Goal: Information Seeking & Learning: Compare options

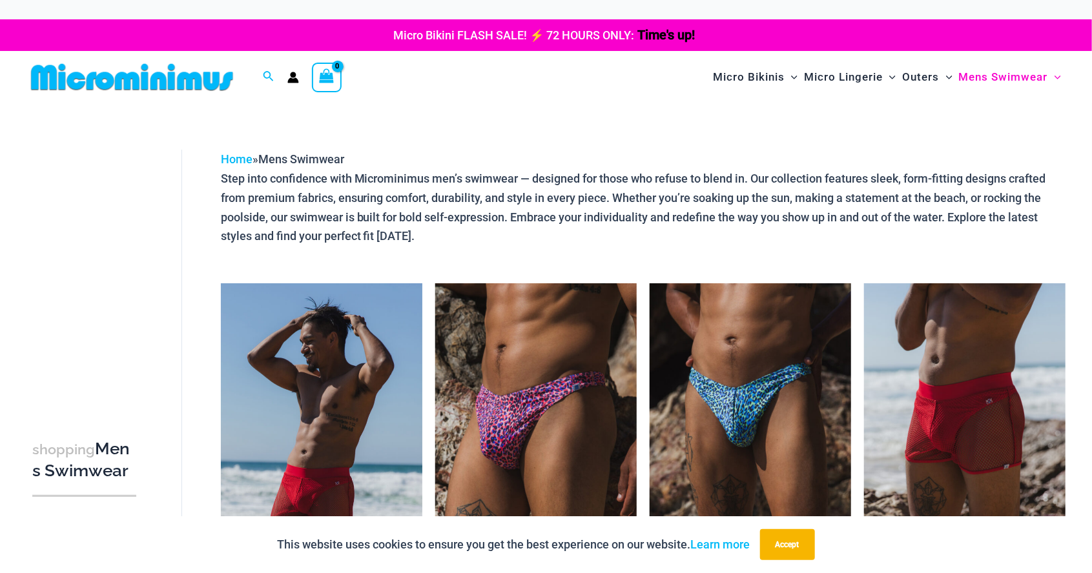
click at [169, 83] on img at bounding box center [132, 77] width 212 height 29
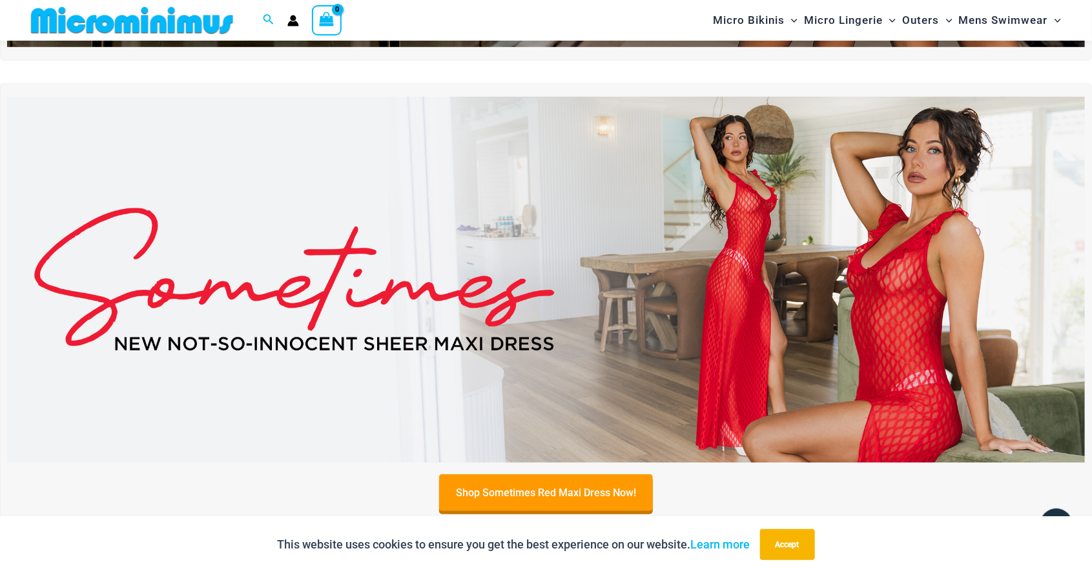
scroll to position [406, 0]
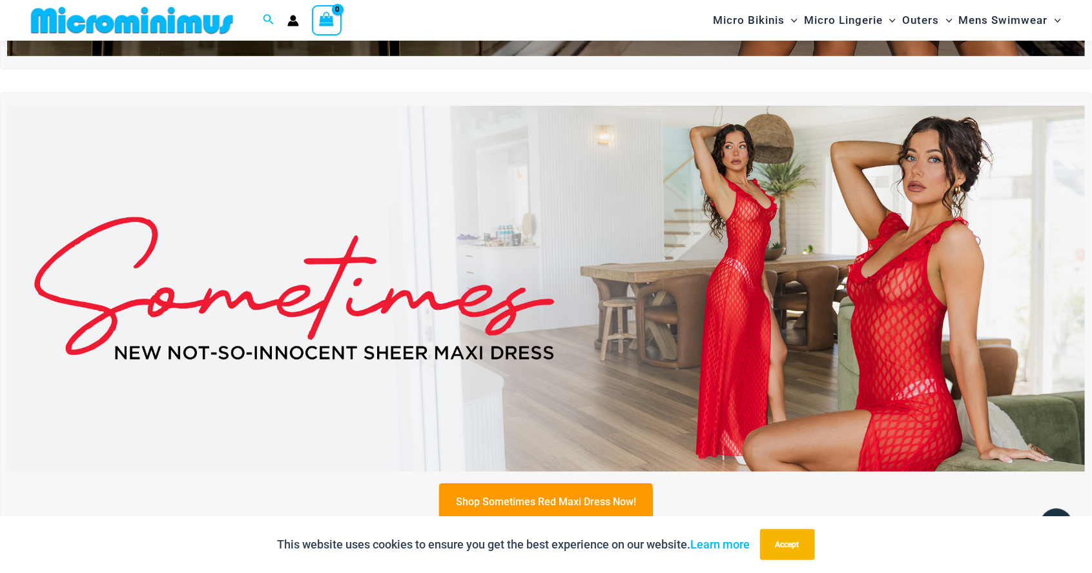
click at [892, 319] on img at bounding box center [546, 289] width 1078 height 366
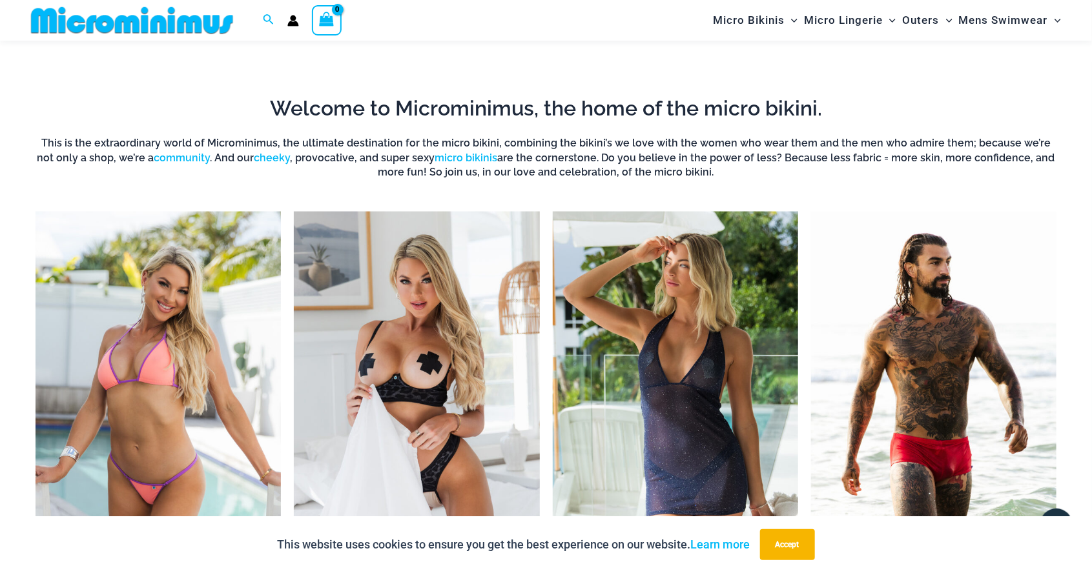
scroll to position [923, 0]
click at [683, 399] on img "Visit product category Outers" at bounding box center [675, 401] width 245 height 378
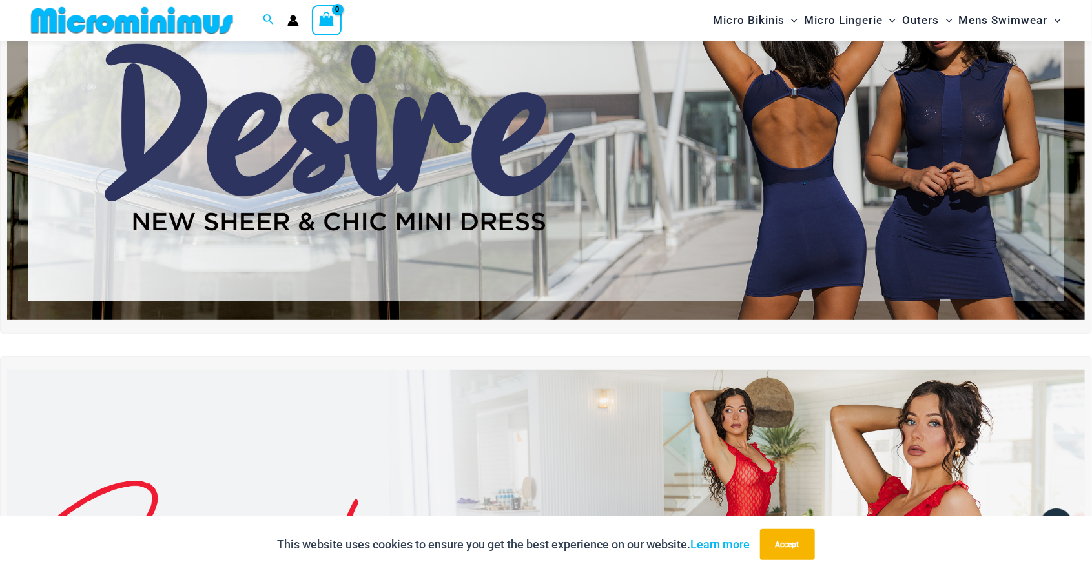
scroll to position [0, 0]
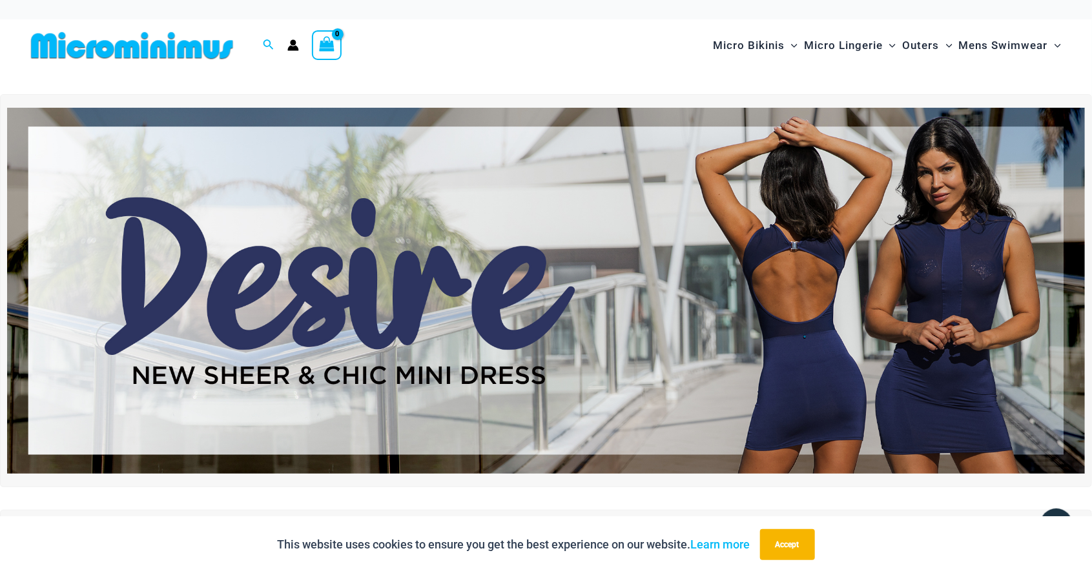
click at [960, 271] on img at bounding box center [546, 291] width 1078 height 366
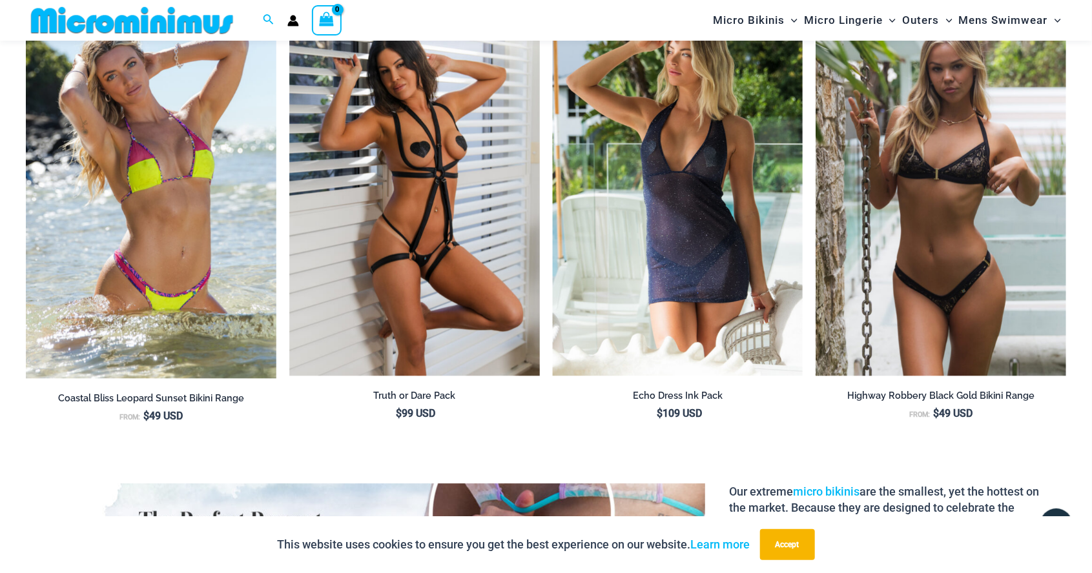
scroll to position [1692, 0]
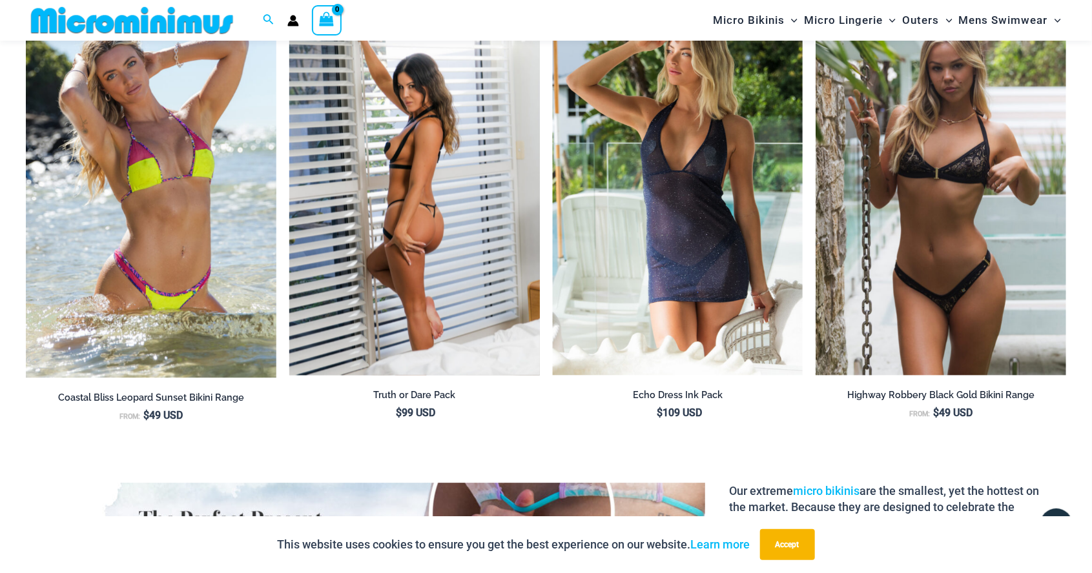
click at [466, 231] on img at bounding box center [414, 188] width 251 height 376
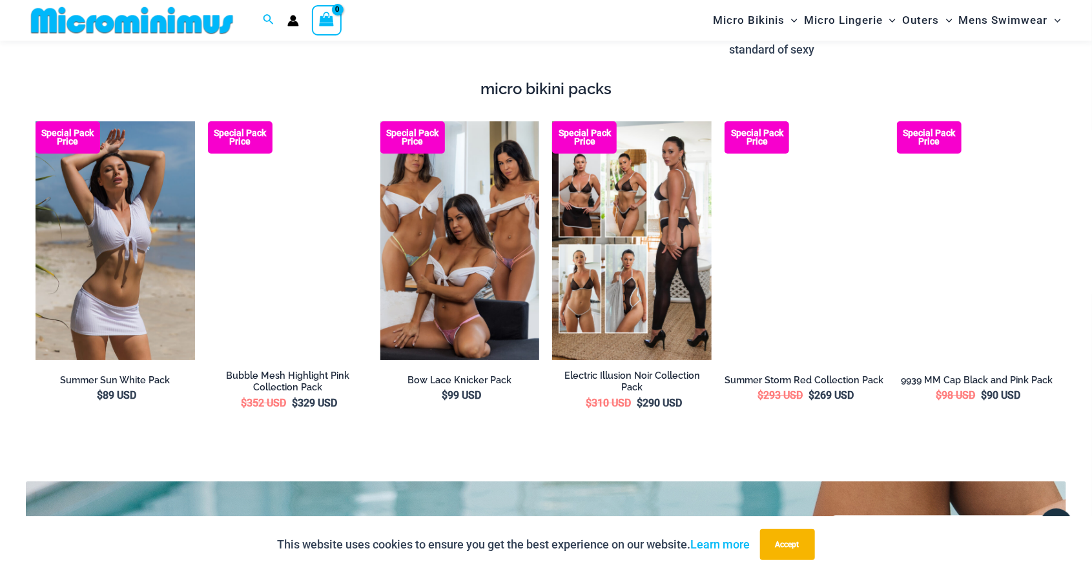
scroll to position [2340, 0]
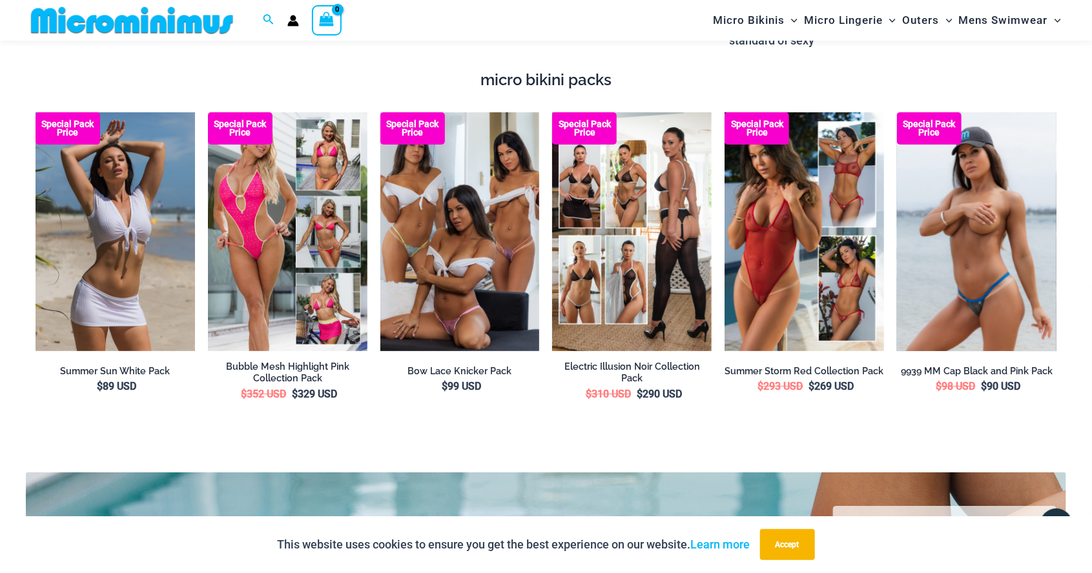
click at [1026, 293] on img at bounding box center [977, 231] width 160 height 239
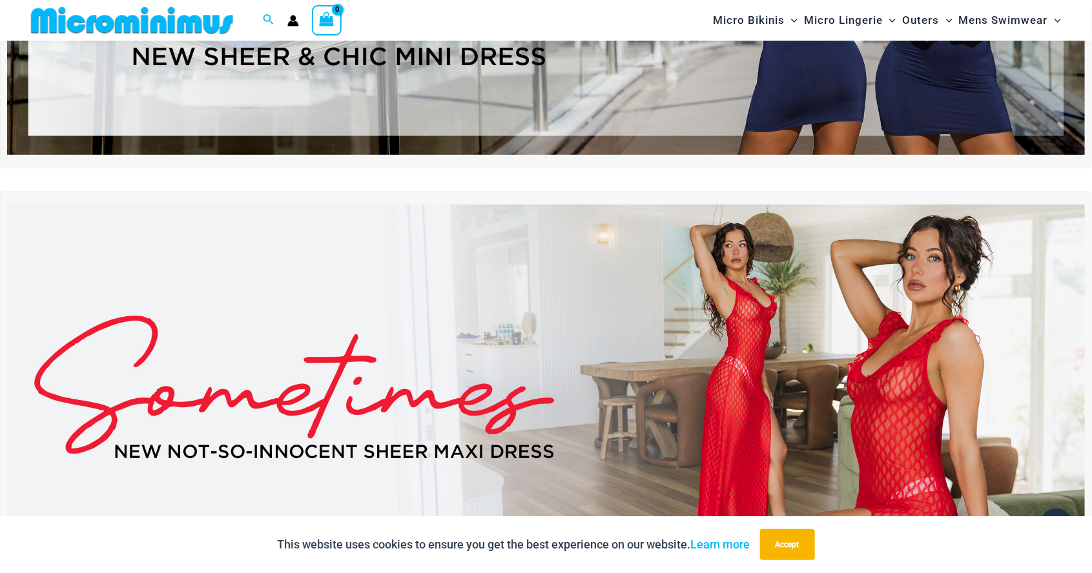
scroll to position [307, 0]
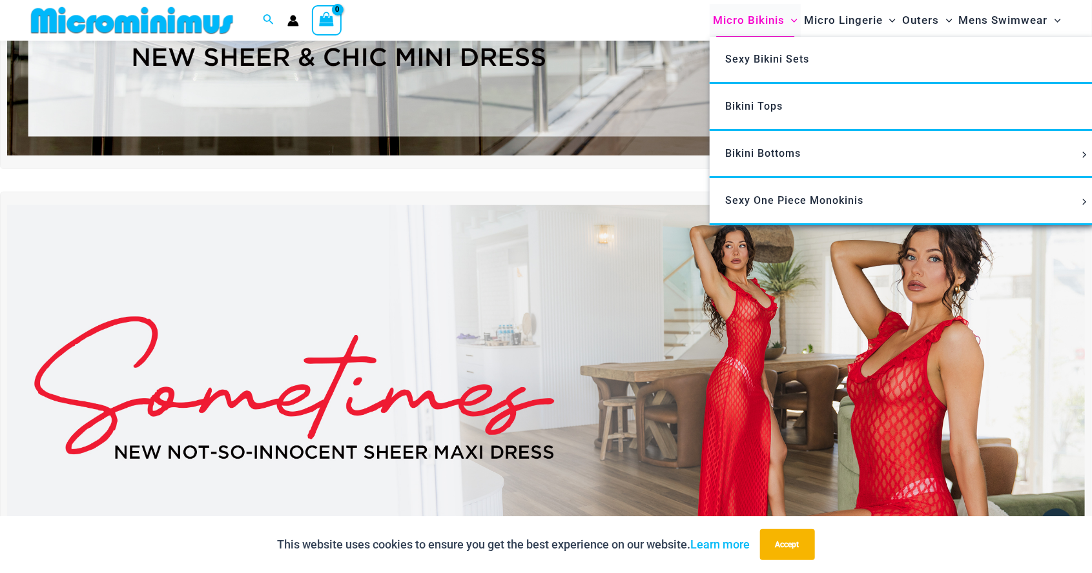
click at [754, 30] on span "Micro Bikinis" at bounding box center [749, 20] width 72 height 33
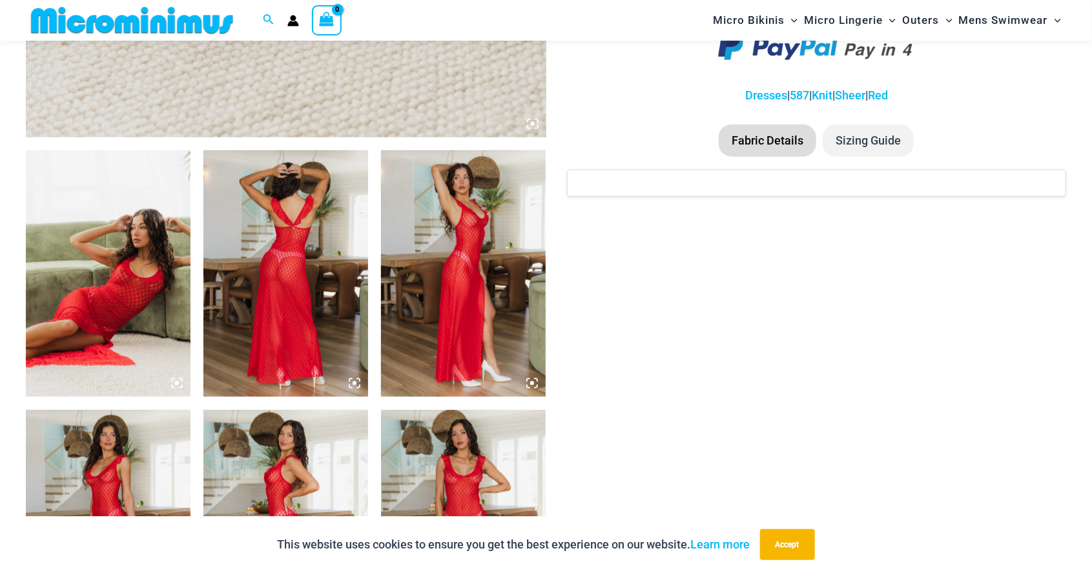
scroll to position [768, 0]
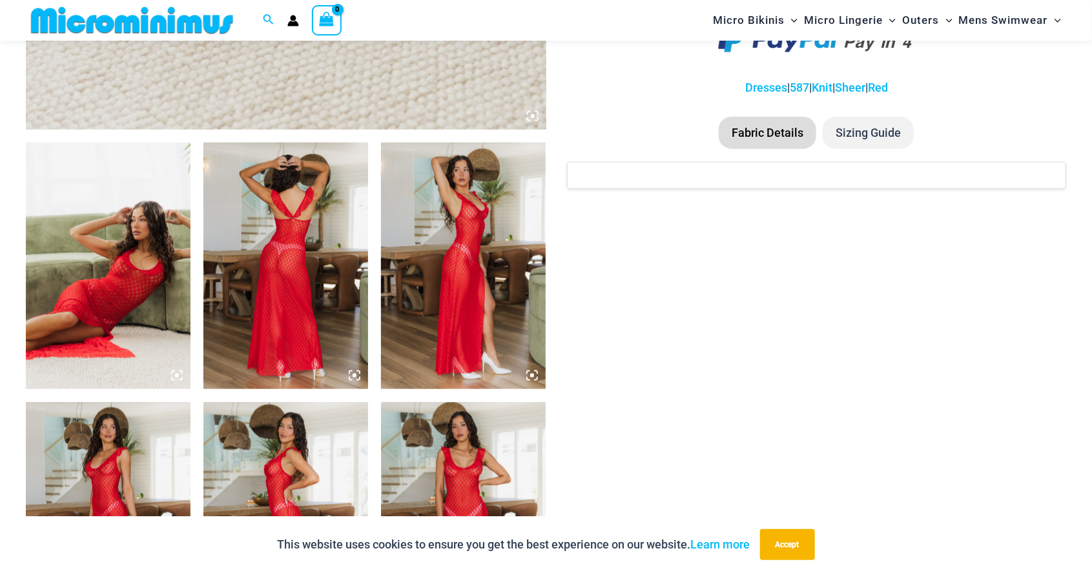
click at [122, 316] on img at bounding box center [108, 266] width 165 height 247
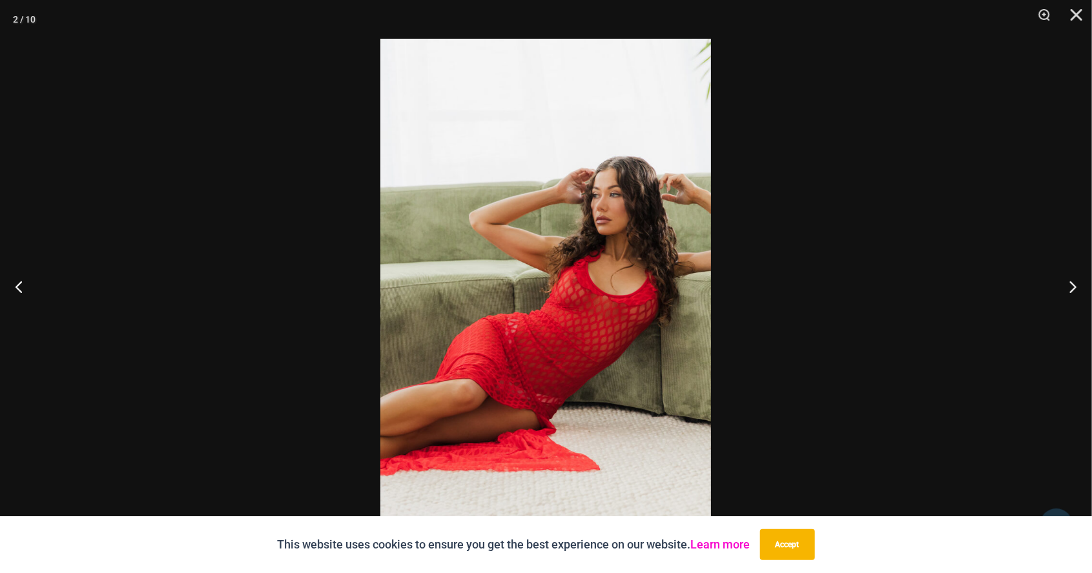
click at [716, 551] on link "Learn more" at bounding box center [720, 545] width 59 height 14
click at [1078, 294] on button "Next" at bounding box center [1068, 286] width 48 height 65
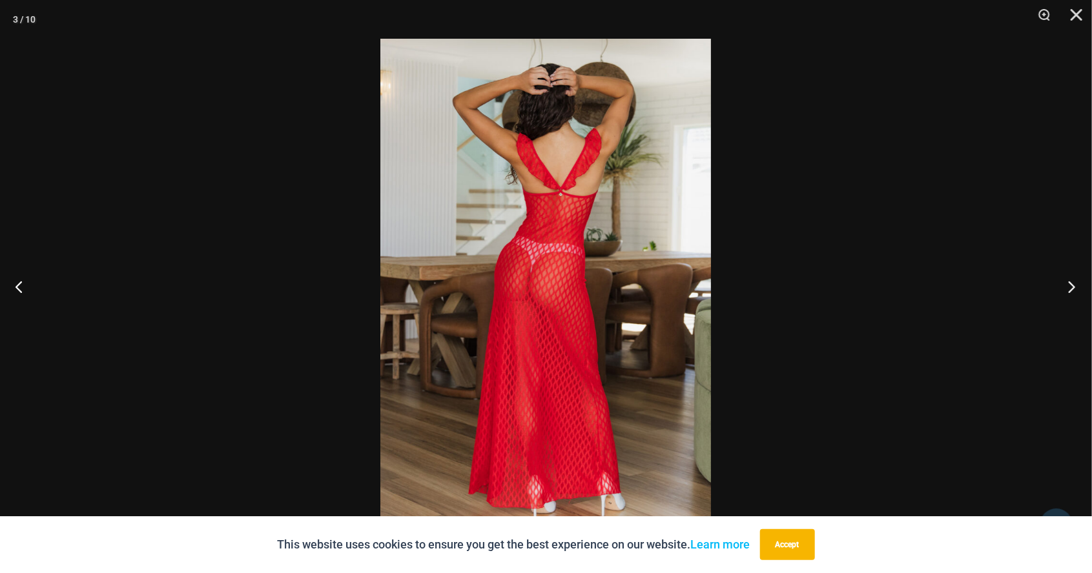
click at [1067, 294] on button "Next" at bounding box center [1068, 286] width 48 height 65
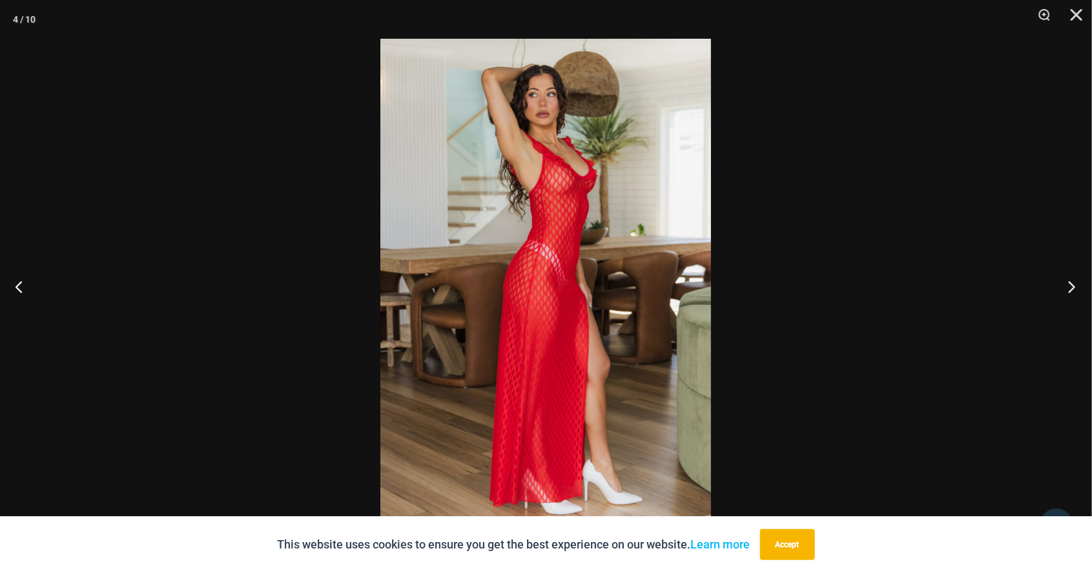
click at [1073, 292] on button "Next" at bounding box center [1068, 286] width 48 height 65
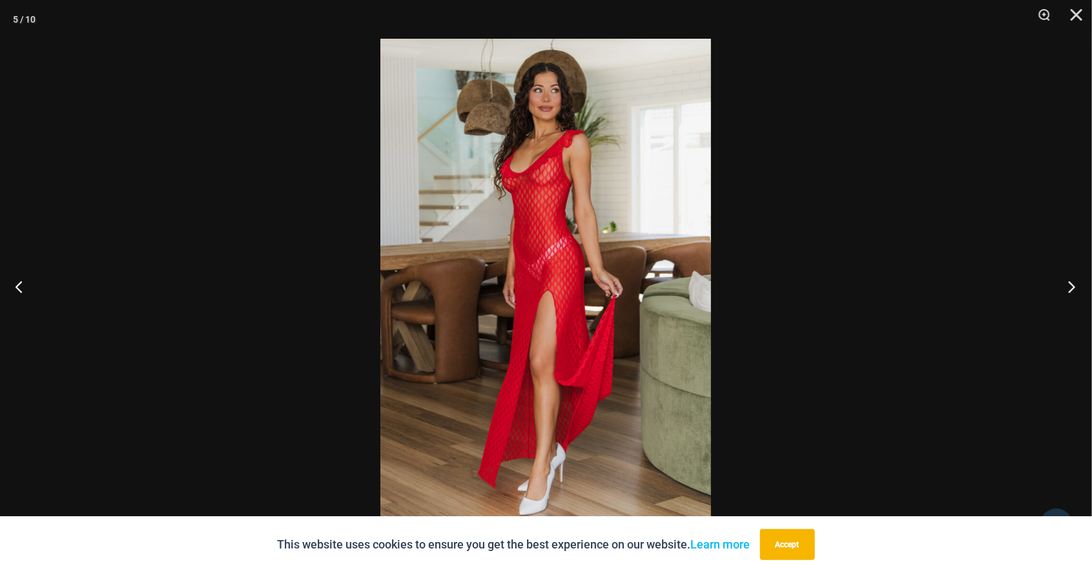
click at [1076, 290] on button "Next" at bounding box center [1068, 286] width 48 height 65
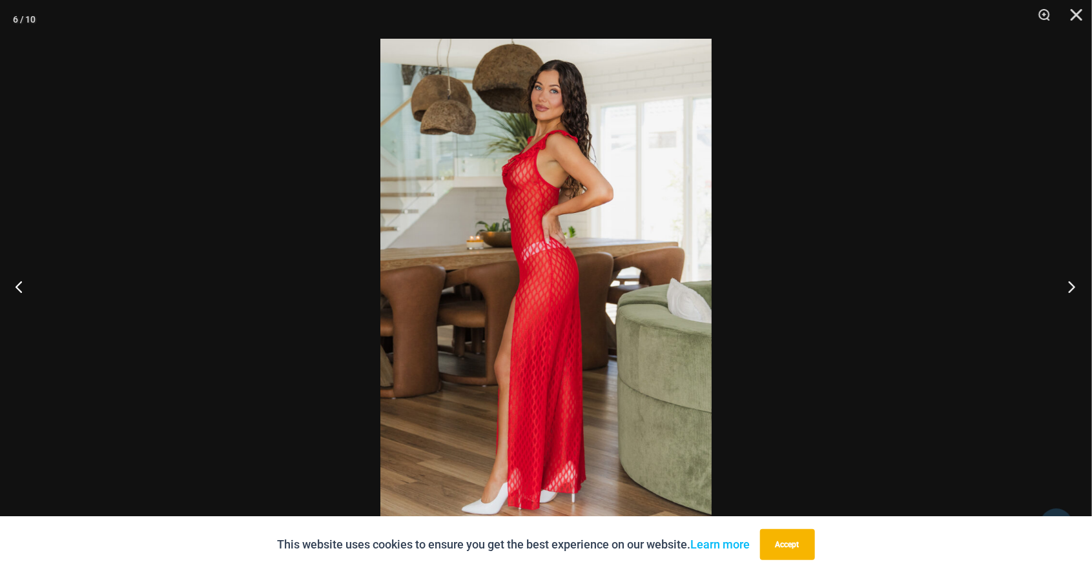
click at [1069, 283] on button "Next" at bounding box center [1068, 286] width 48 height 65
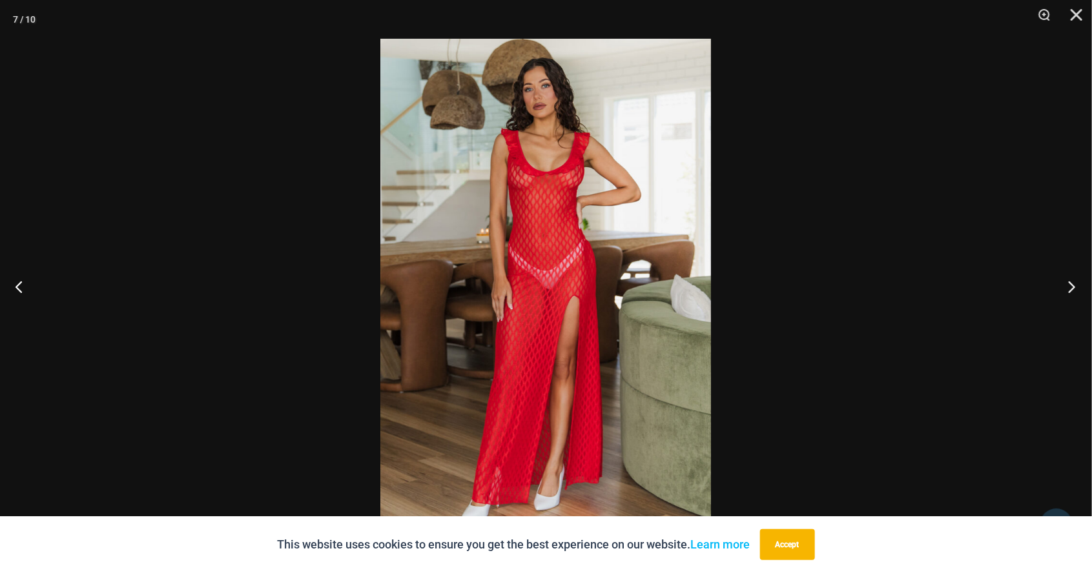
click at [1071, 291] on button "Next" at bounding box center [1068, 286] width 48 height 65
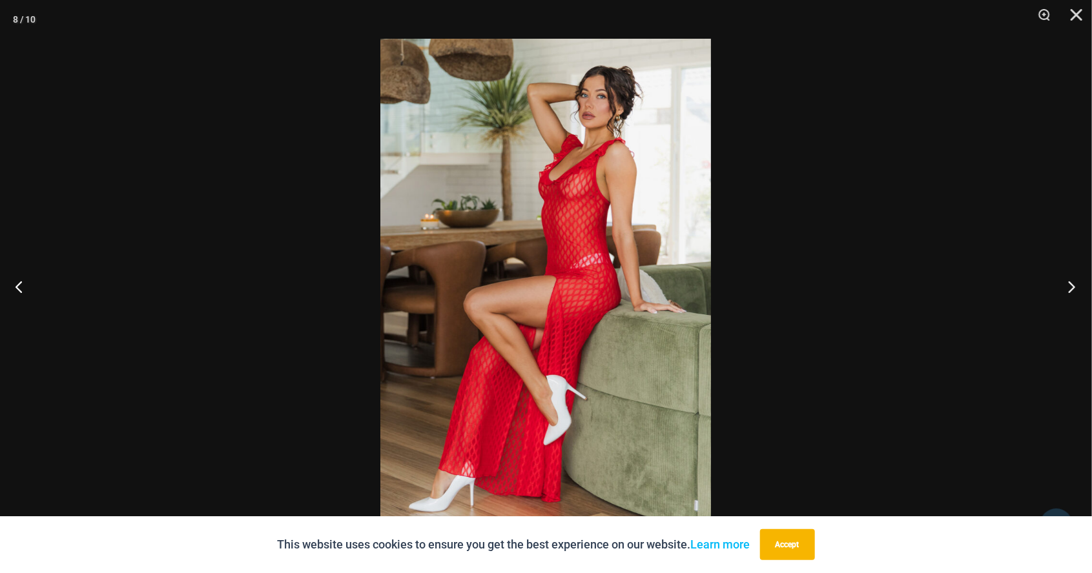
click at [1071, 289] on button "Next" at bounding box center [1068, 286] width 48 height 65
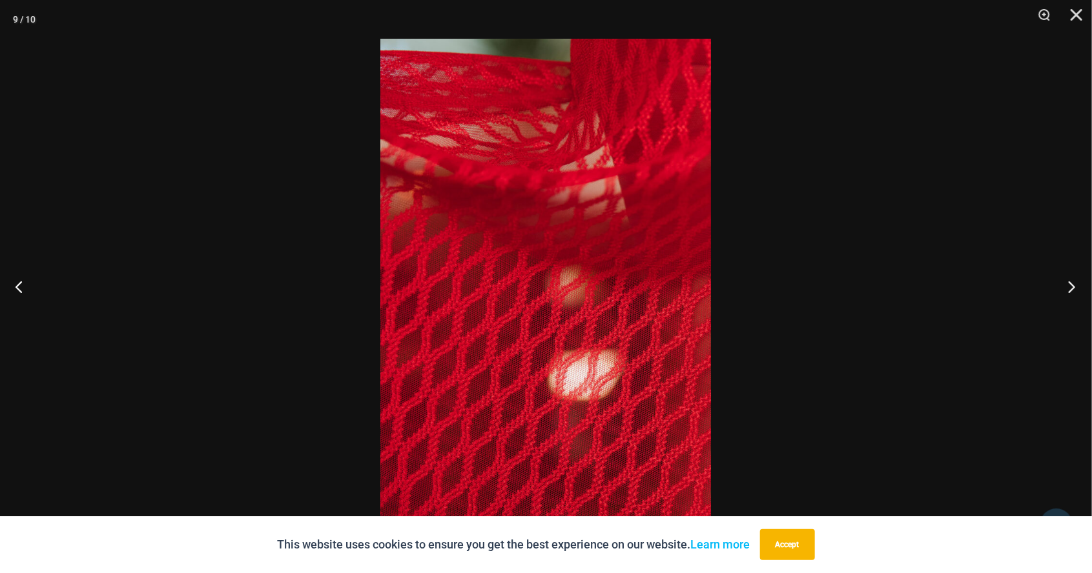
click at [1071, 287] on button "Next" at bounding box center [1068, 286] width 48 height 65
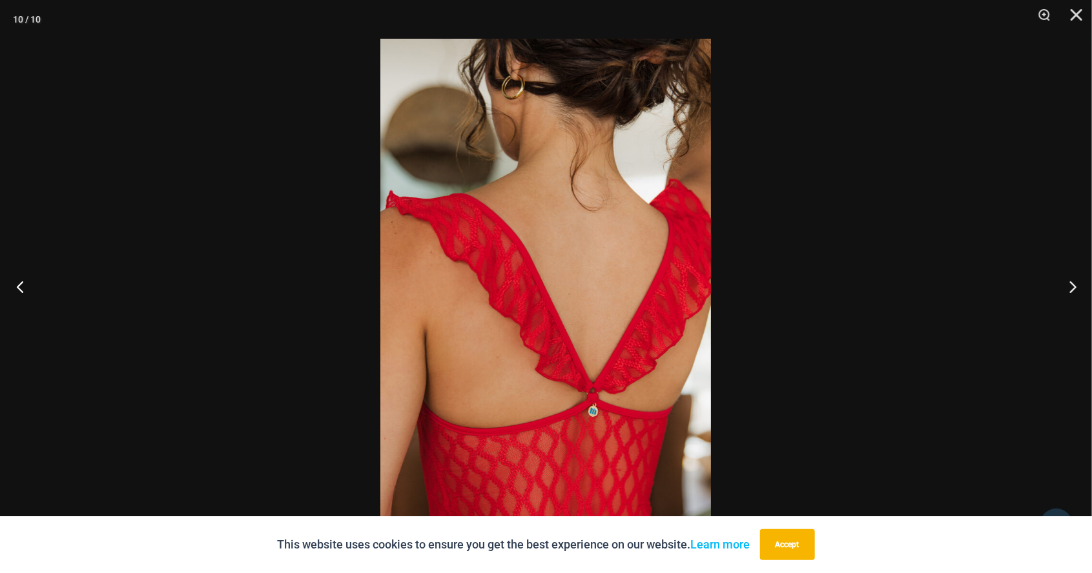
click at [26, 289] on button "Previous" at bounding box center [24, 286] width 48 height 65
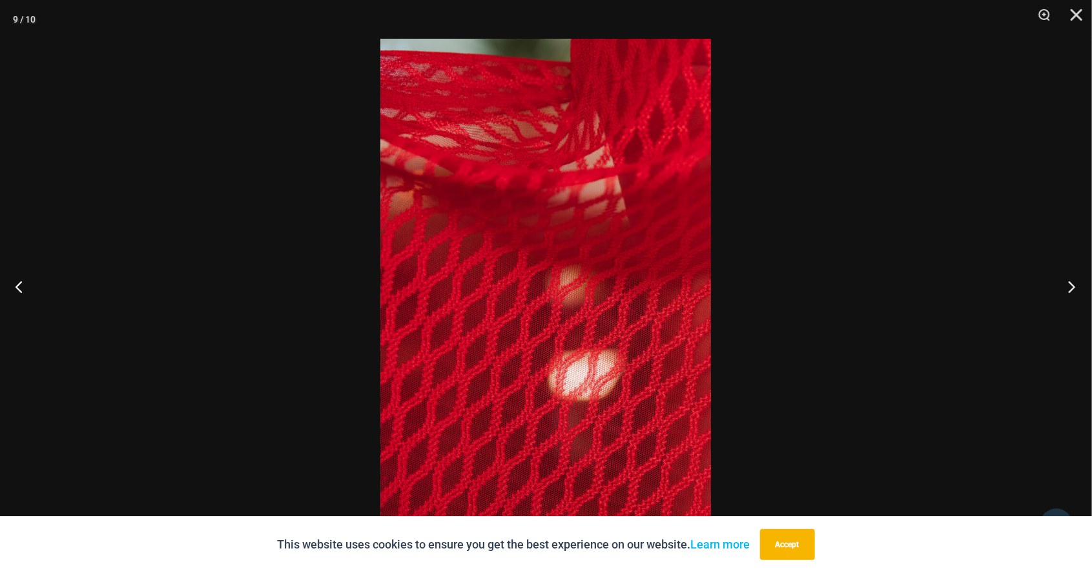
click at [1075, 308] on button "Next" at bounding box center [1068, 286] width 48 height 65
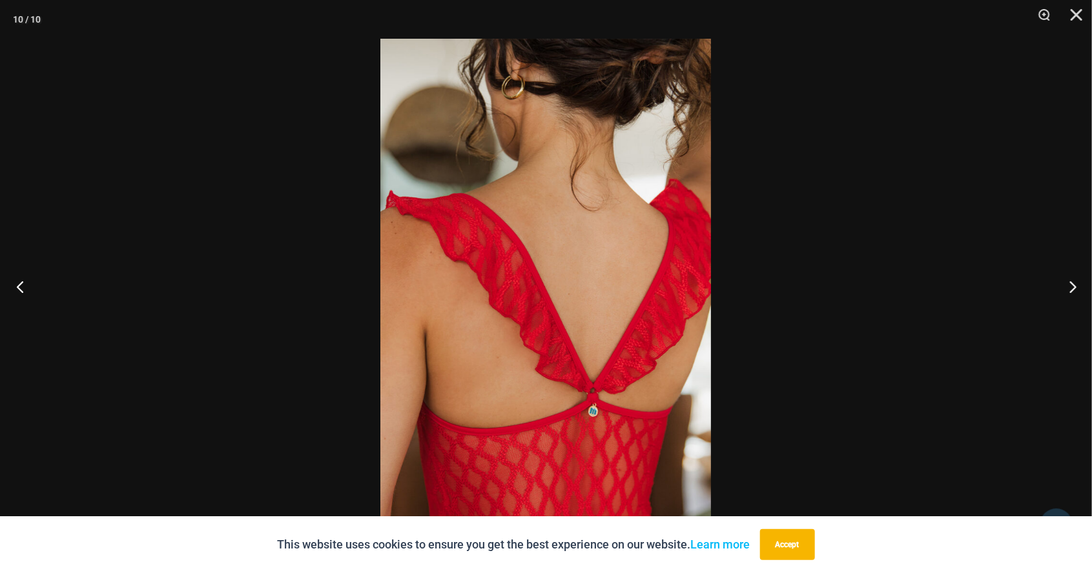
click at [36, 289] on button "Previous" at bounding box center [24, 286] width 48 height 65
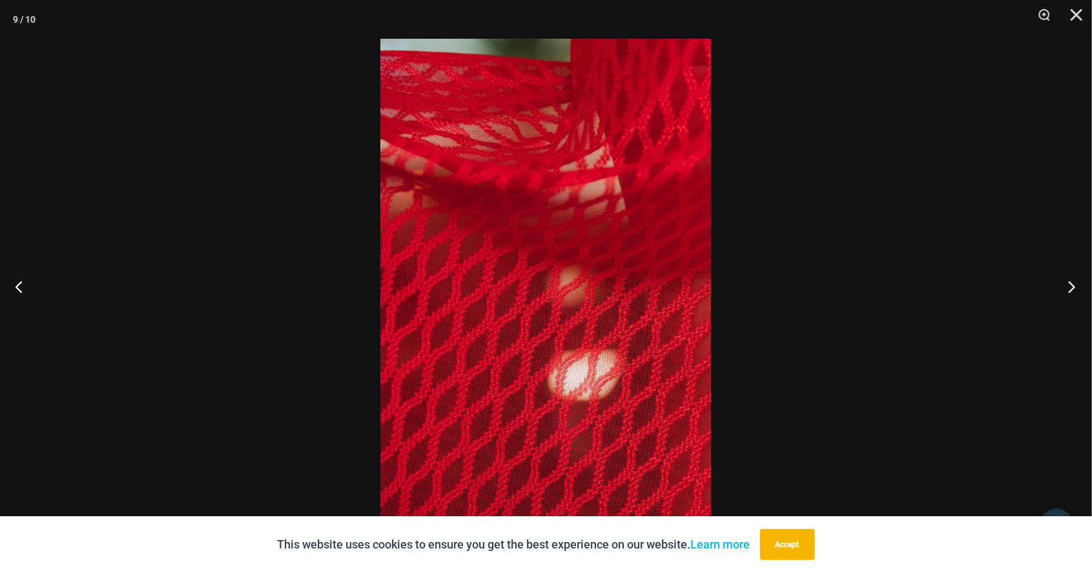
click at [1070, 288] on button "Next" at bounding box center [1068, 286] width 48 height 65
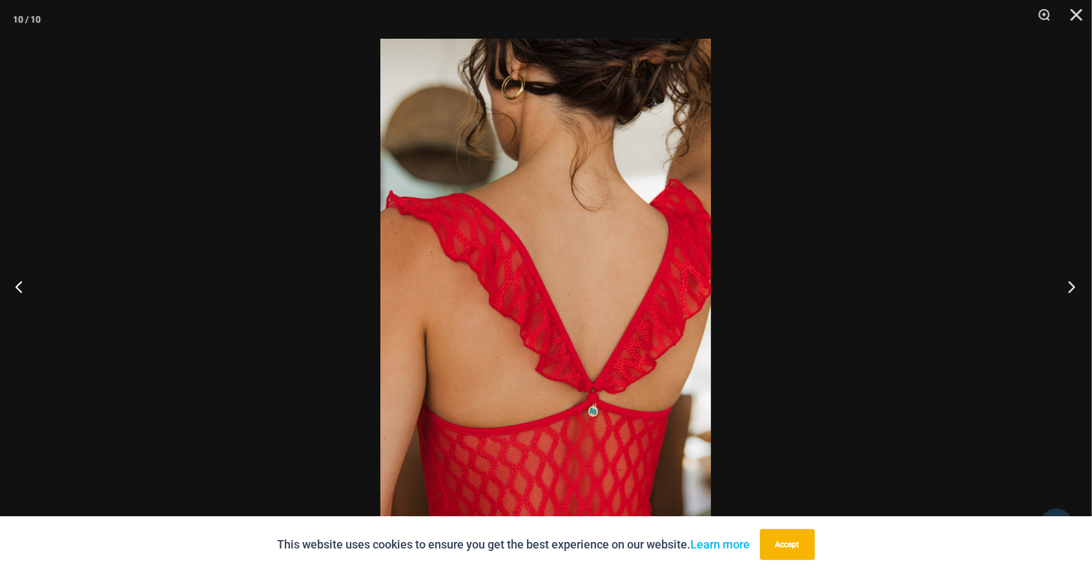
click at [1077, 291] on button "Next" at bounding box center [1068, 286] width 48 height 65
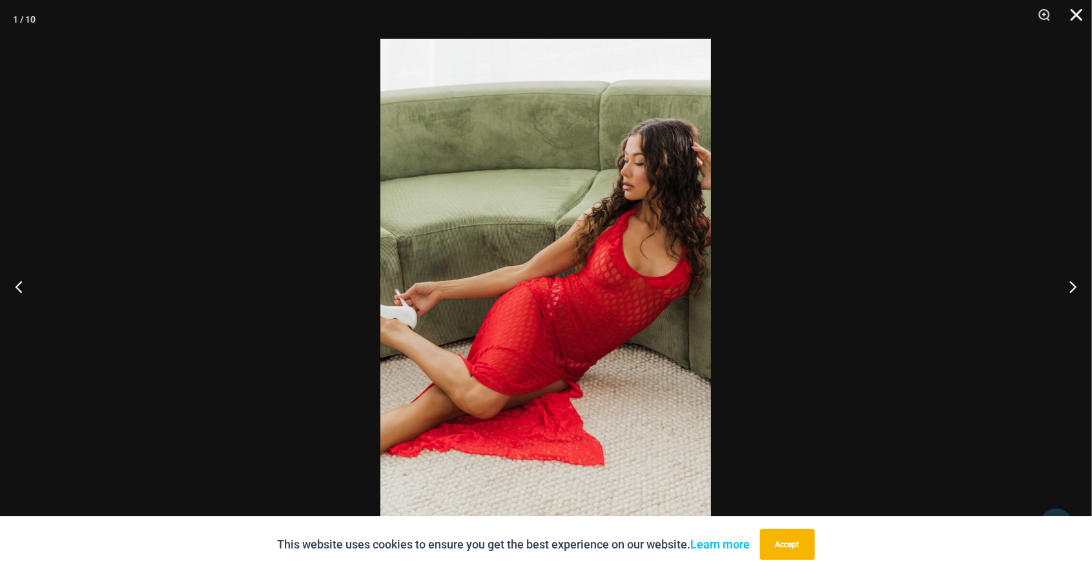
click at [1069, 22] on button "Close" at bounding box center [1072, 19] width 32 height 39
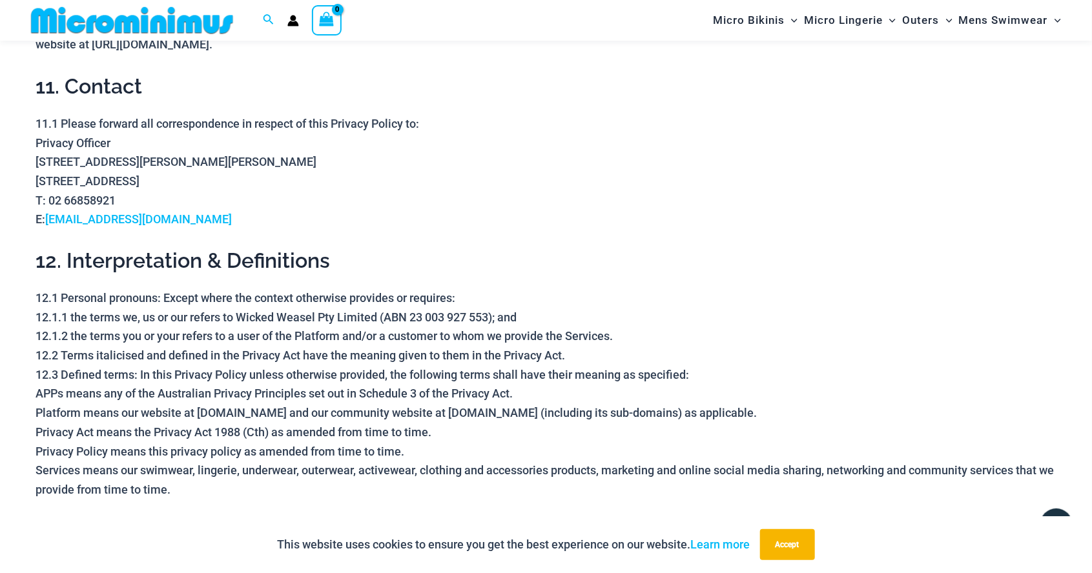
scroll to position [3617, 0]
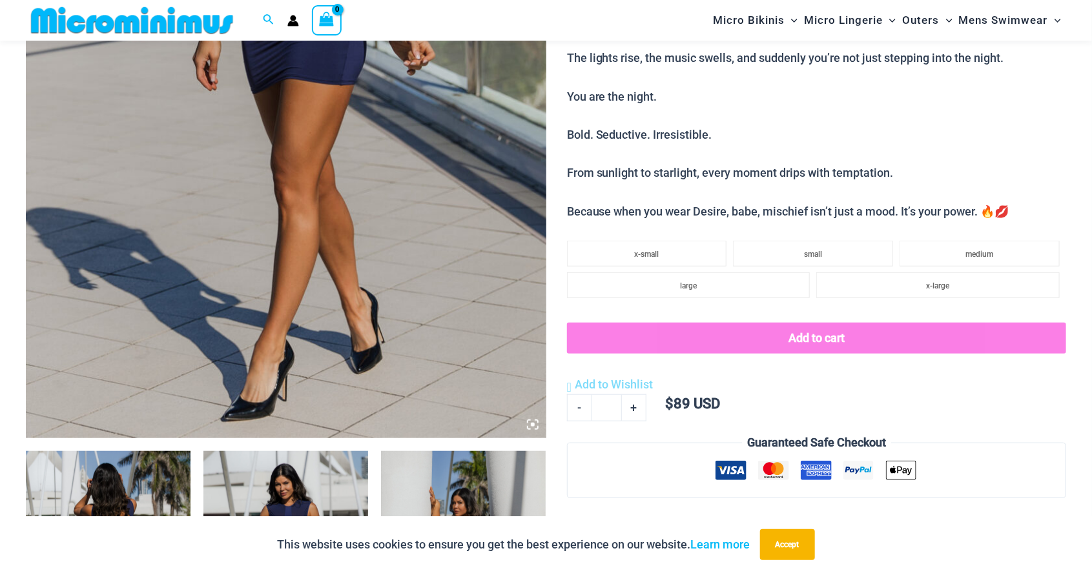
scroll to position [434, 0]
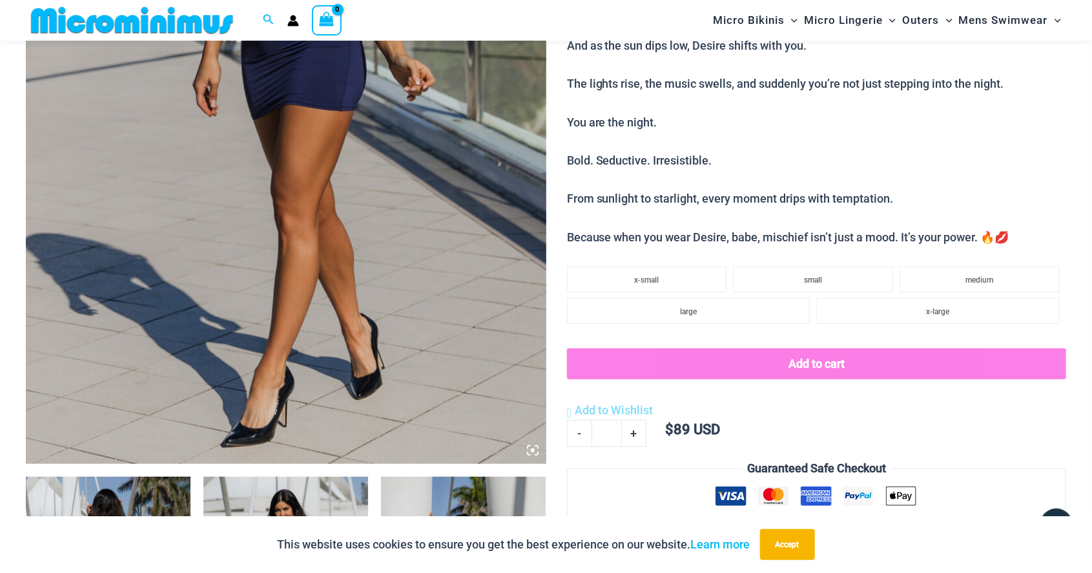
click at [396, 238] on img at bounding box center [286, 74] width 520 height 780
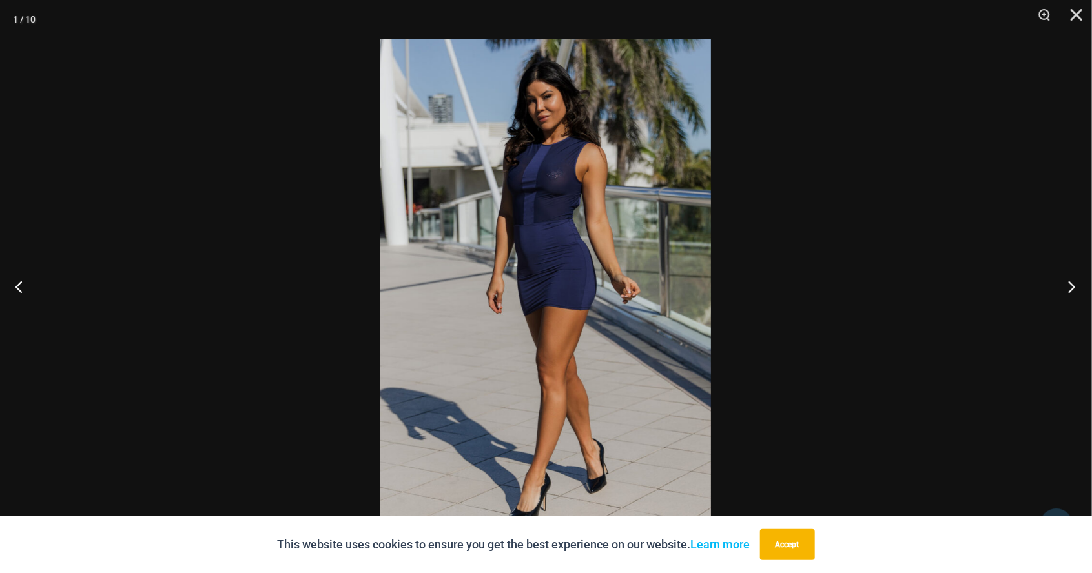
click at [1081, 287] on button "Next" at bounding box center [1068, 286] width 48 height 65
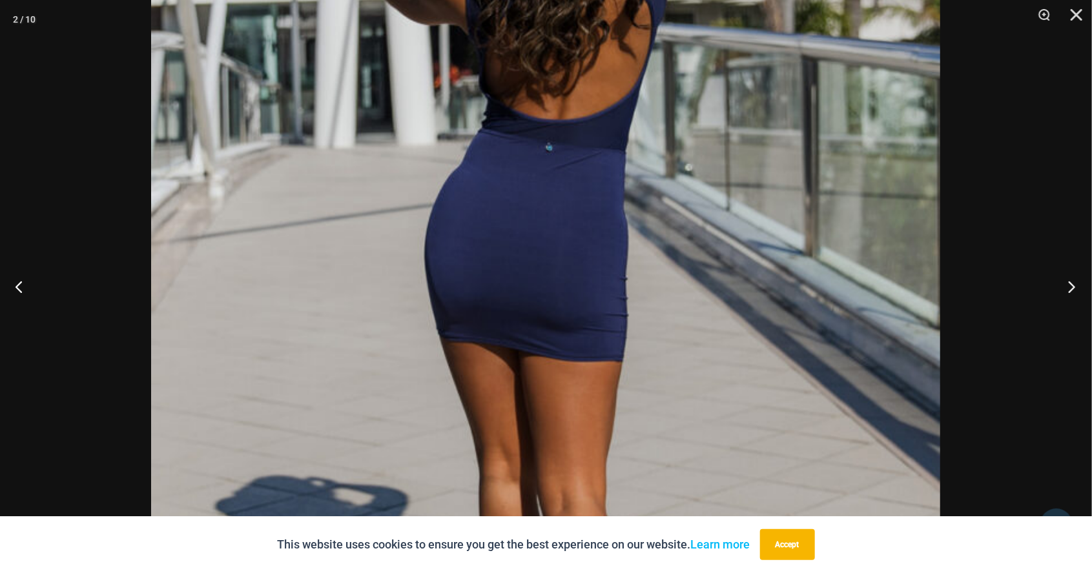
click at [1066, 293] on button "Next" at bounding box center [1068, 286] width 48 height 65
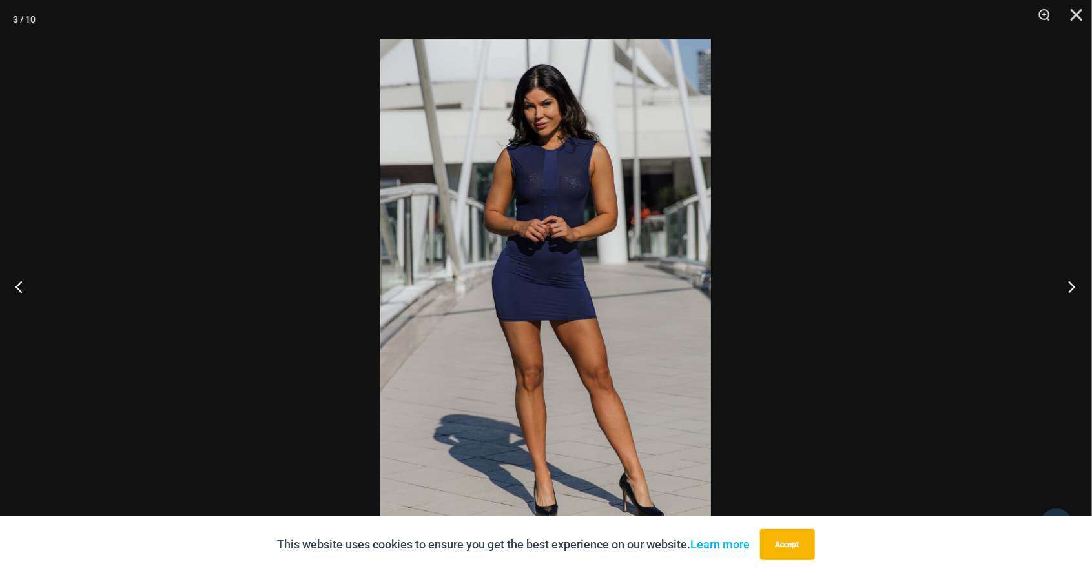
click at [1071, 285] on button "Next" at bounding box center [1068, 286] width 48 height 65
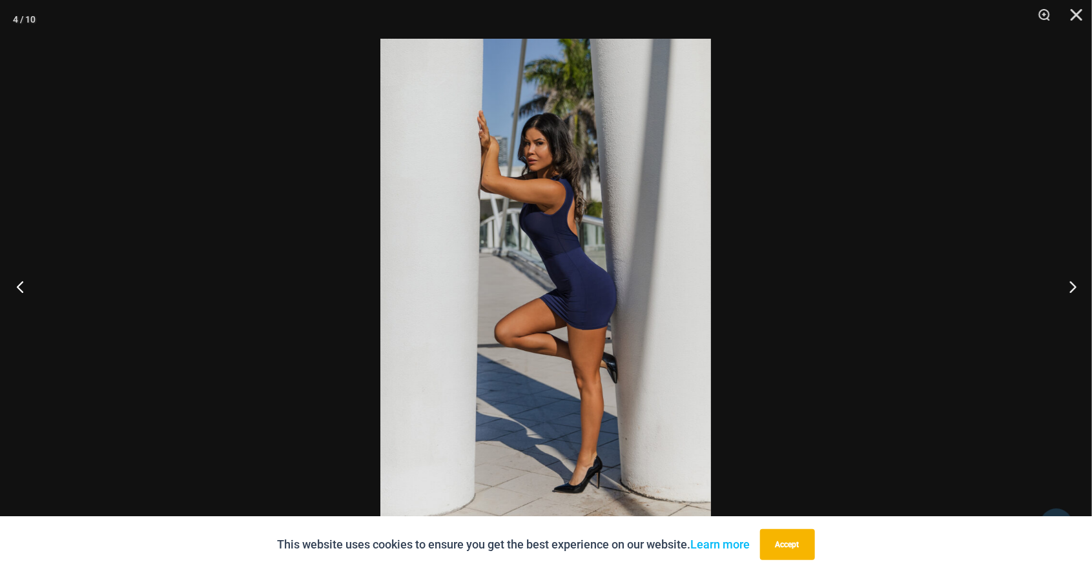
click at [31, 288] on button "Previous" at bounding box center [24, 286] width 48 height 65
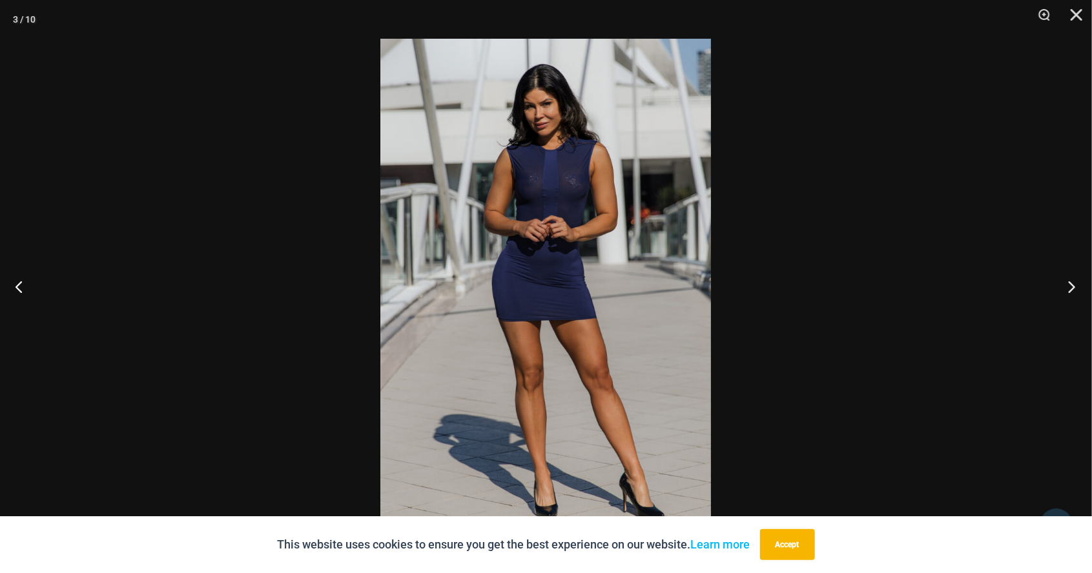
click at [1070, 293] on button "Next" at bounding box center [1068, 286] width 48 height 65
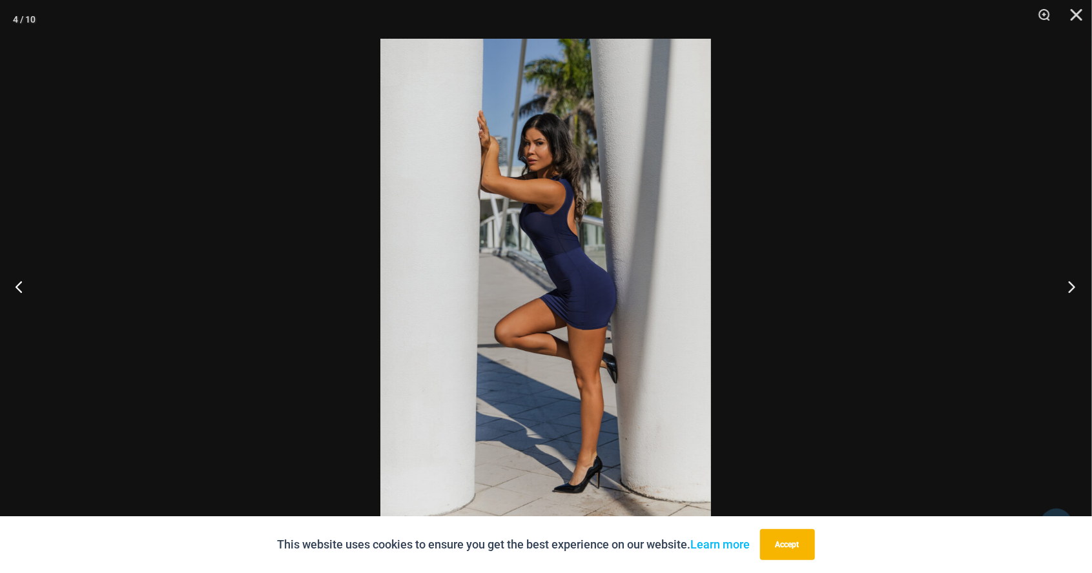
click at [1067, 289] on button "Next" at bounding box center [1068, 286] width 48 height 65
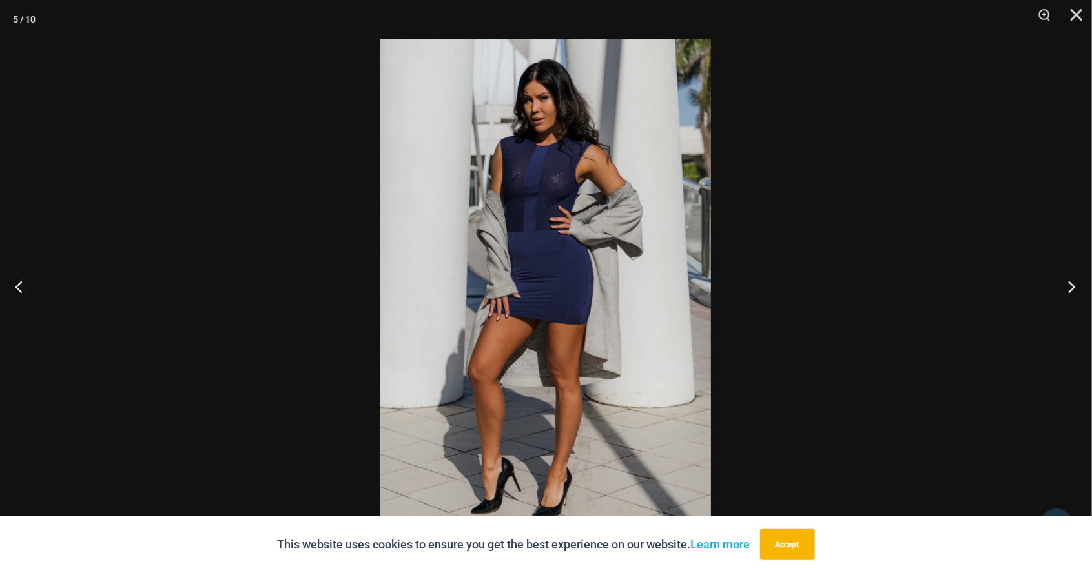
click at [1063, 299] on button "Next" at bounding box center [1068, 286] width 48 height 65
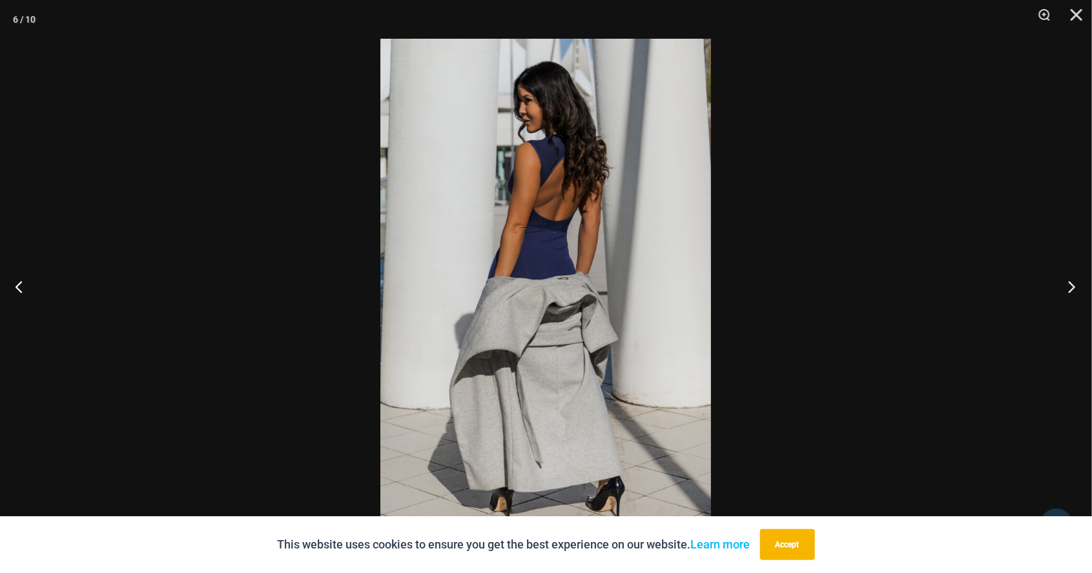
click at [1068, 291] on button "Next" at bounding box center [1068, 286] width 48 height 65
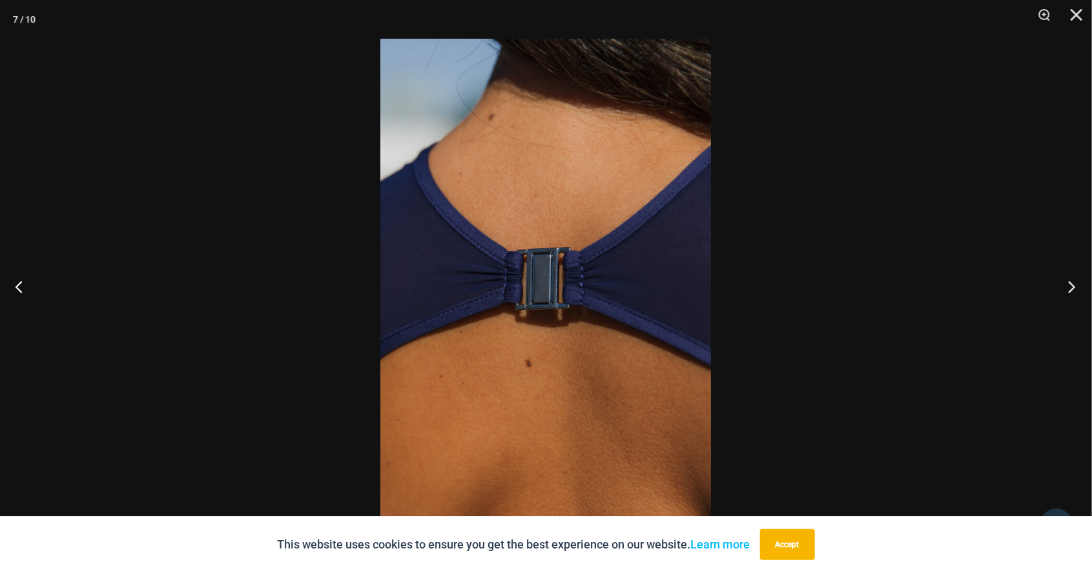
click at [1068, 290] on button "Next" at bounding box center [1068, 286] width 48 height 65
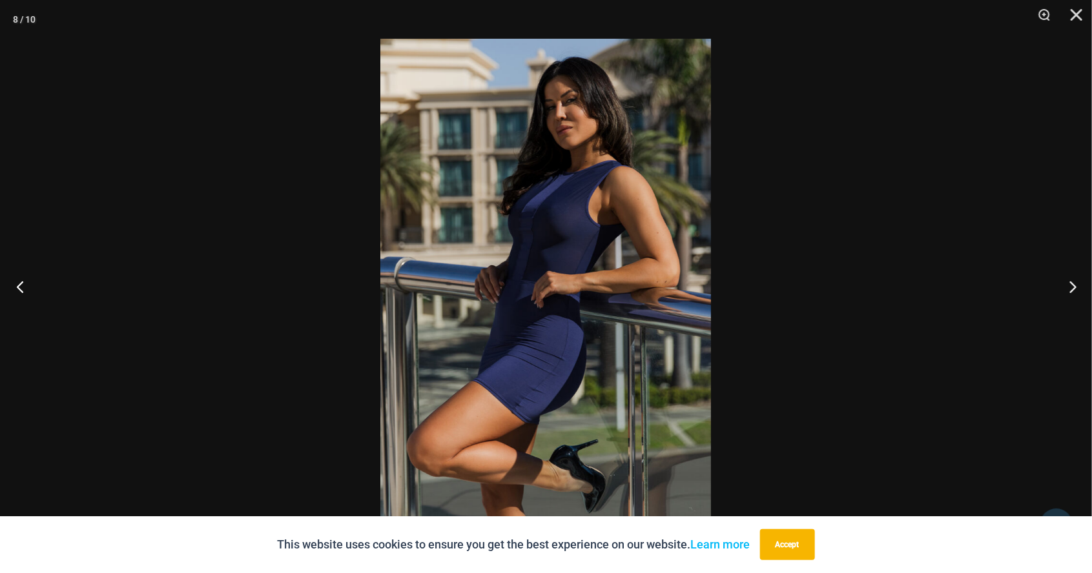
click at [12, 291] on button "Previous" at bounding box center [24, 286] width 48 height 65
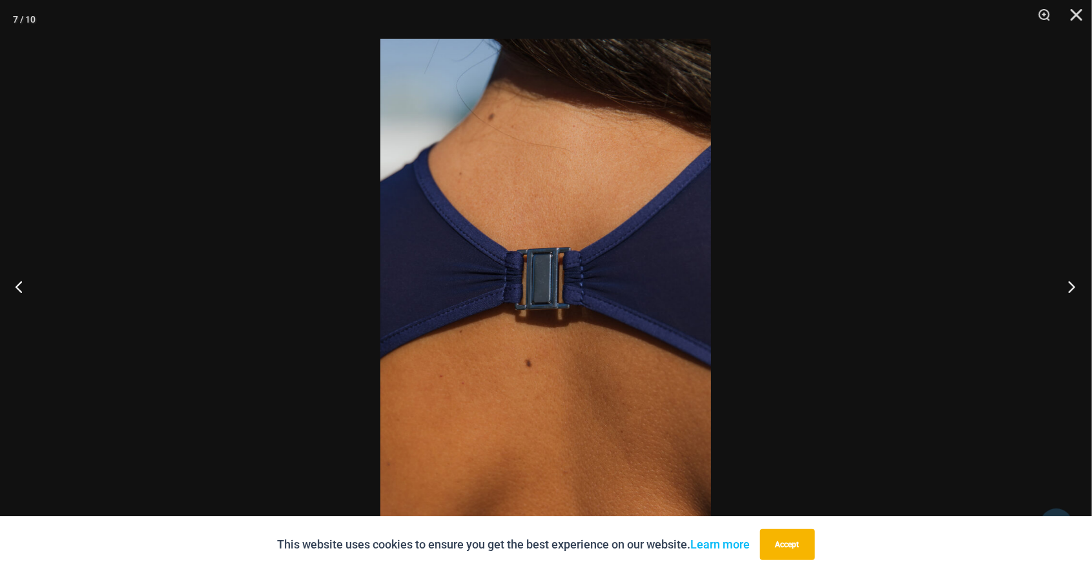
click at [1073, 293] on button "Next" at bounding box center [1068, 286] width 48 height 65
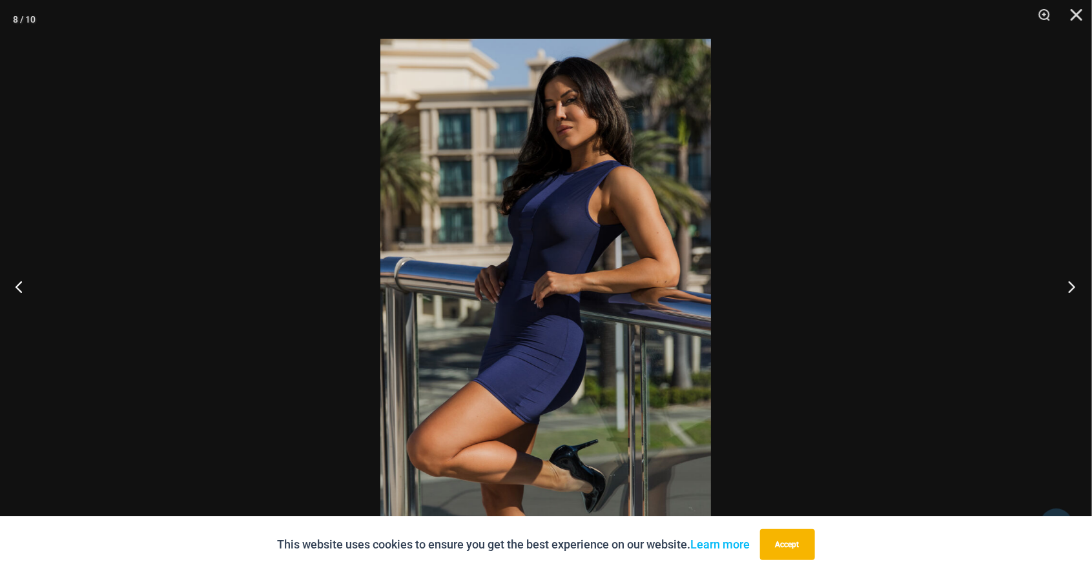
click at [1076, 288] on button "Next" at bounding box center [1068, 286] width 48 height 65
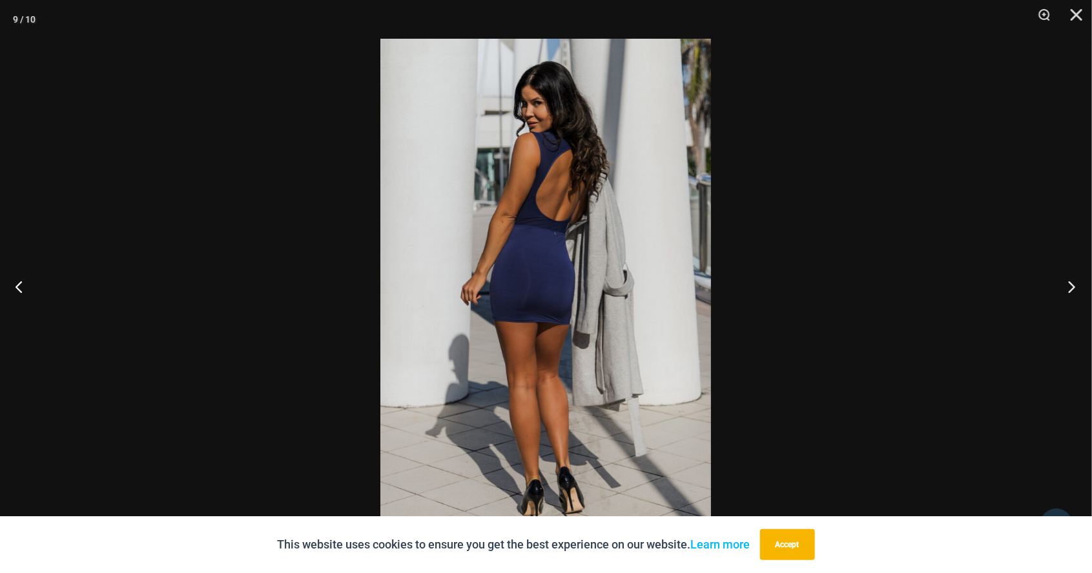
click at [1069, 291] on button "Next" at bounding box center [1068, 286] width 48 height 65
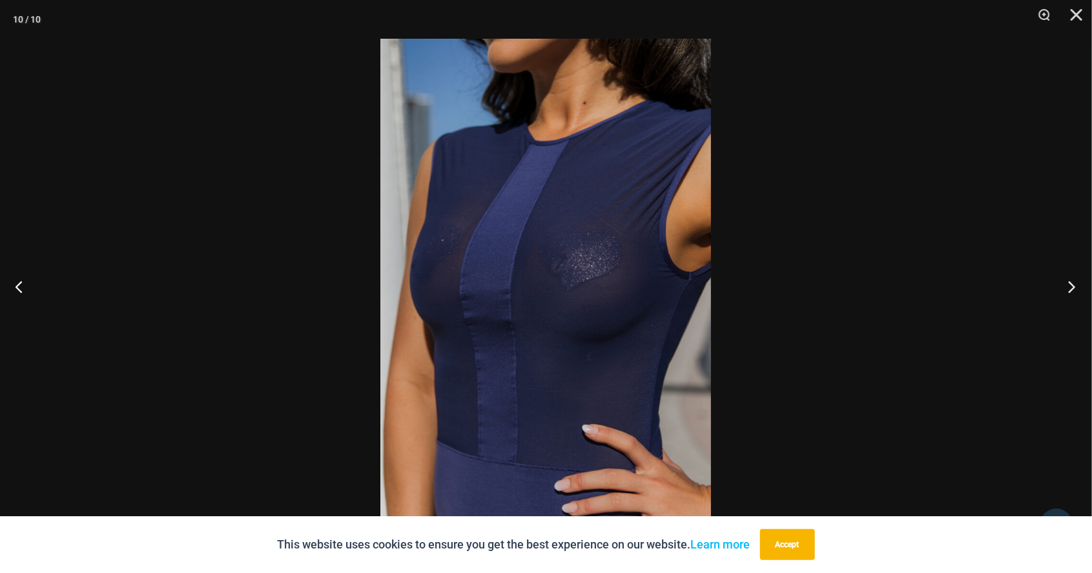
click at [1069, 284] on button "Next" at bounding box center [1068, 286] width 48 height 65
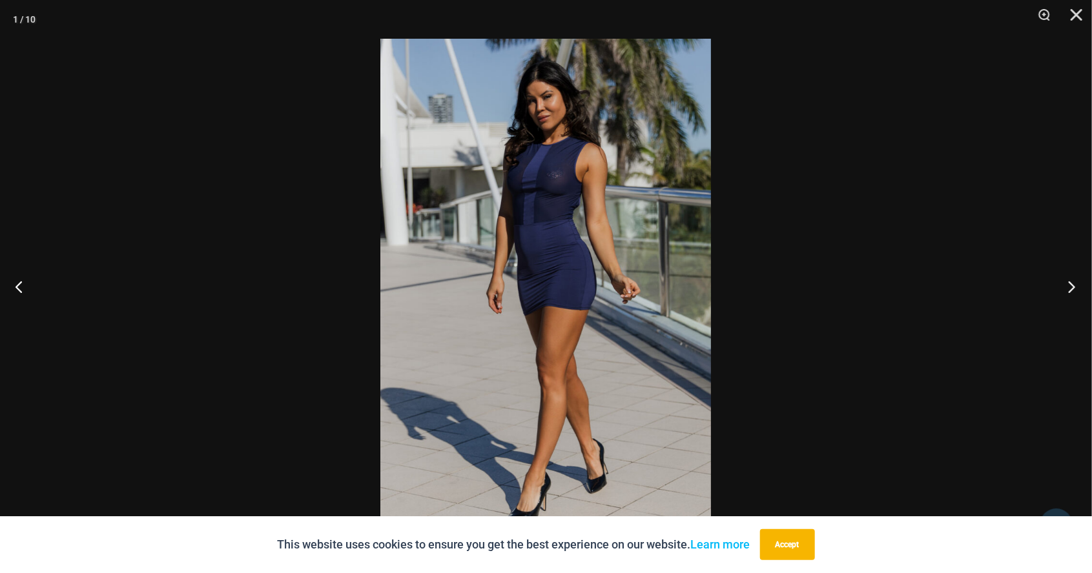
click at [1060, 292] on button "Next" at bounding box center [1068, 286] width 48 height 65
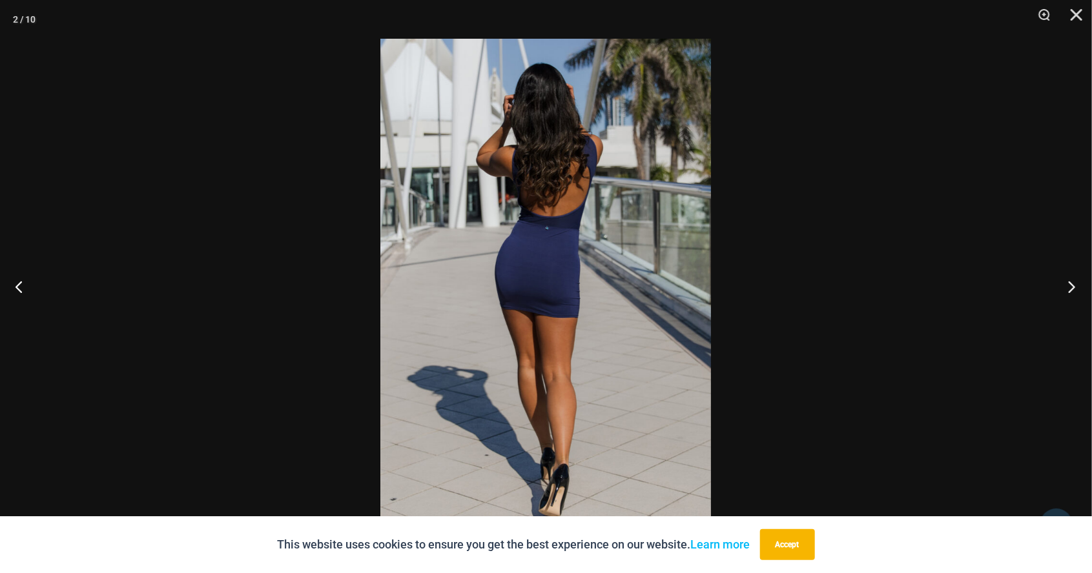
click at [1069, 296] on button "Next" at bounding box center [1068, 286] width 48 height 65
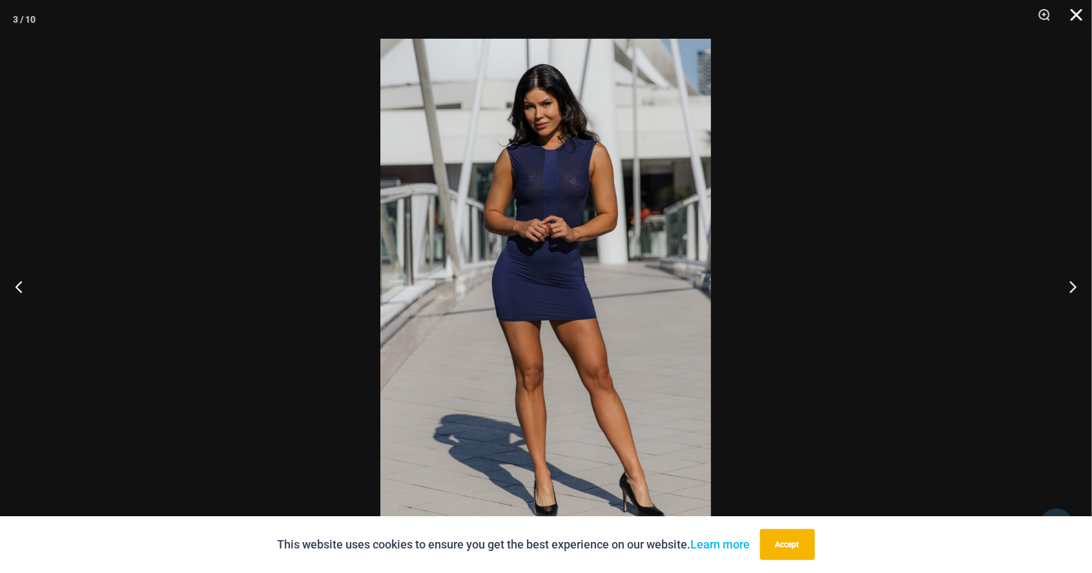
click at [1075, 19] on button "Close" at bounding box center [1072, 19] width 32 height 39
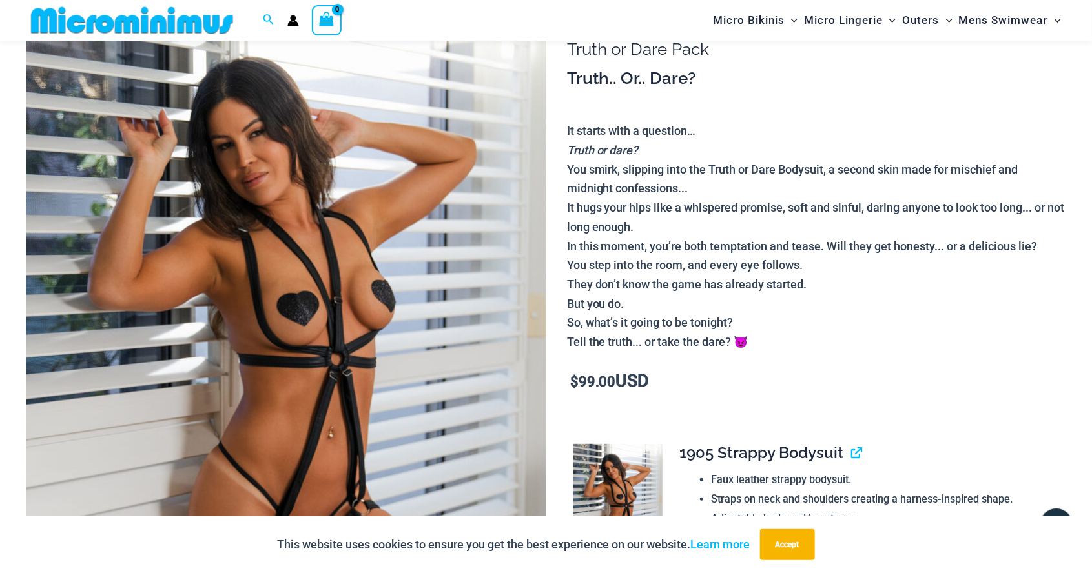
scroll to position [112, 0]
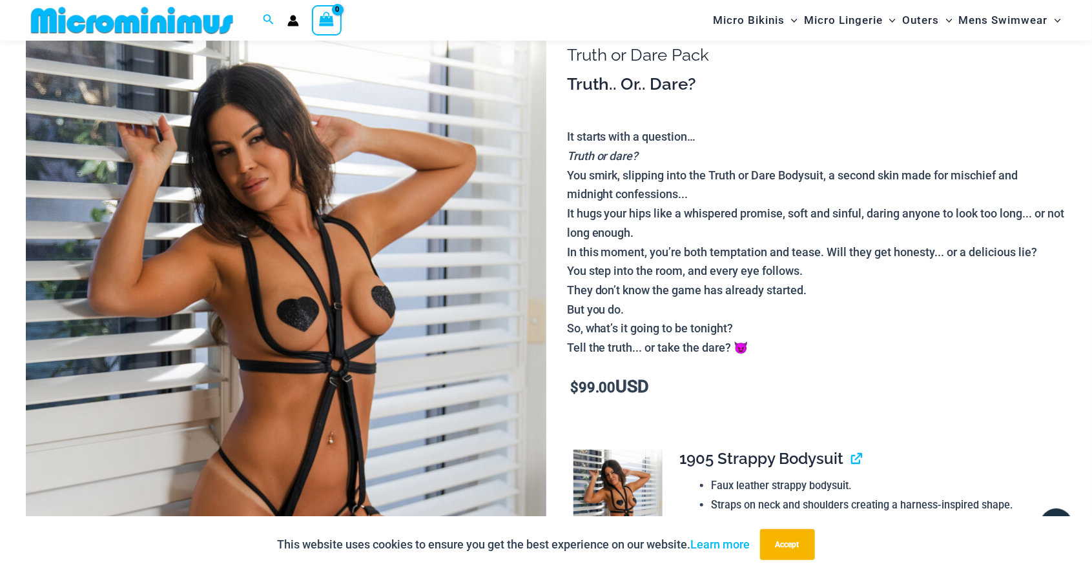
click at [460, 324] on img at bounding box center [286, 395] width 520 height 780
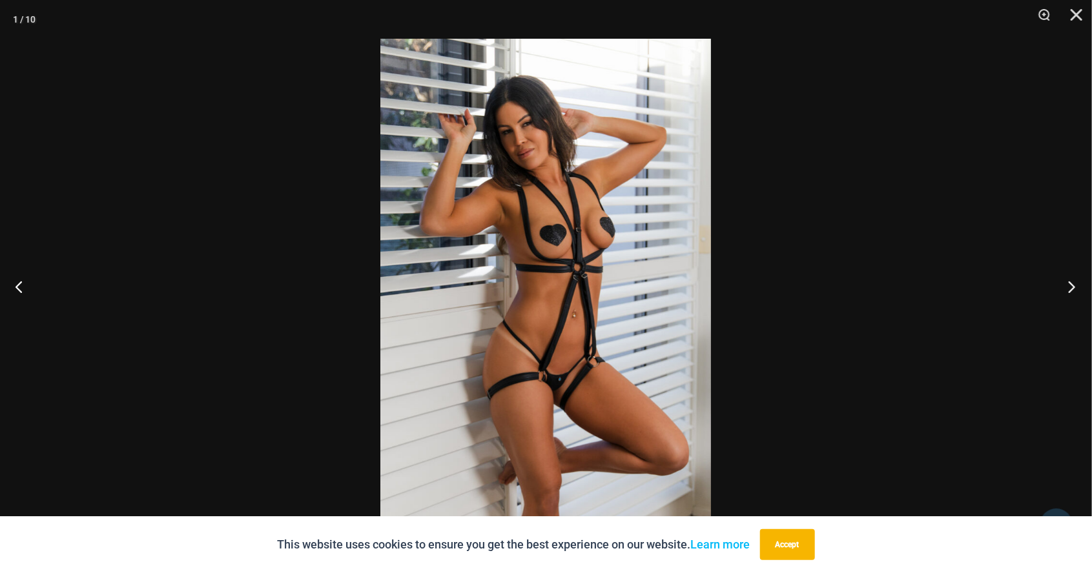
click at [1073, 290] on button "Next" at bounding box center [1068, 286] width 48 height 65
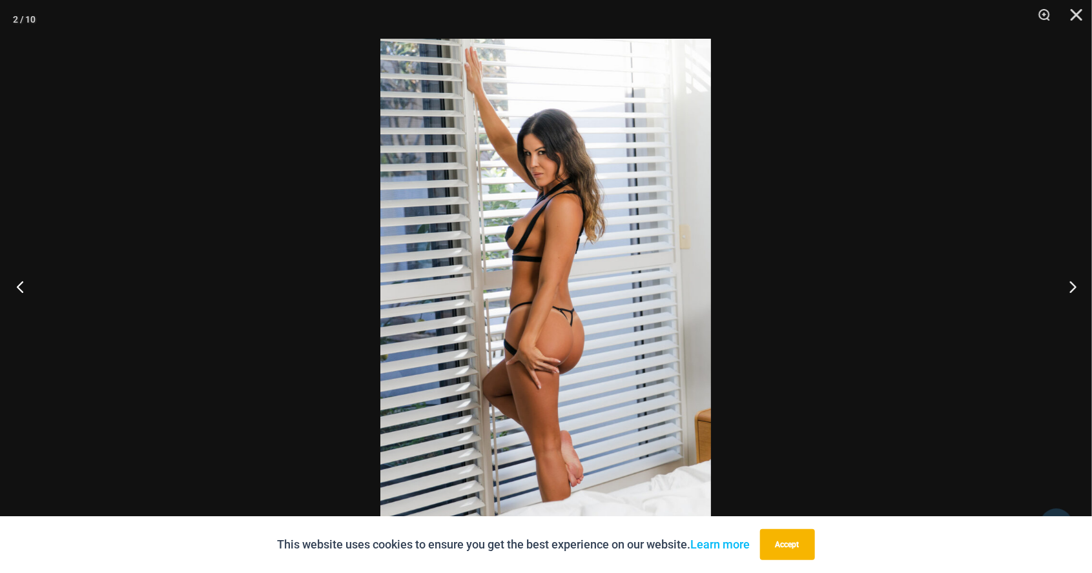
click at [29, 269] on button "Previous" at bounding box center [24, 286] width 48 height 65
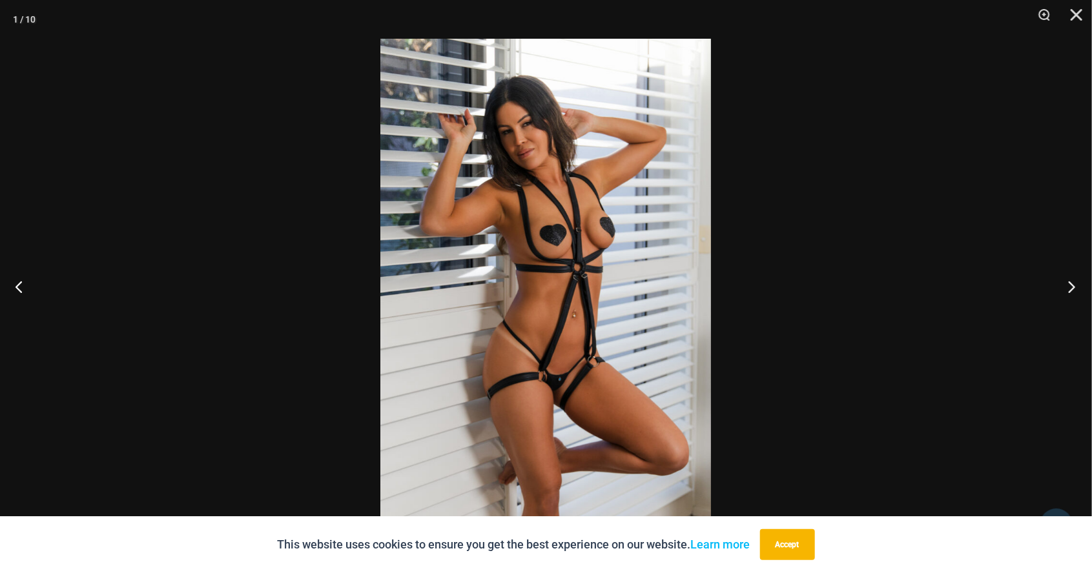
click at [1068, 293] on button "Next" at bounding box center [1068, 286] width 48 height 65
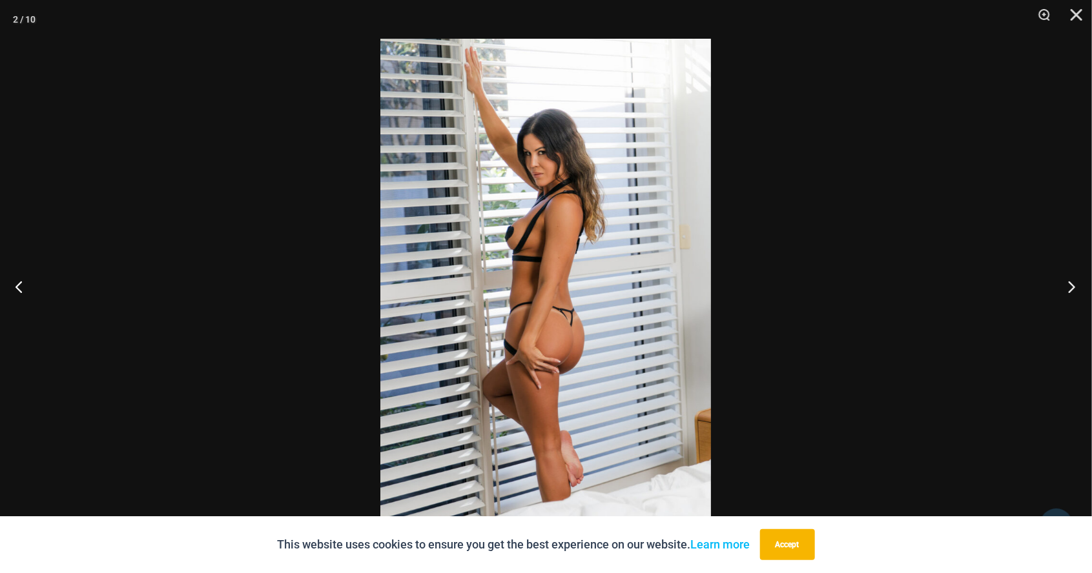
click at [1075, 287] on button "Next" at bounding box center [1068, 286] width 48 height 65
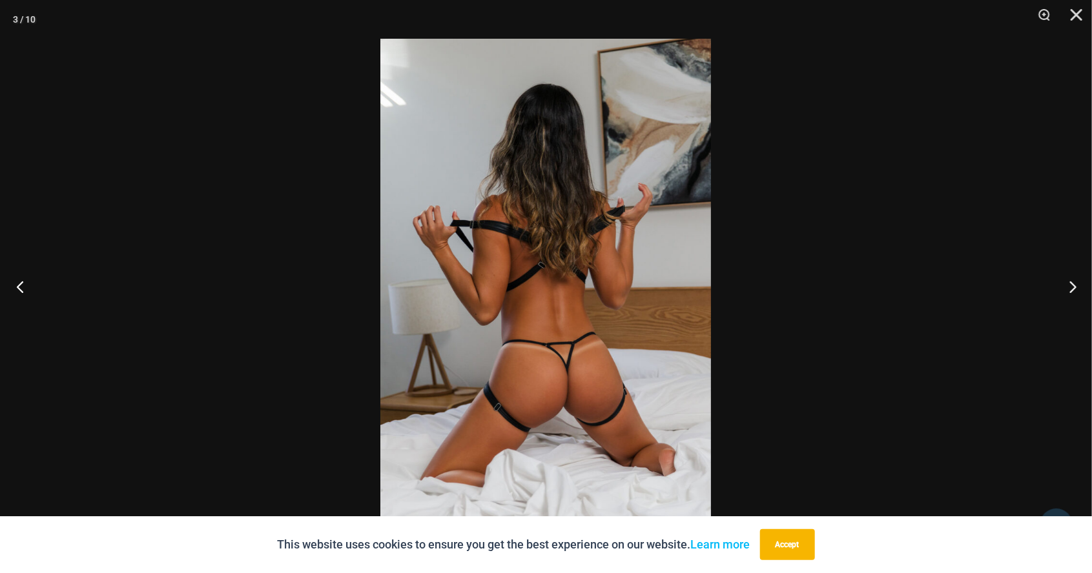
click at [18, 286] on button "Previous" at bounding box center [24, 286] width 48 height 65
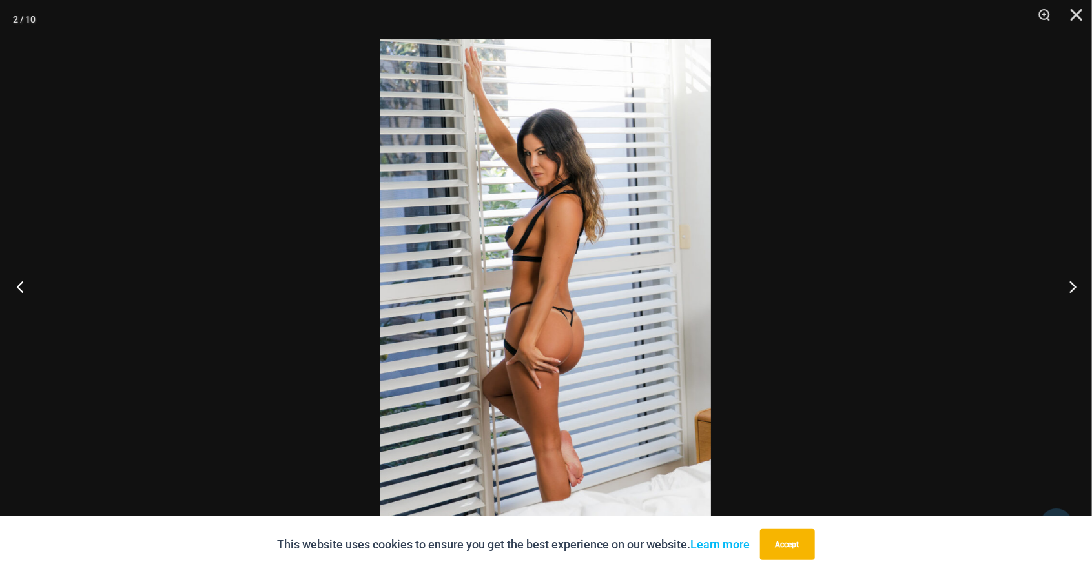
click at [20, 276] on button "Previous" at bounding box center [24, 286] width 48 height 65
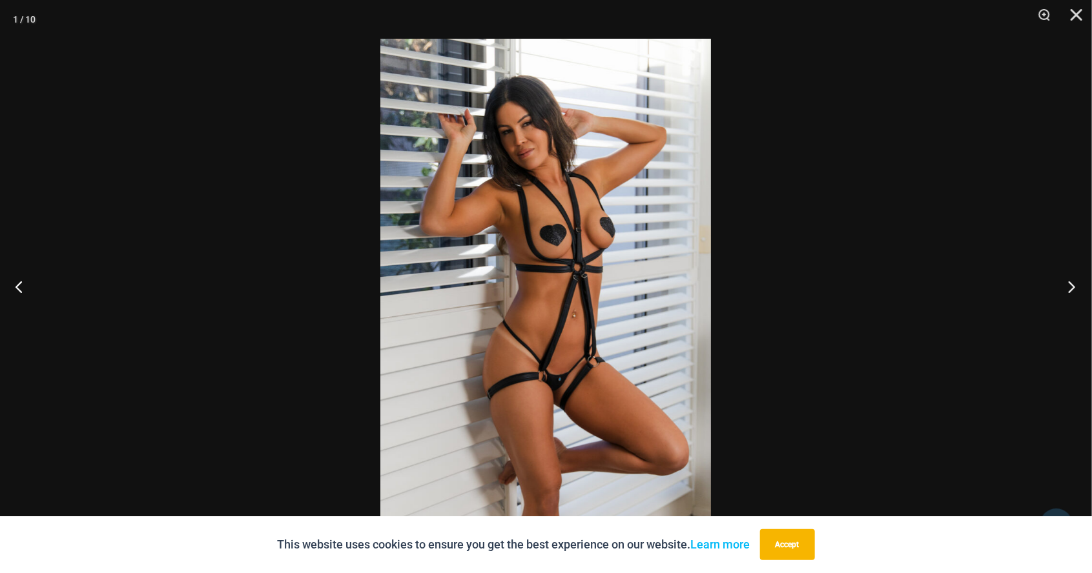
click at [1072, 287] on button "Next" at bounding box center [1068, 286] width 48 height 65
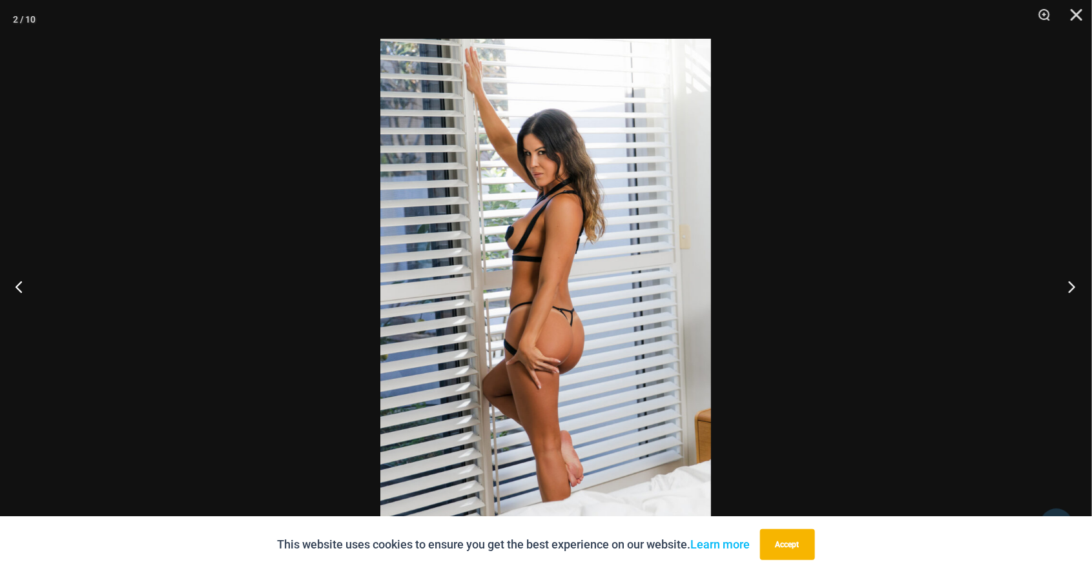
click at [1075, 287] on button "Next" at bounding box center [1068, 286] width 48 height 65
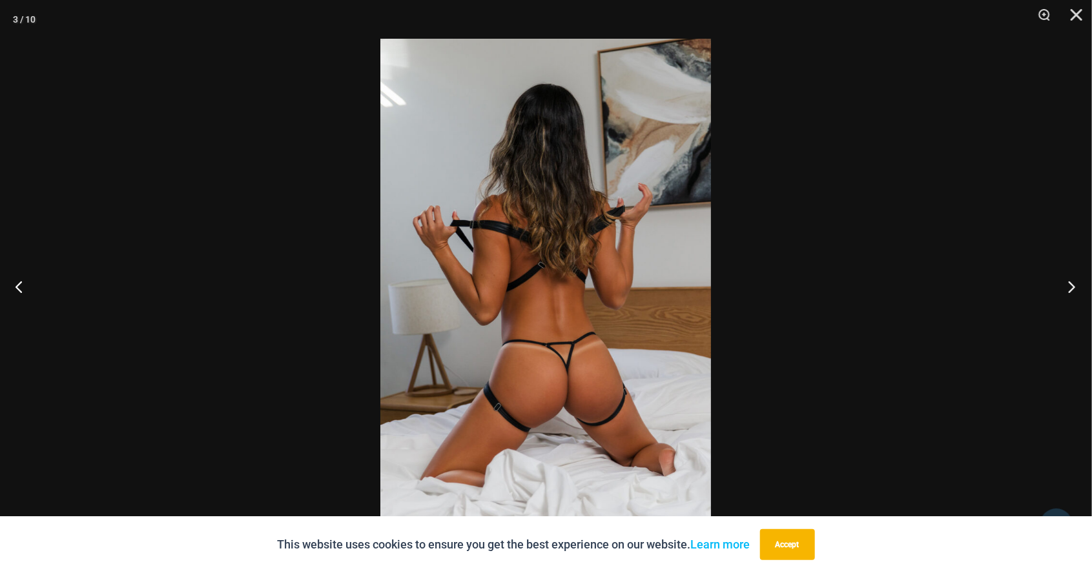
click at [1062, 290] on button "Next" at bounding box center [1068, 286] width 48 height 65
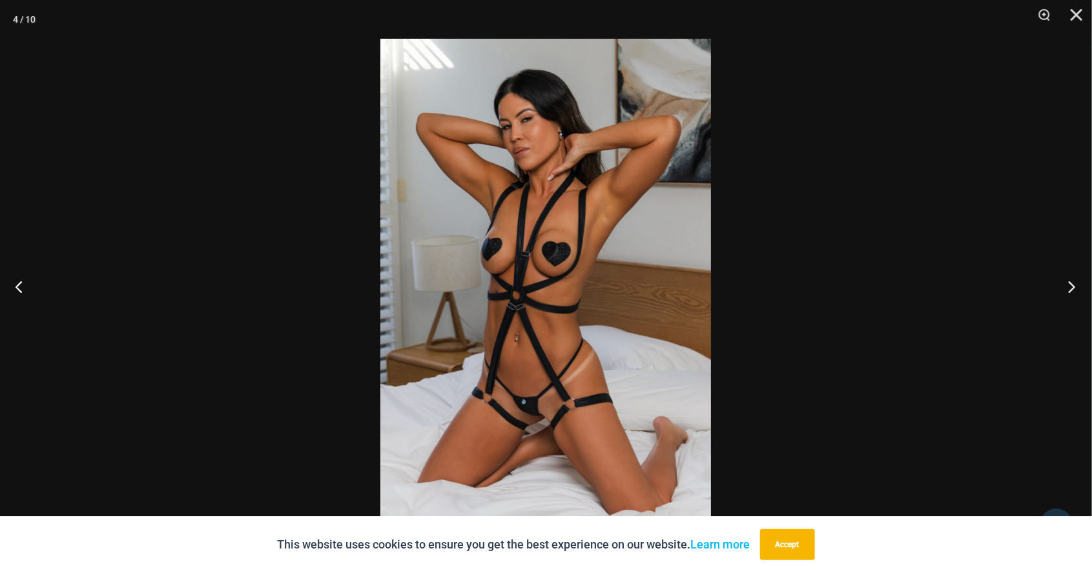
click at [1063, 289] on button "Next" at bounding box center [1068, 286] width 48 height 65
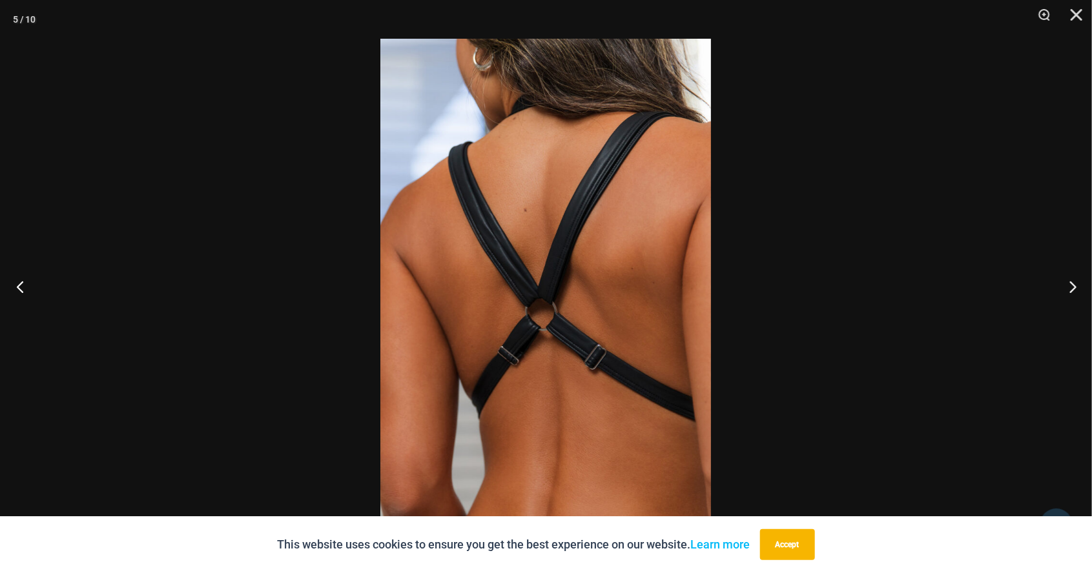
click at [15, 277] on button "Previous" at bounding box center [24, 286] width 48 height 65
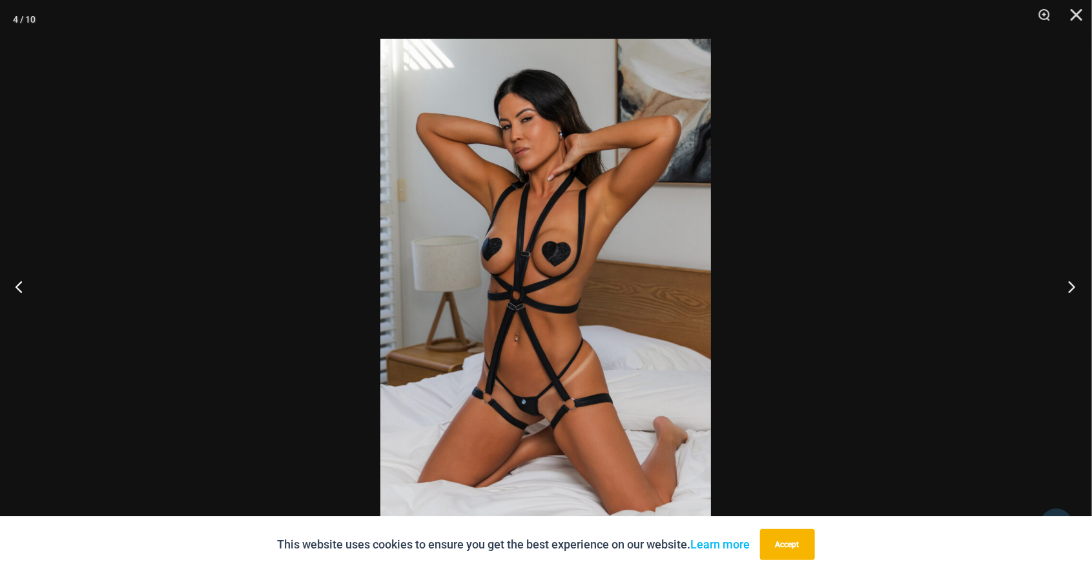
click at [1077, 291] on button "Next" at bounding box center [1068, 286] width 48 height 65
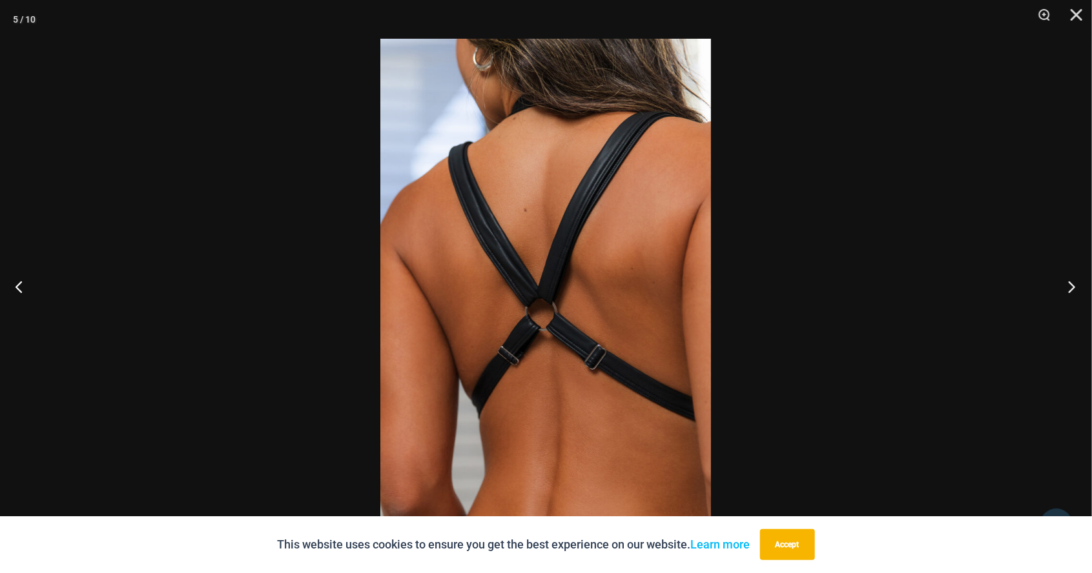
click at [1075, 285] on button "Next" at bounding box center [1068, 286] width 48 height 65
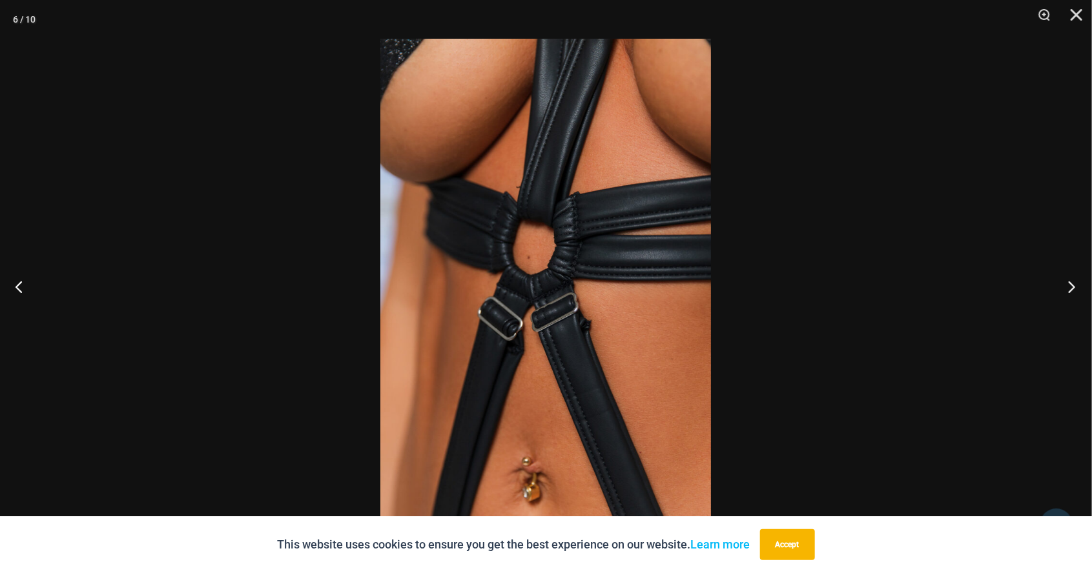
click at [1075, 290] on button "Next" at bounding box center [1068, 286] width 48 height 65
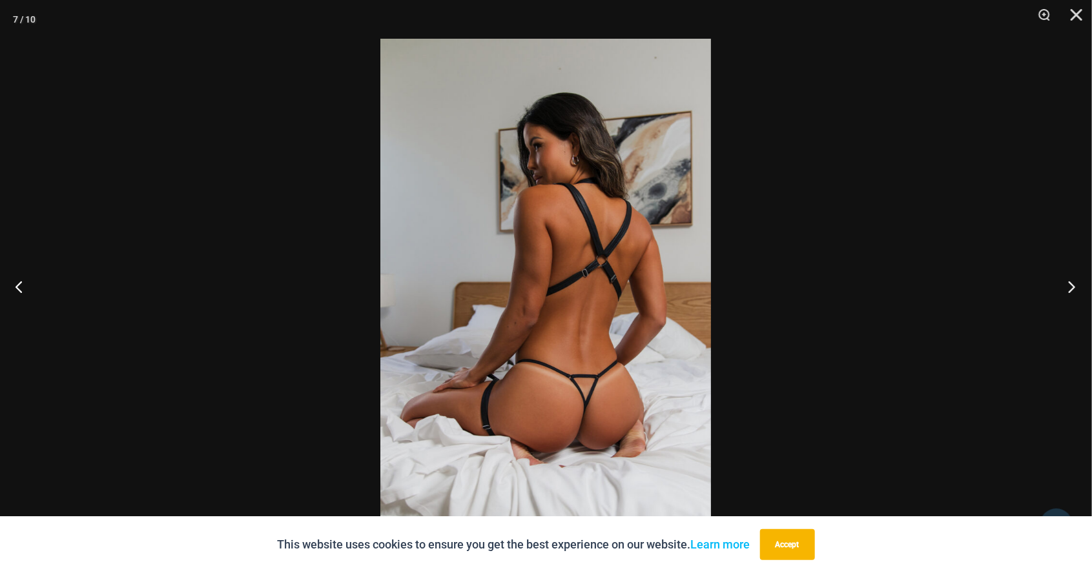
click at [1075, 289] on button "Next" at bounding box center [1068, 286] width 48 height 65
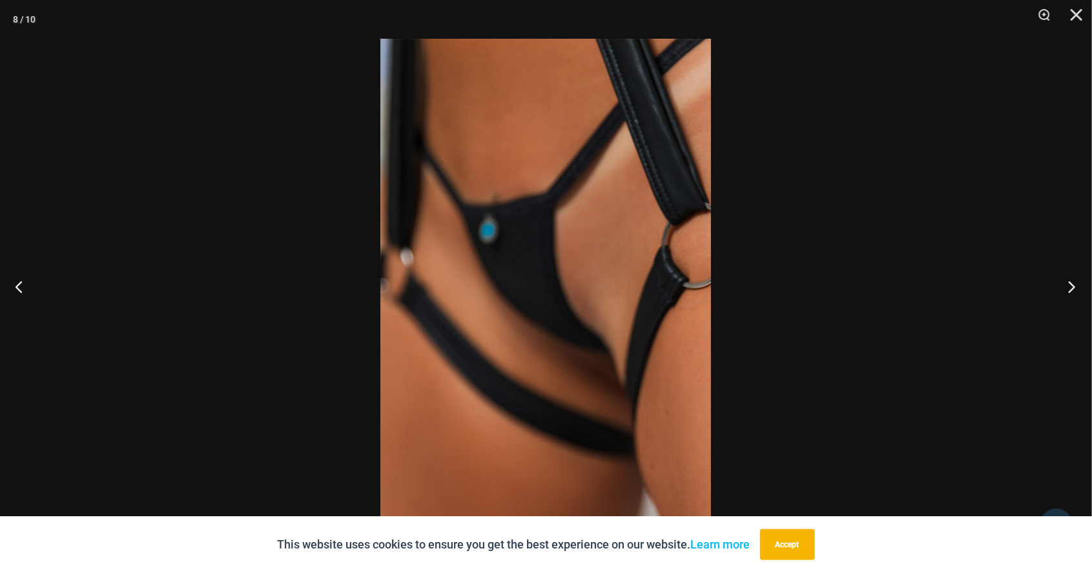
click at [1066, 286] on button "Next" at bounding box center [1068, 286] width 48 height 65
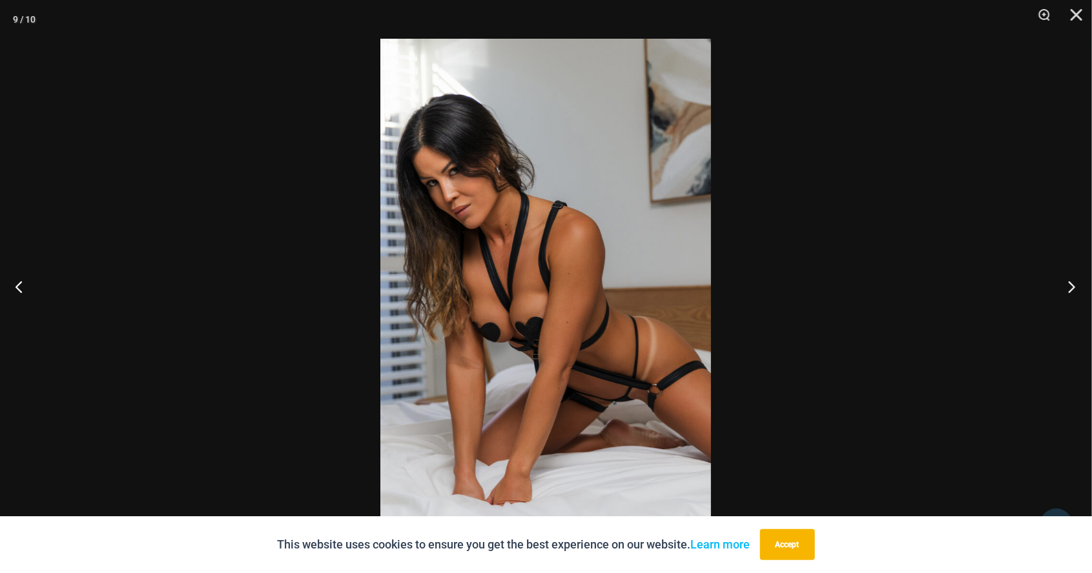
click at [1072, 291] on button "Next" at bounding box center [1068, 286] width 48 height 65
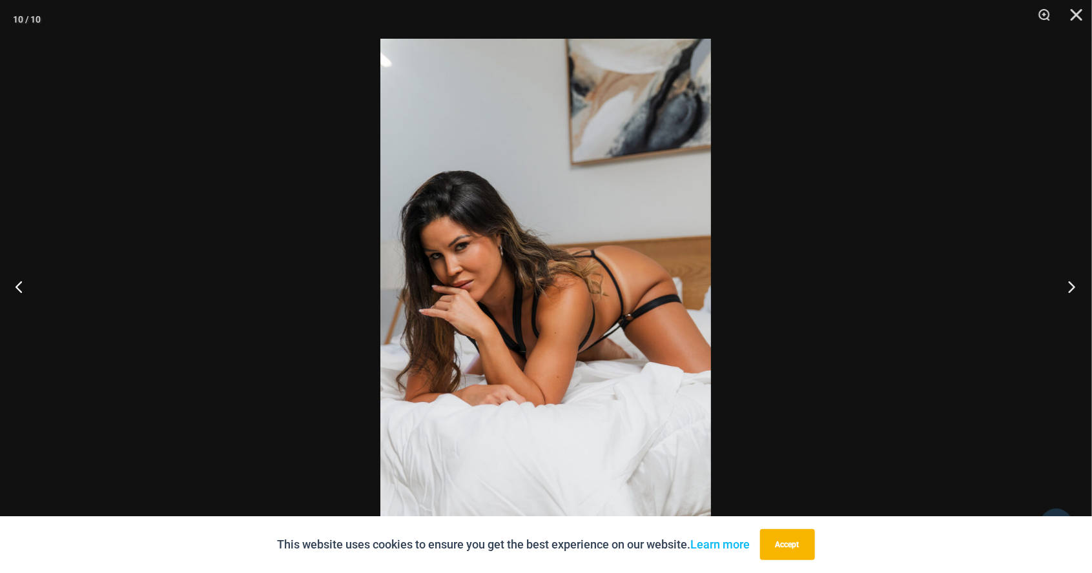
click at [1073, 289] on button "Next" at bounding box center [1068, 286] width 48 height 65
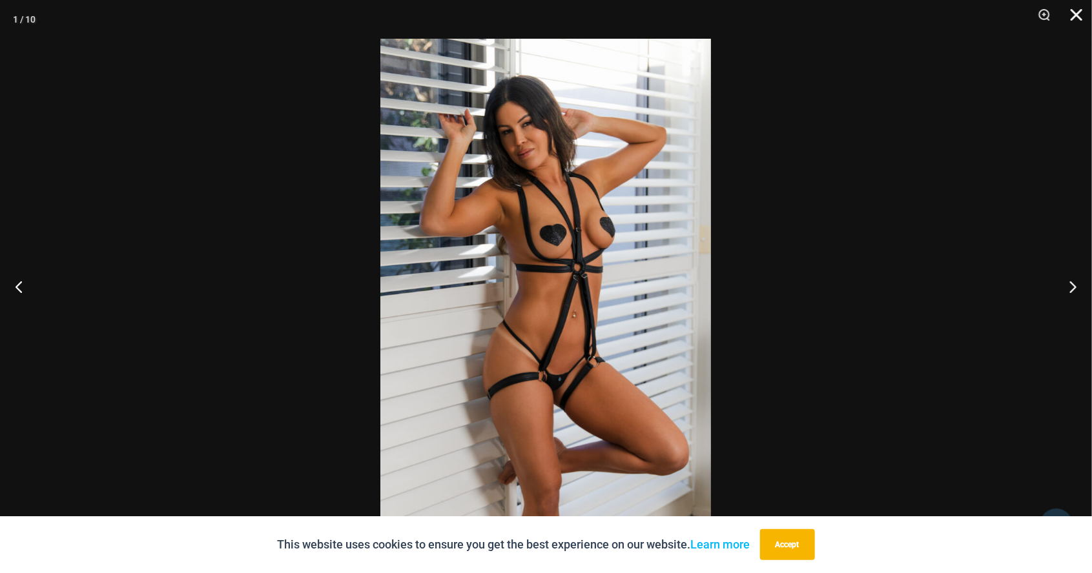
click at [1077, 23] on button "Close" at bounding box center [1072, 19] width 32 height 39
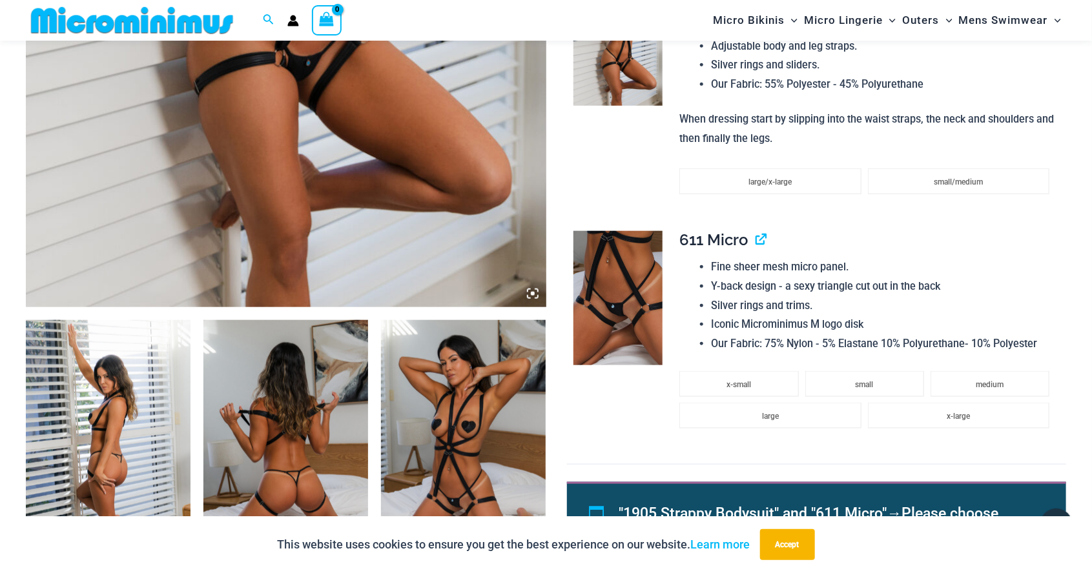
scroll to position [592, 0]
click at [629, 321] on img at bounding box center [617, 298] width 89 height 134
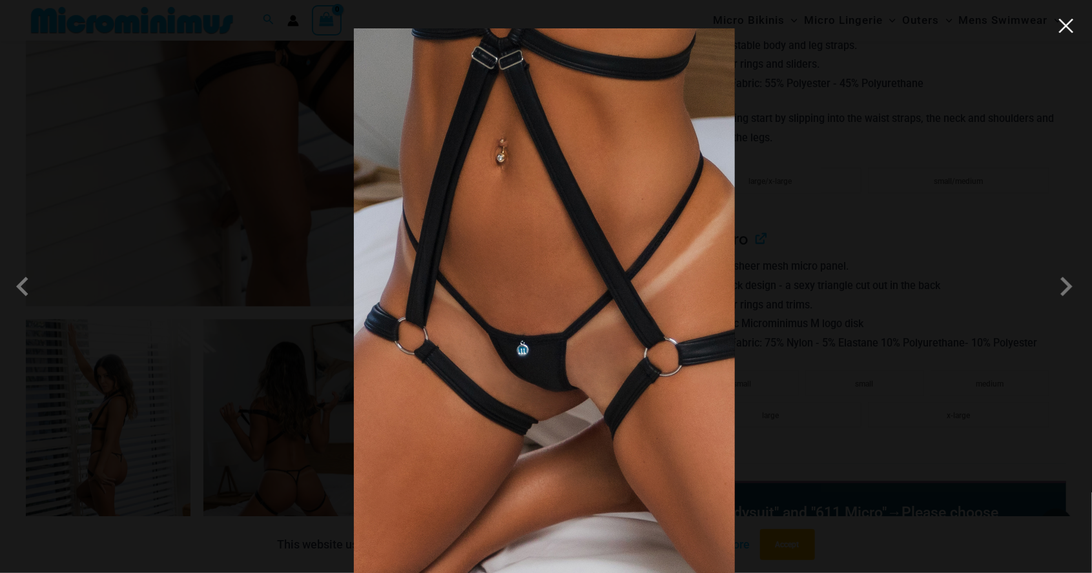
click at [1062, 26] on button "Close" at bounding box center [1065, 25] width 19 height 19
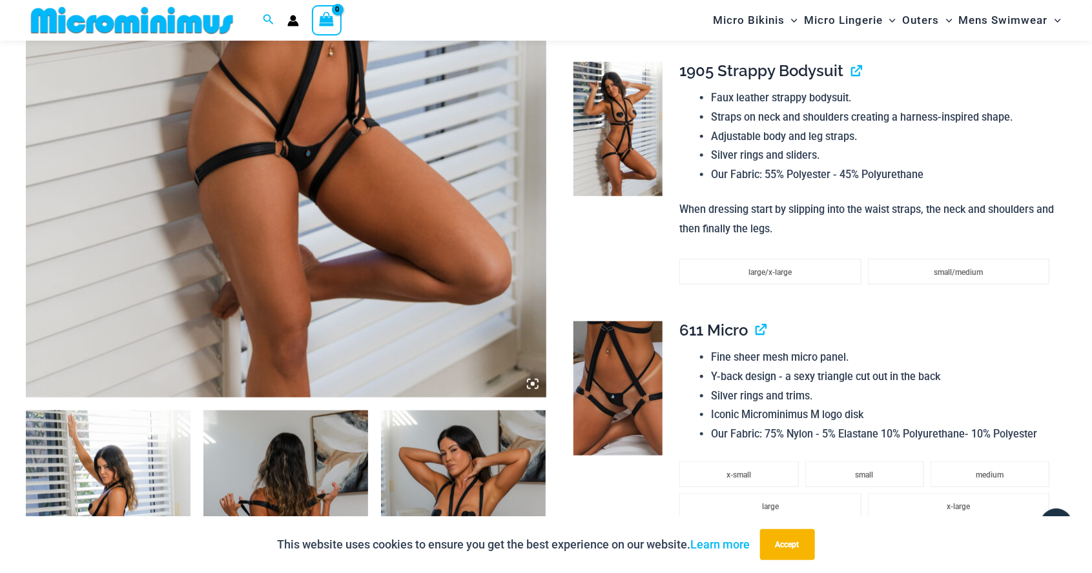
scroll to position [495, 0]
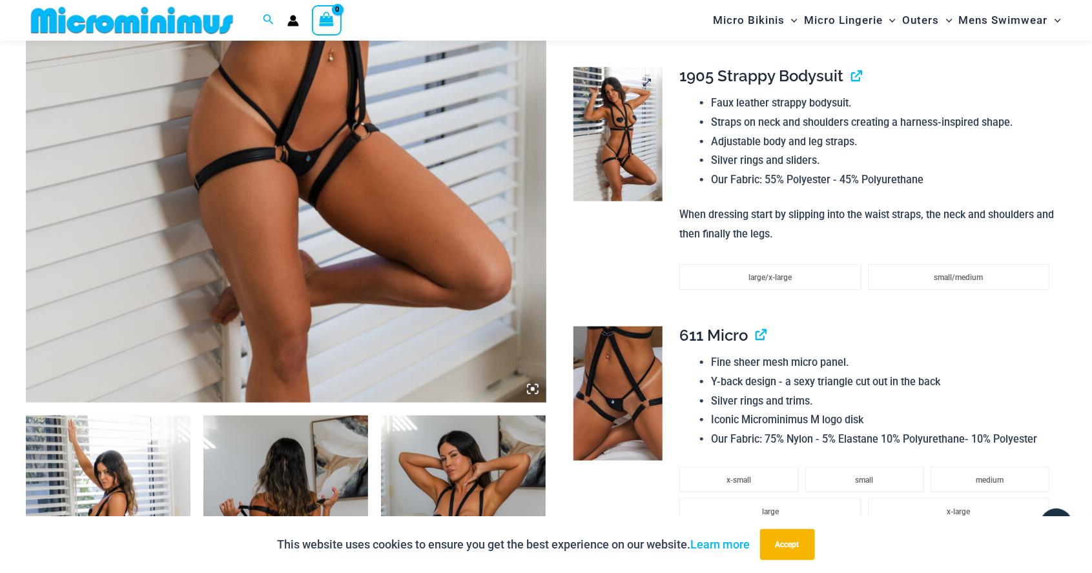
click at [625, 147] on img at bounding box center [617, 134] width 89 height 134
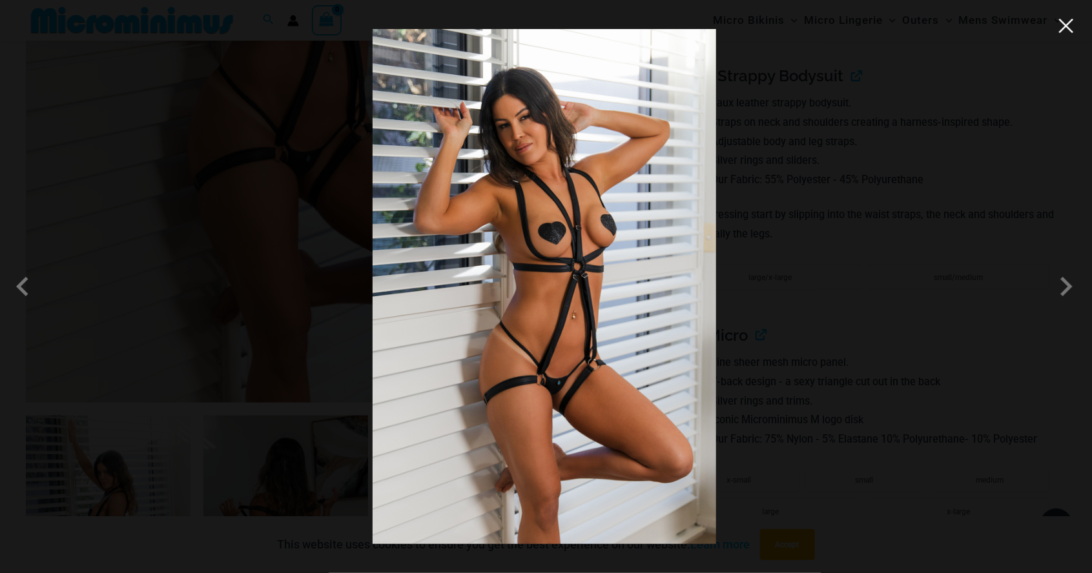
click at [1061, 32] on button "Close" at bounding box center [1065, 25] width 19 height 19
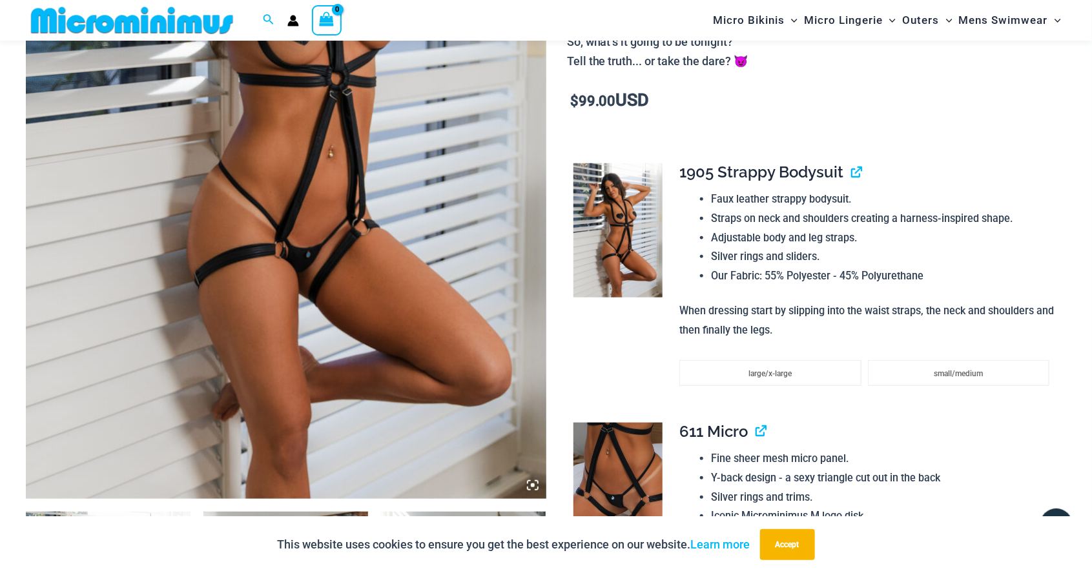
scroll to position [400, 0]
click at [413, 339] on img at bounding box center [286, 108] width 520 height 780
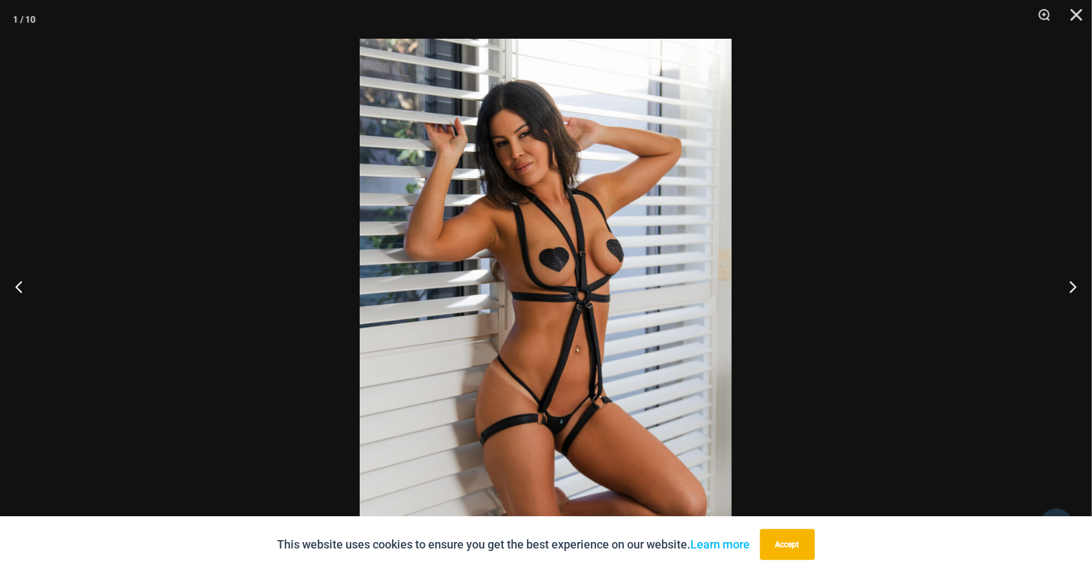
click at [1025, 335] on div at bounding box center [546, 286] width 1092 height 573
click at [1064, 318] on div at bounding box center [546, 286] width 1092 height 573
click at [1075, 319] on button "Next" at bounding box center [1068, 286] width 48 height 65
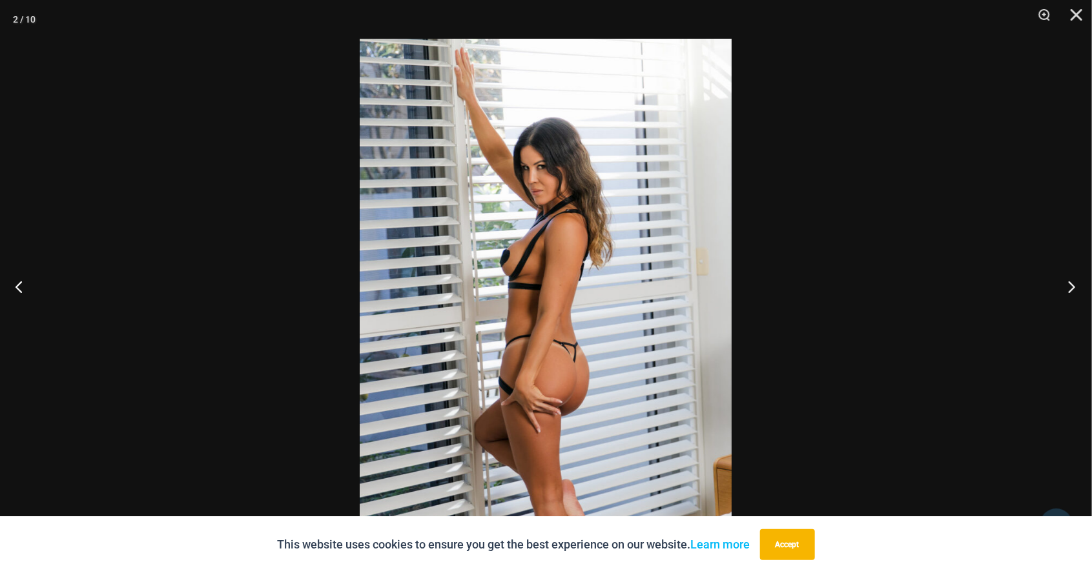
click at [1073, 319] on button "Next" at bounding box center [1068, 286] width 48 height 65
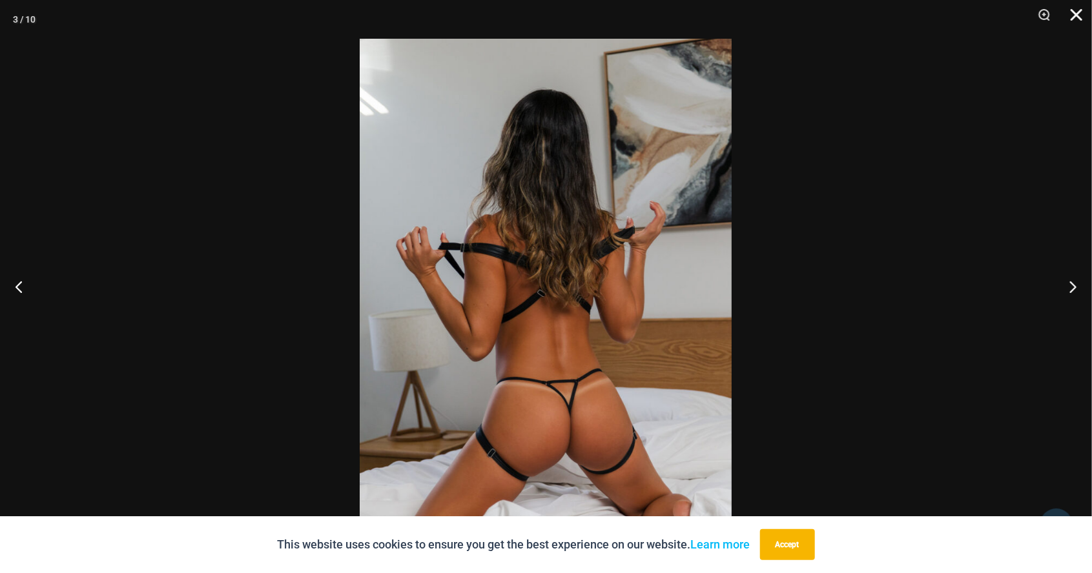
click at [1081, 22] on button "Close" at bounding box center [1072, 19] width 32 height 39
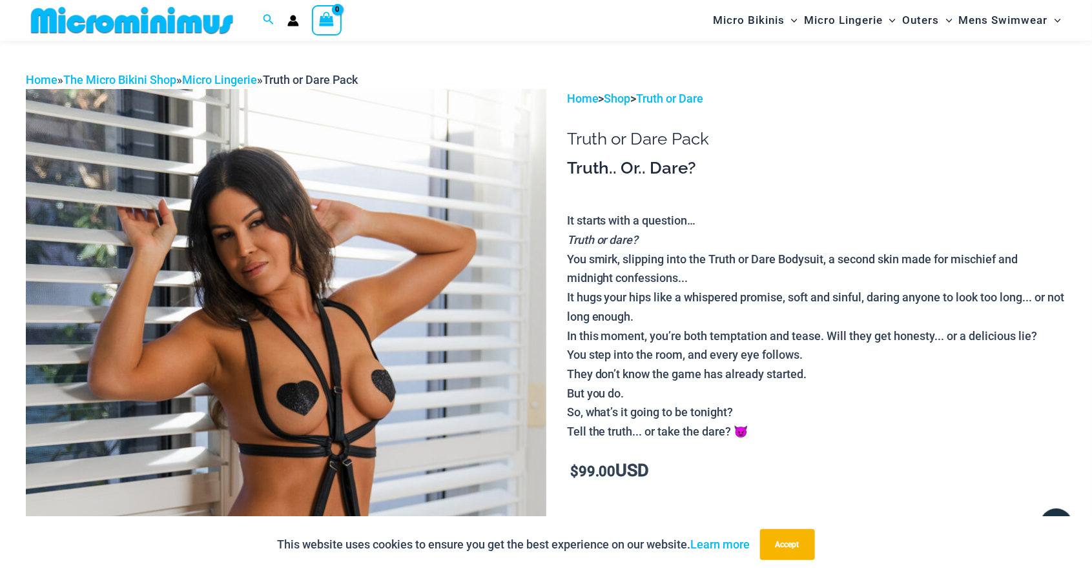
scroll to position [21, 0]
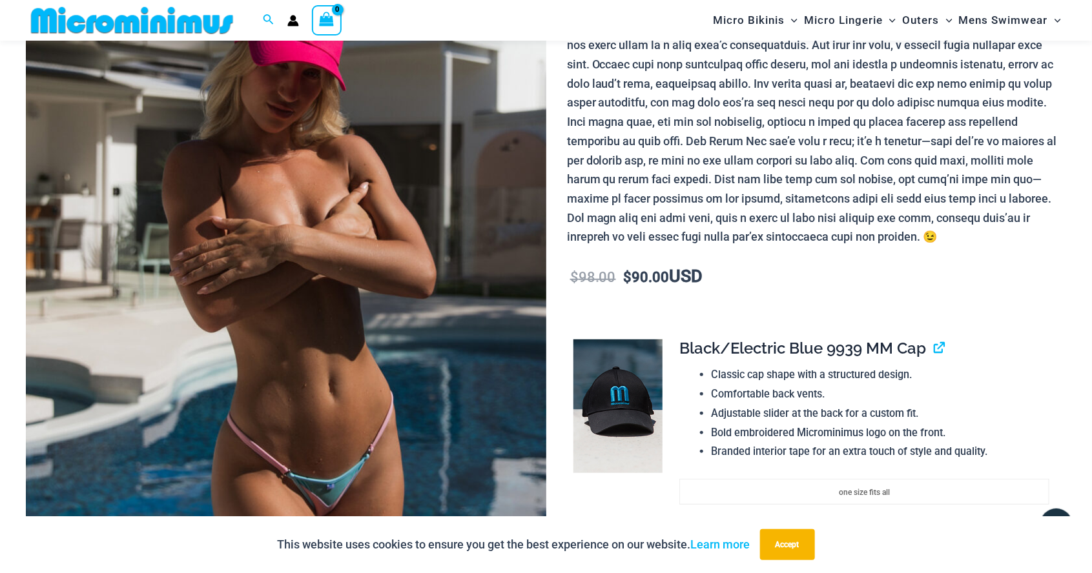
scroll to position [185, 0]
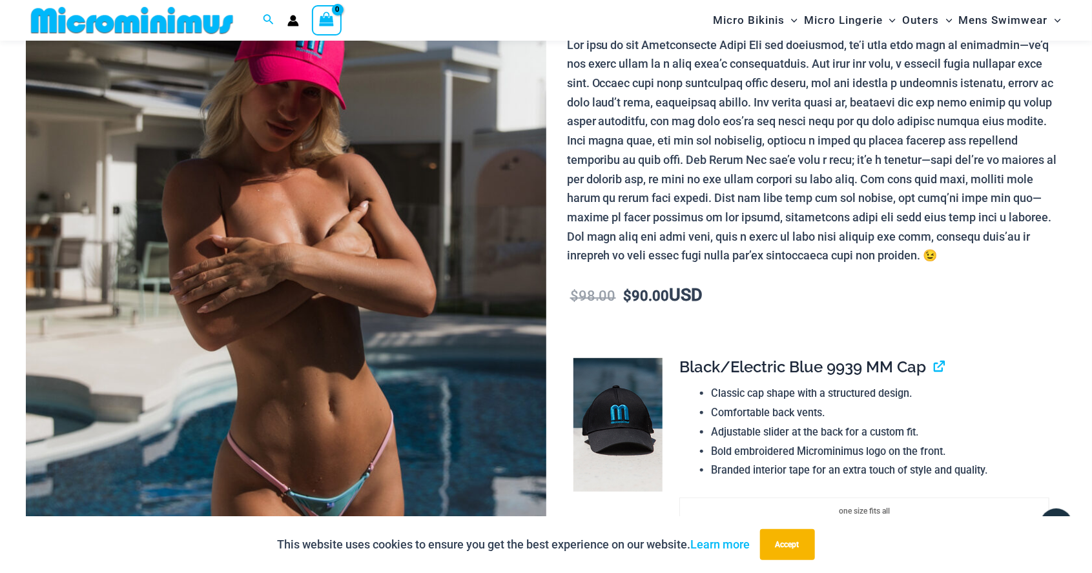
click at [422, 298] on img at bounding box center [286, 322] width 520 height 780
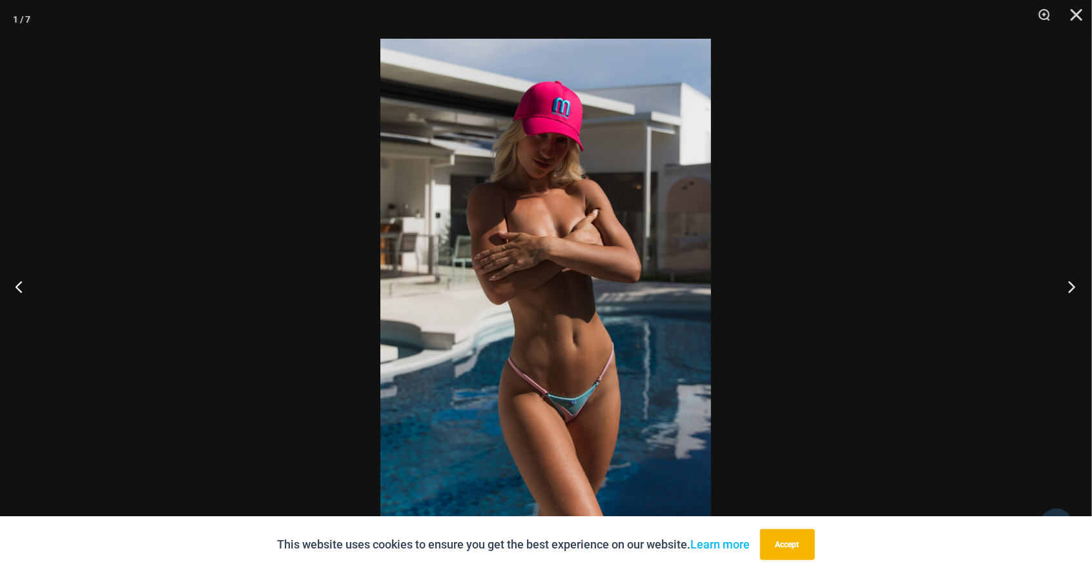
click at [1075, 288] on button "Next" at bounding box center [1068, 286] width 48 height 65
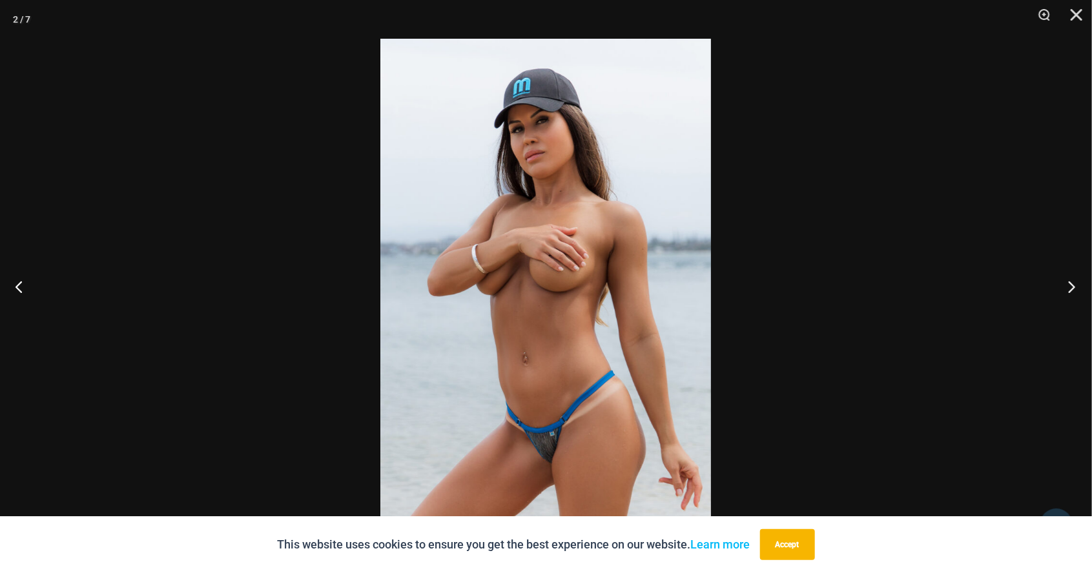
click at [1070, 287] on button "Next" at bounding box center [1068, 286] width 48 height 65
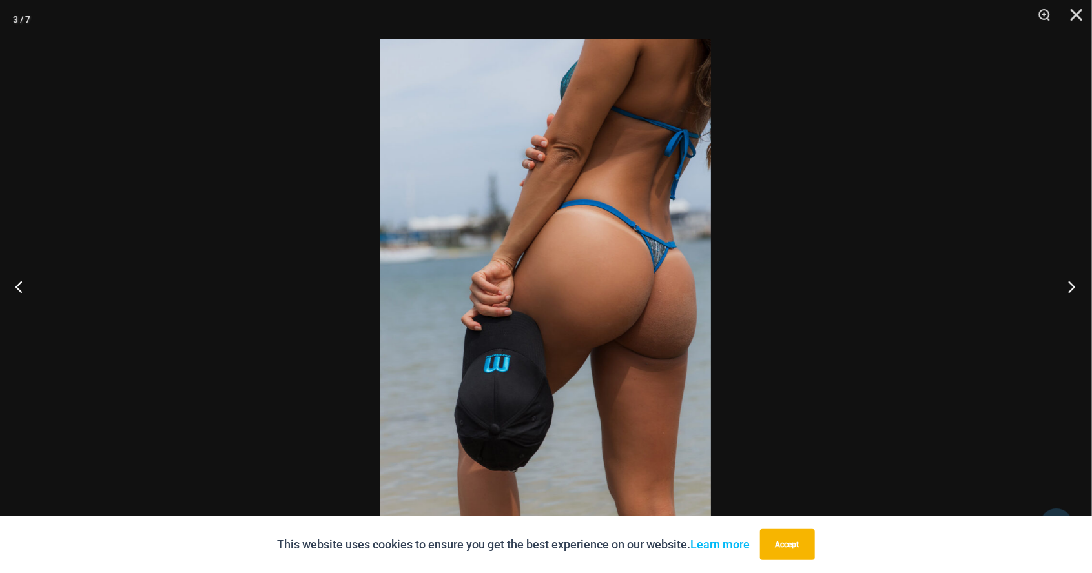
click at [1073, 294] on button "Next" at bounding box center [1068, 286] width 48 height 65
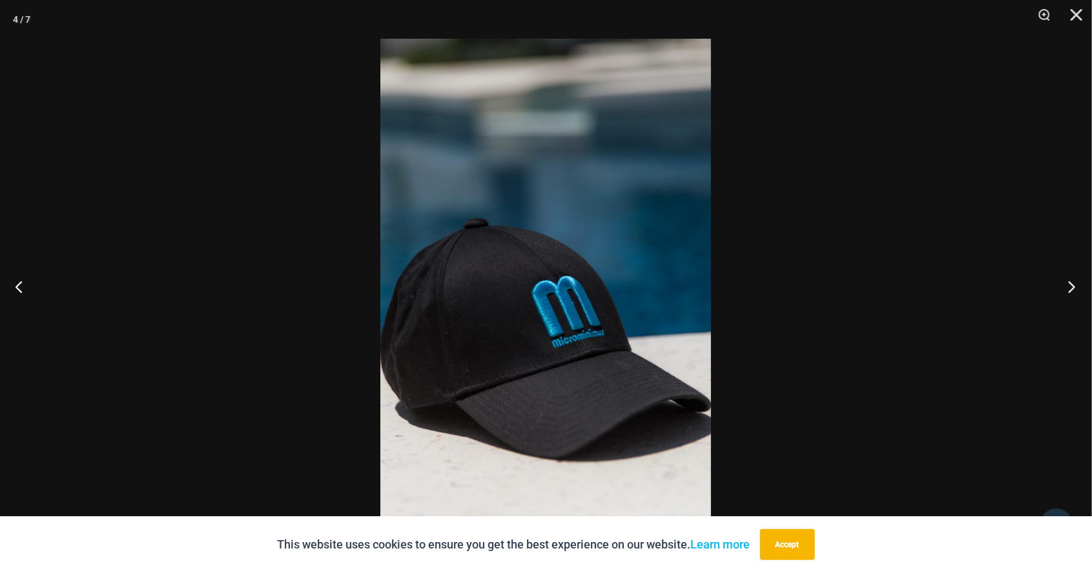
click at [1075, 291] on button "Next" at bounding box center [1068, 286] width 48 height 65
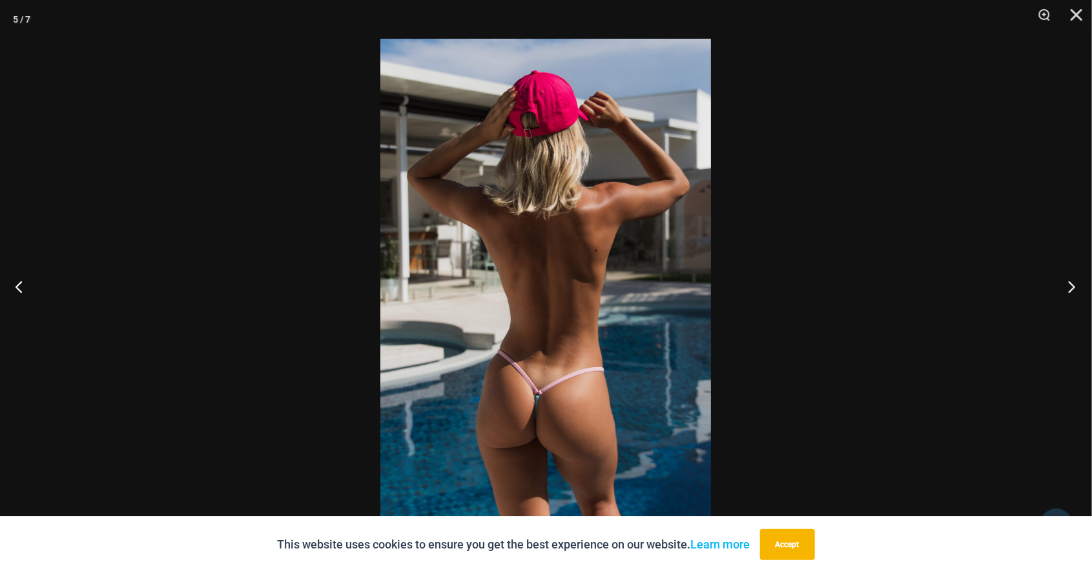
click at [1077, 294] on button "Next" at bounding box center [1068, 286] width 48 height 65
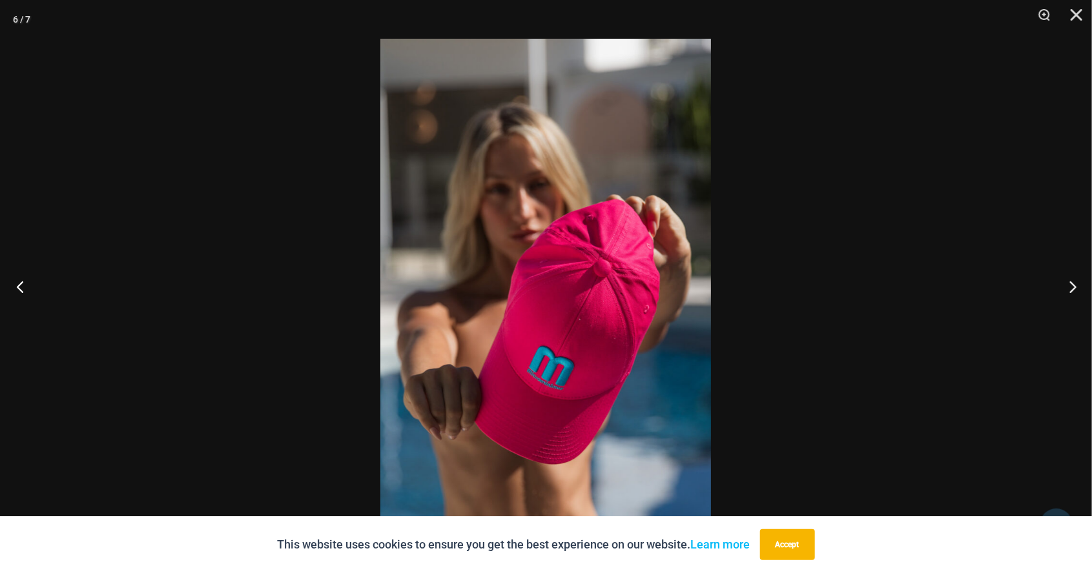
click at [16, 291] on button "Previous" at bounding box center [24, 286] width 48 height 65
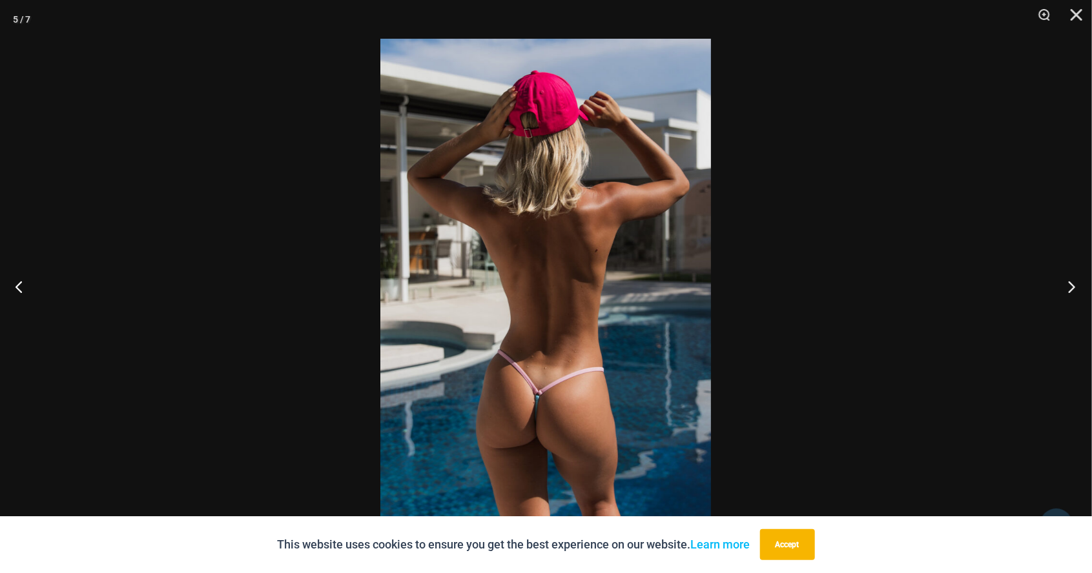
click at [1075, 294] on button "Next" at bounding box center [1068, 286] width 48 height 65
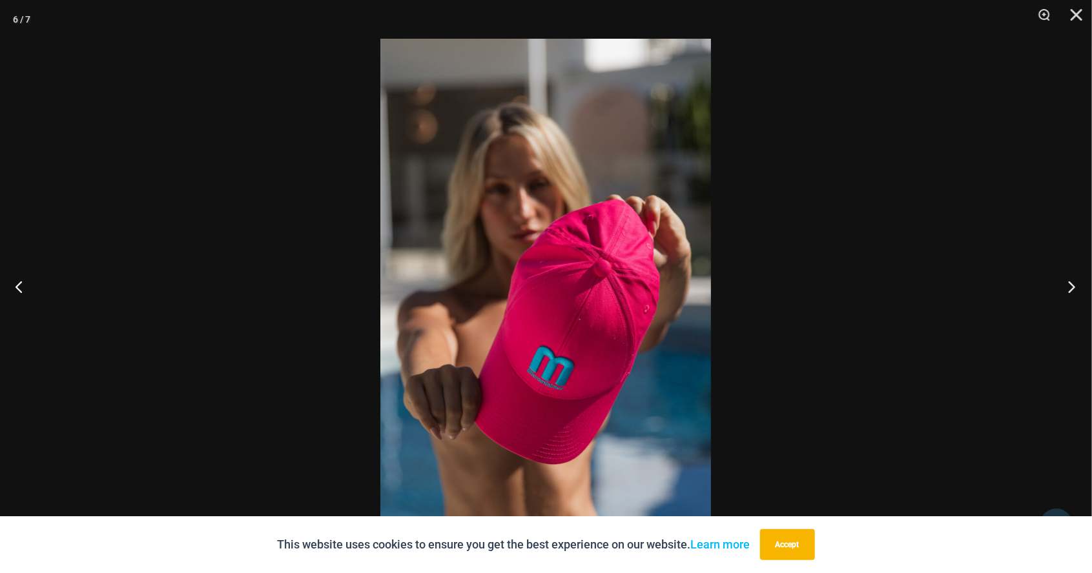
click at [1073, 295] on button "Next" at bounding box center [1068, 286] width 48 height 65
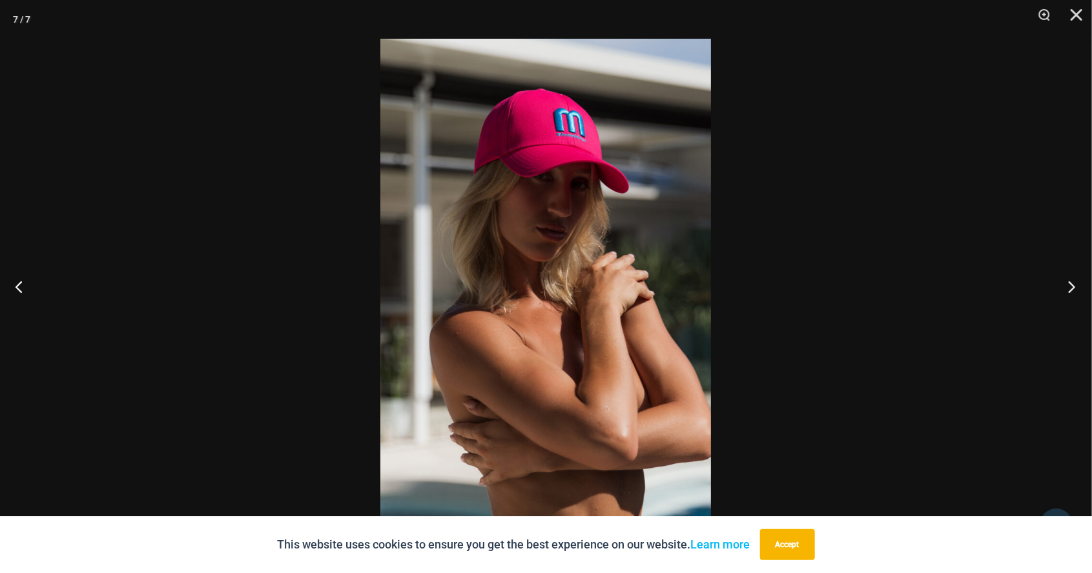
click at [1075, 293] on button "Next" at bounding box center [1068, 286] width 48 height 65
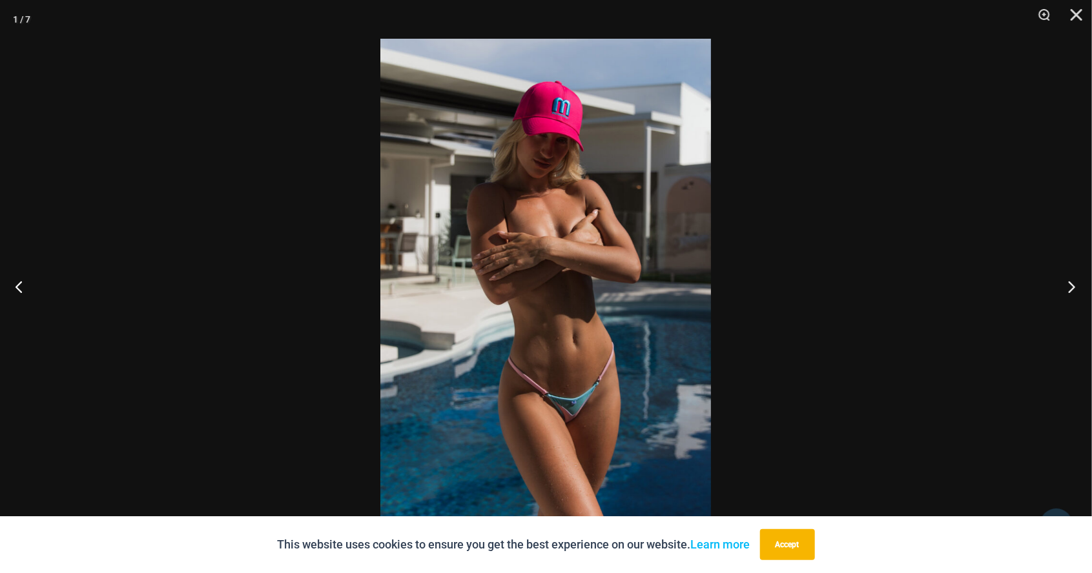
click at [1073, 295] on button "Next" at bounding box center [1068, 286] width 48 height 65
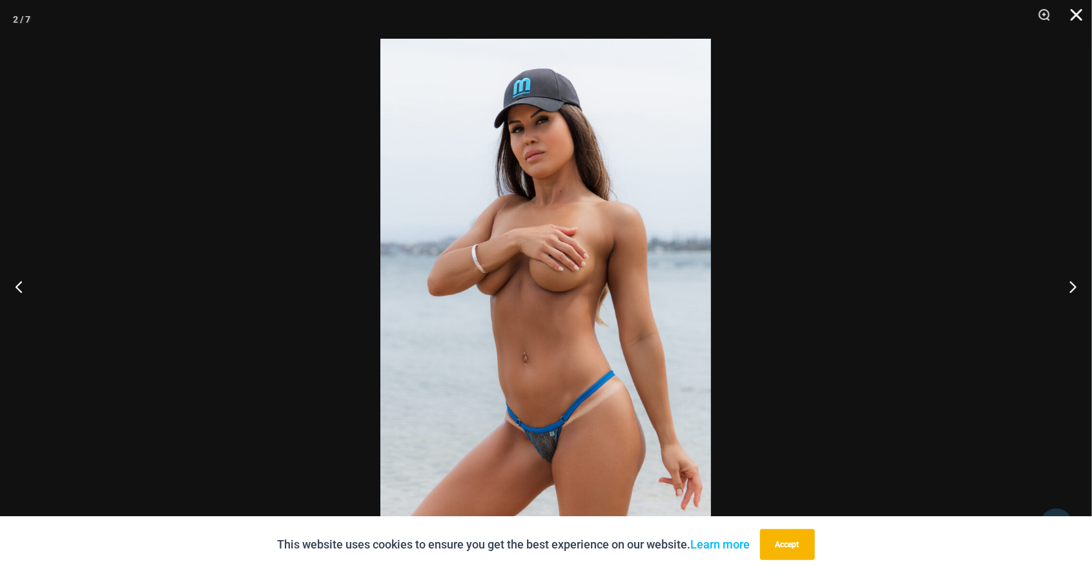
click at [1071, 19] on button "Close" at bounding box center [1072, 19] width 32 height 39
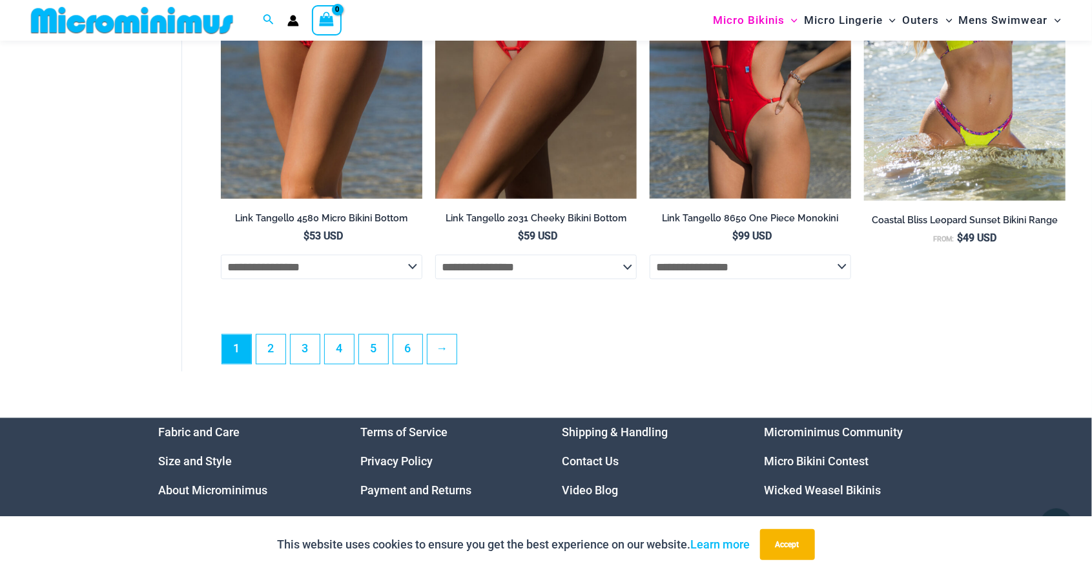
scroll to position [3511, 0]
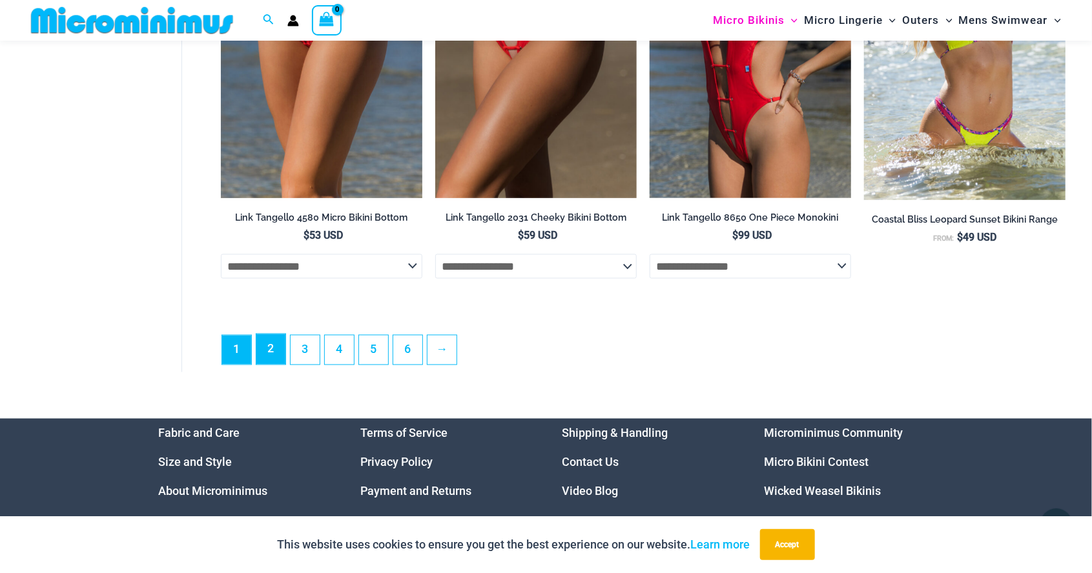
click at [269, 354] on link "2" at bounding box center [270, 350] width 29 height 30
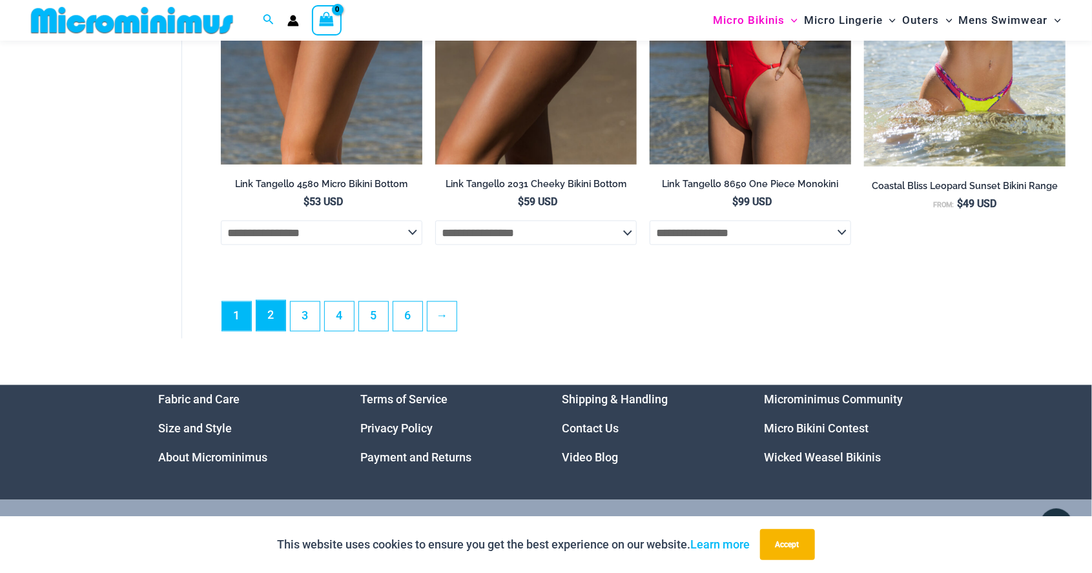
scroll to position [3573, 0]
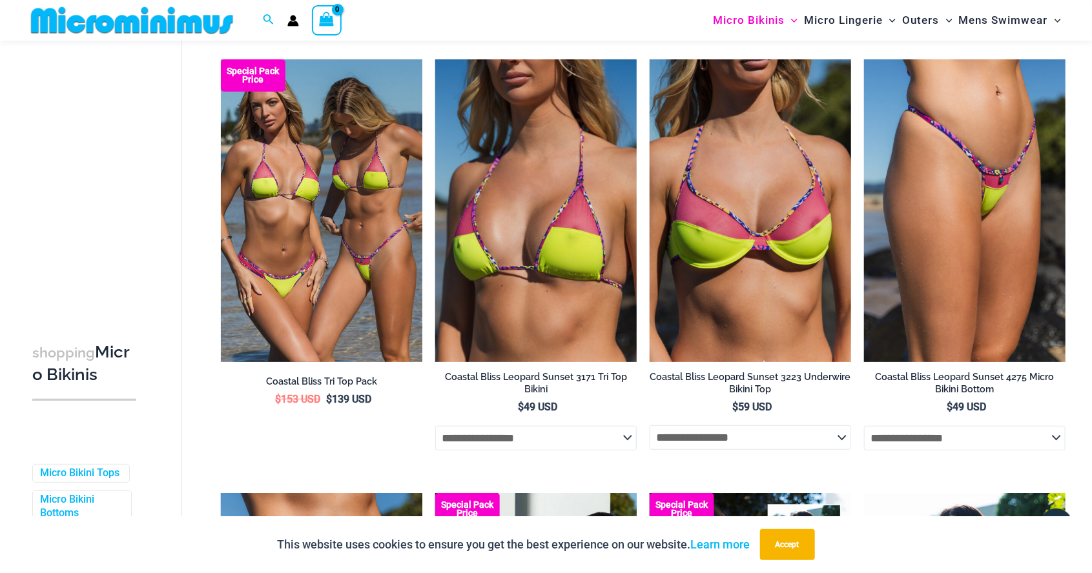
scroll to position [83, 0]
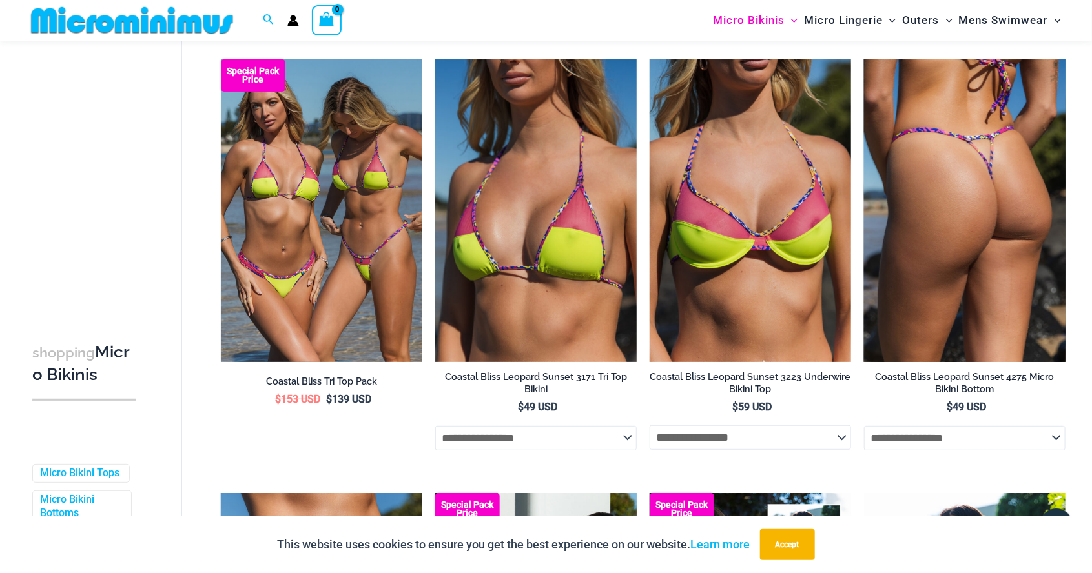
click at [991, 256] on img at bounding box center [964, 210] width 201 height 302
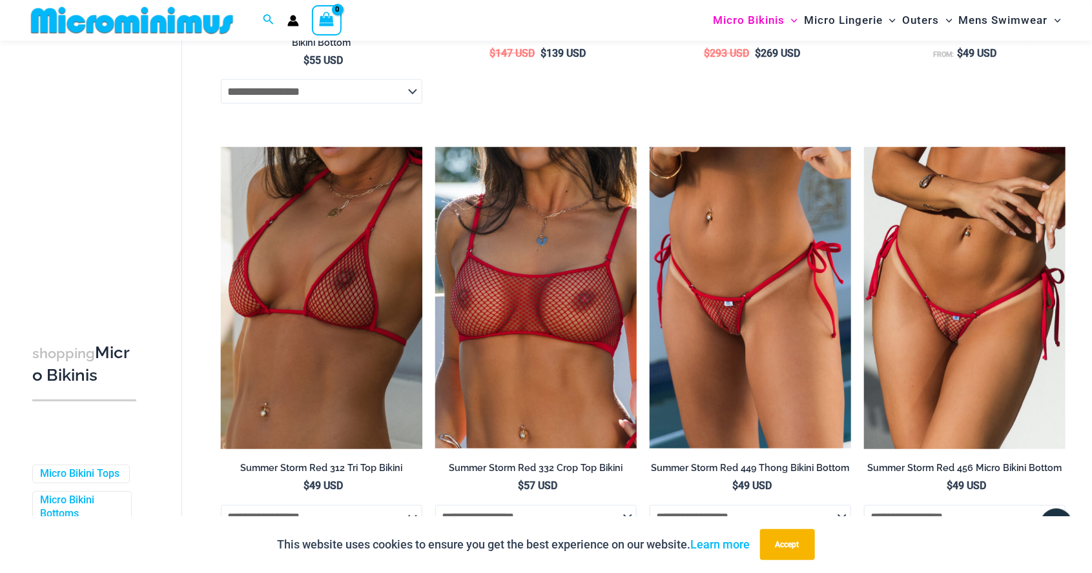
scroll to position [864, 0]
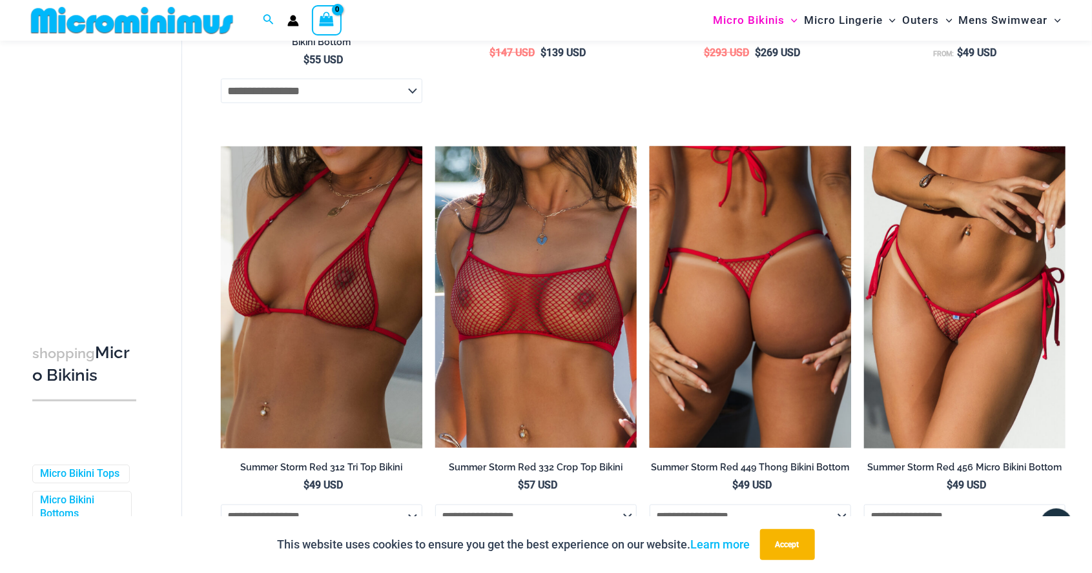
click at [763, 376] on img at bounding box center [750, 298] width 201 height 302
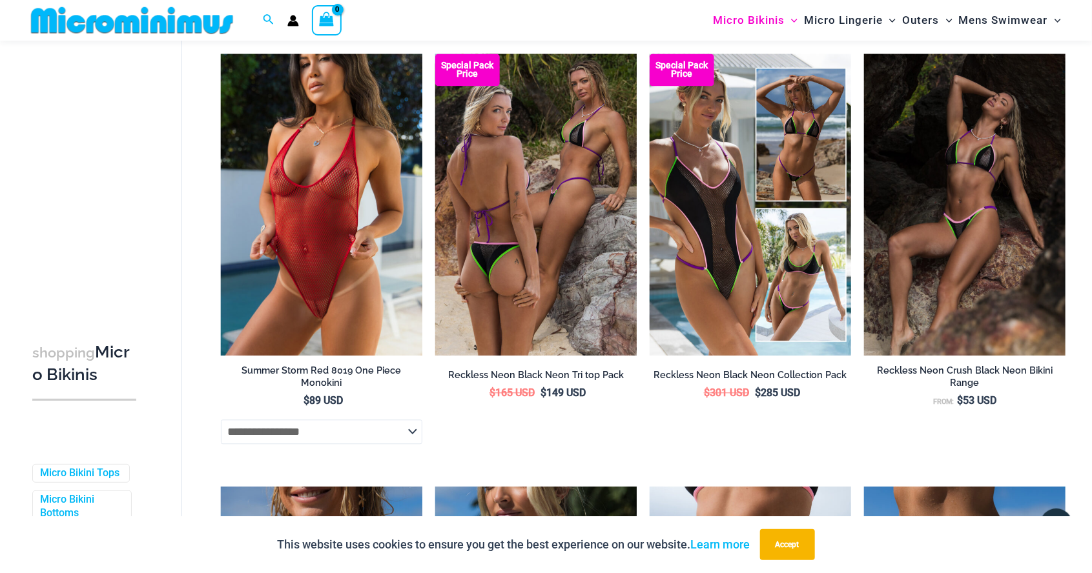
scroll to position [1383, 0]
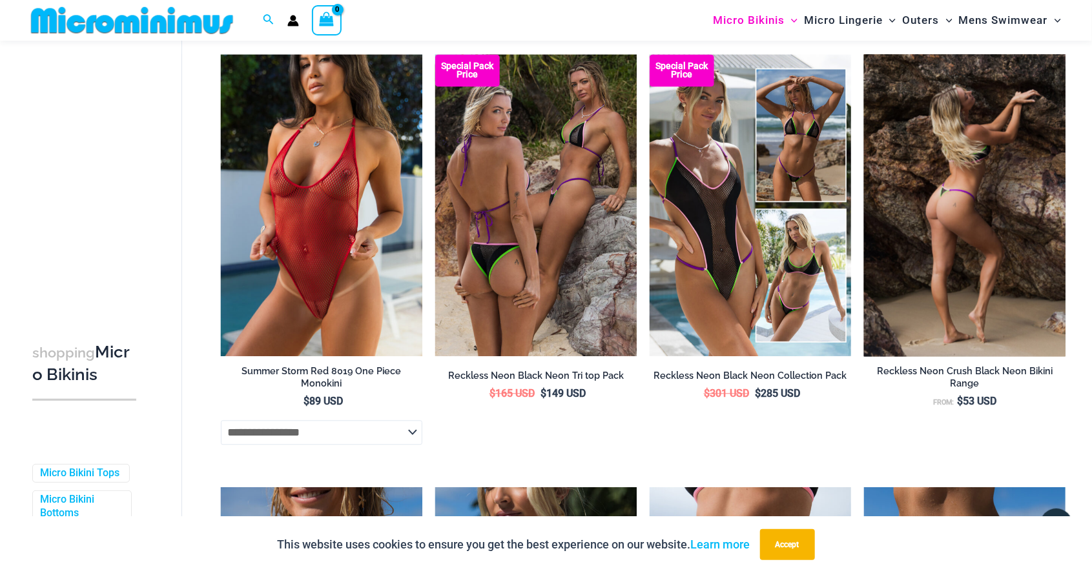
click at [965, 270] on img at bounding box center [964, 205] width 201 height 302
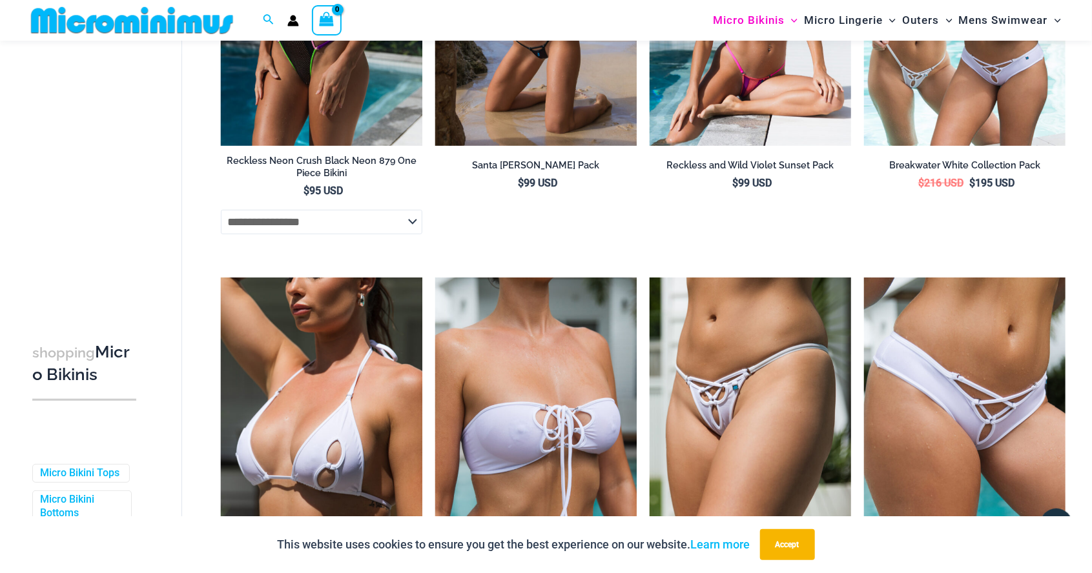
scroll to position [2458, 0]
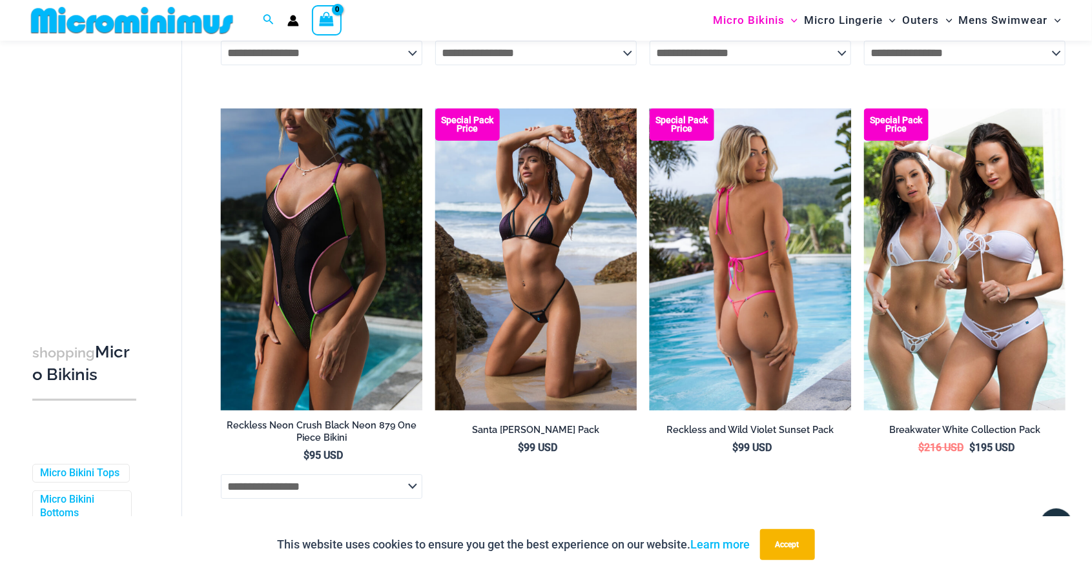
click at [785, 316] on img at bounding box center [750, 259] width 201 height 302
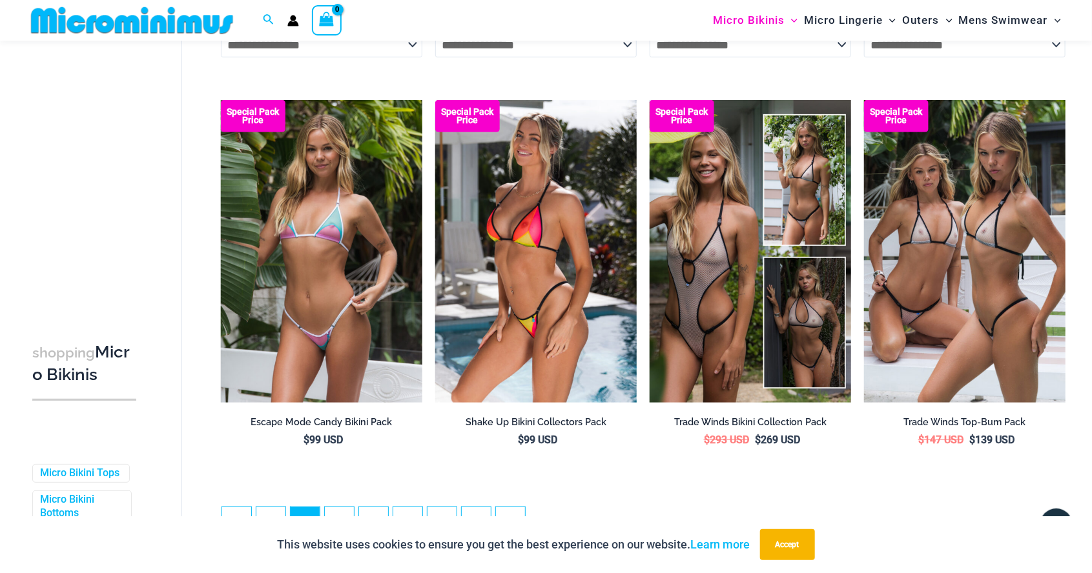
scroll to position [3067, 0]
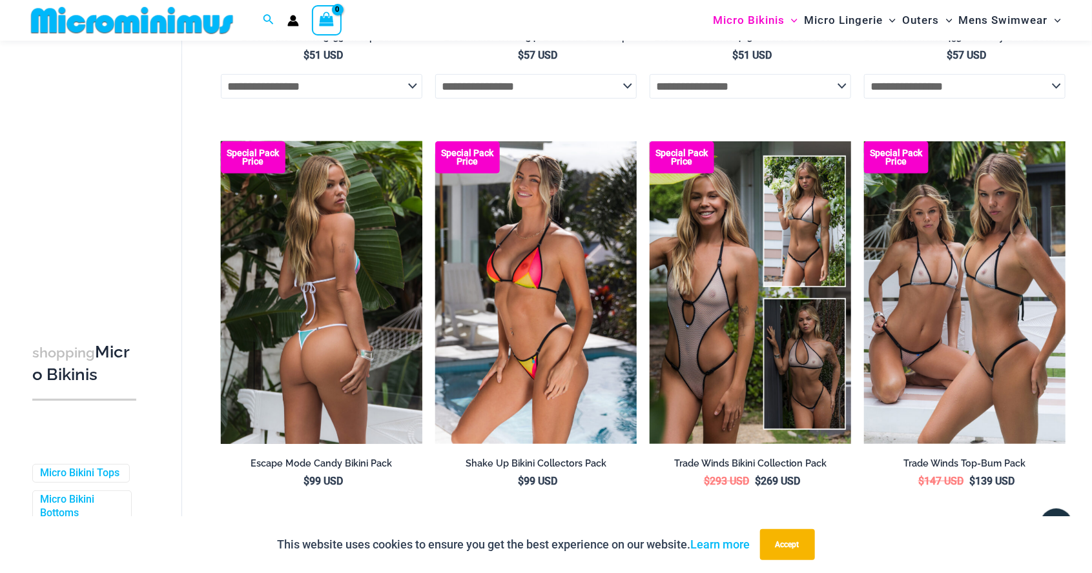
click at [343, 342] on img at bounding box center [321, 292] width 201 height 302
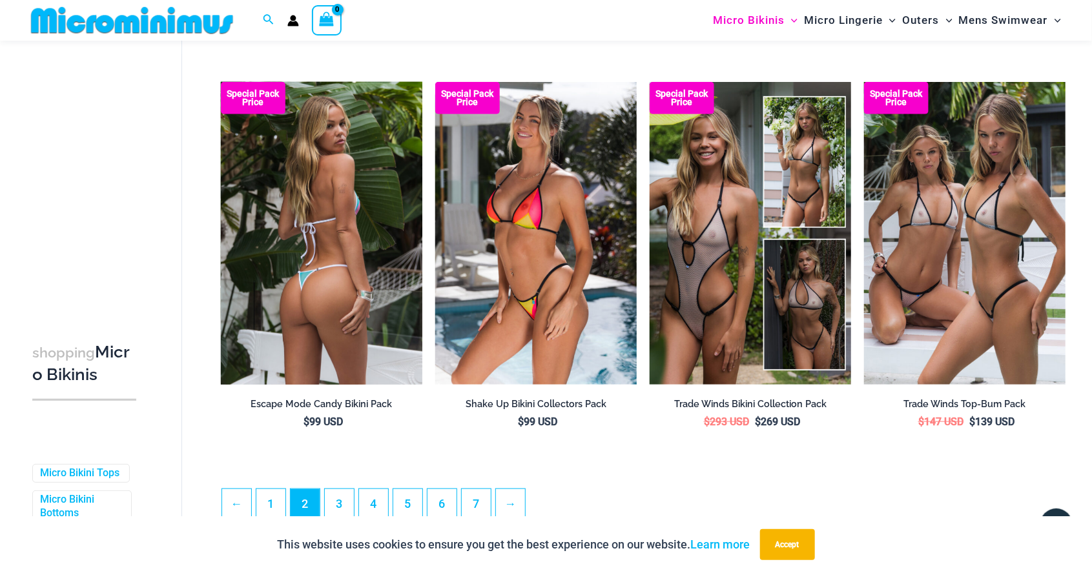
scroll to position [3084, 0]
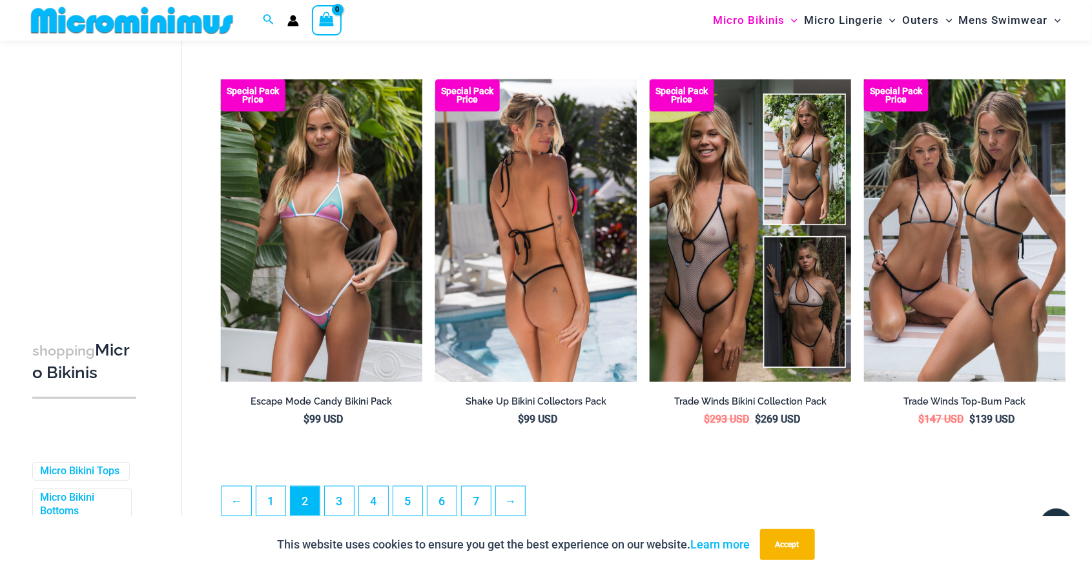
click at [538, 254] on img at bounding box center [535, 230] width 201 height 302
click at [610, 336] on img at bounding box center [535, 230] width 201 height 302
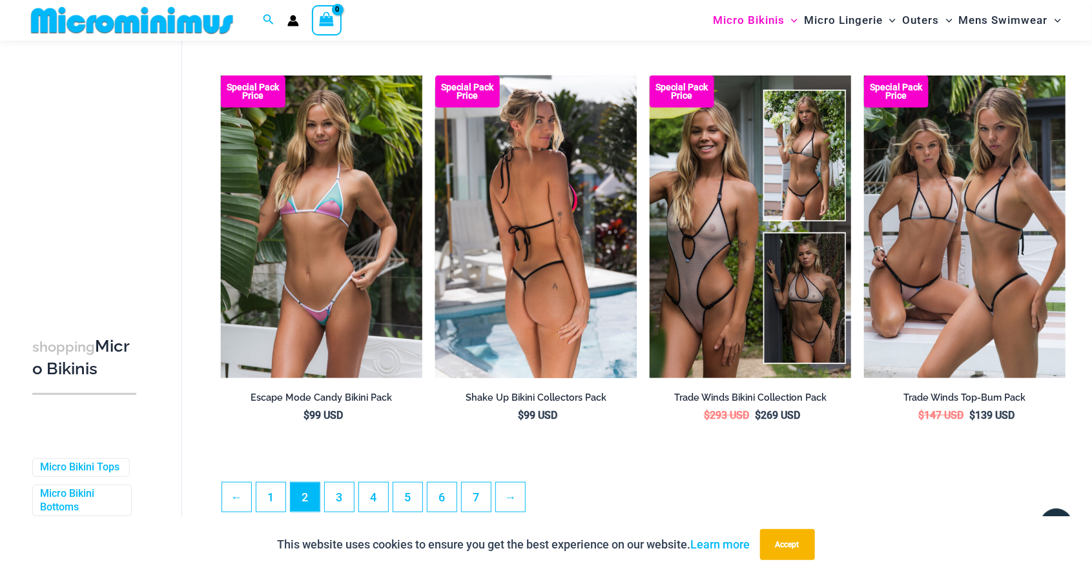
scroll to position [3085, 0]
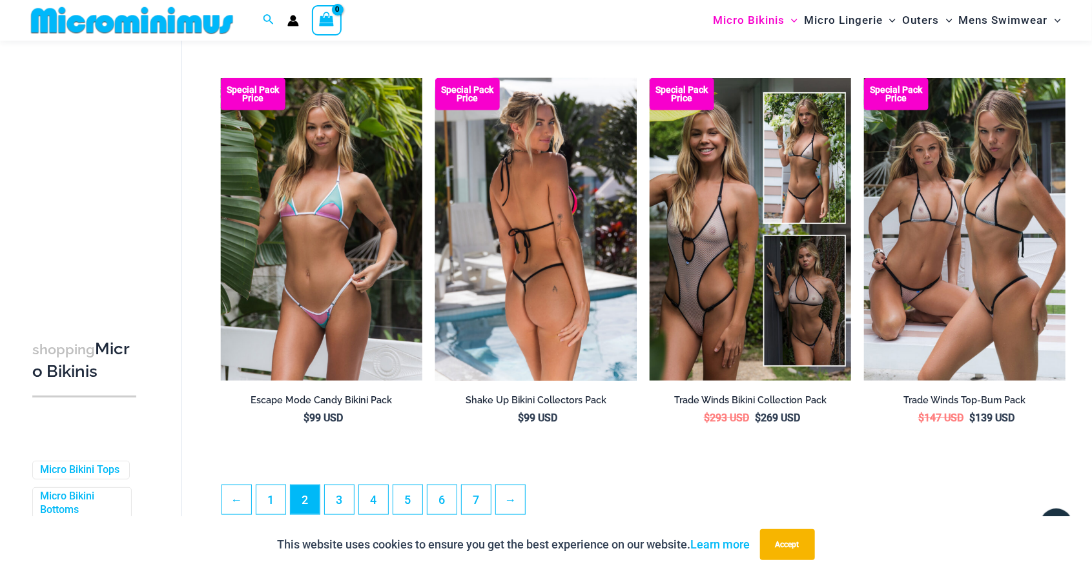
click at [621, 321] on img at bounding box center [535, 229] width 201 height 302
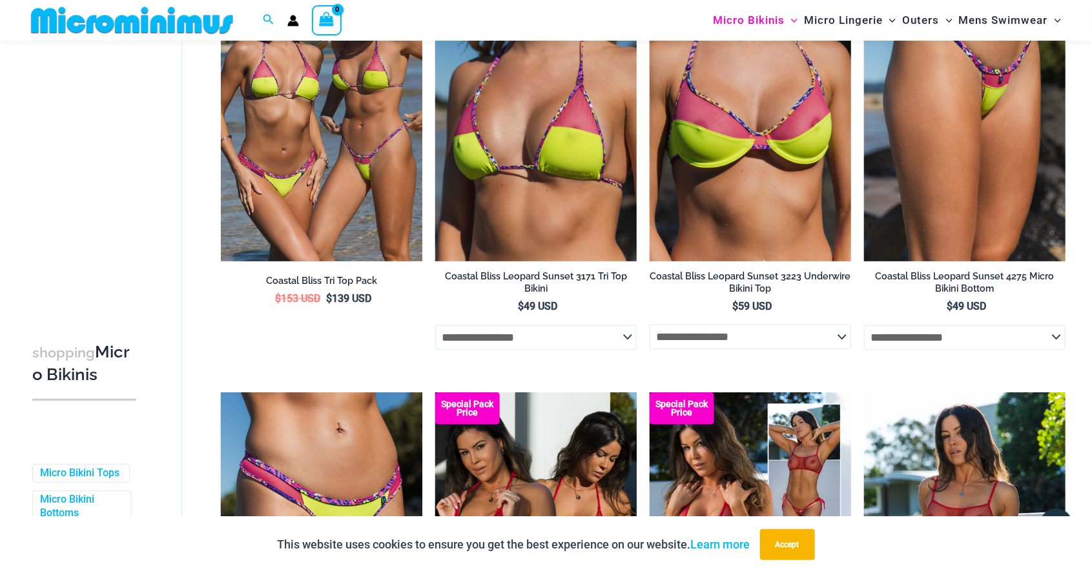
scroll to position [0, 0]
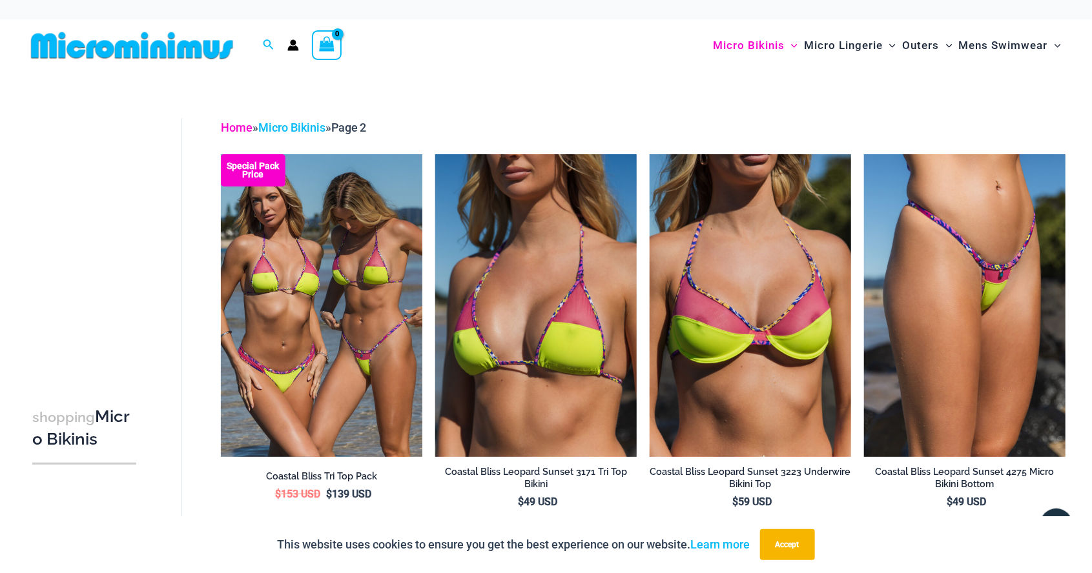
click at [231, 125] on link "Home" at bounding box center [237, 128] width 32 height 14
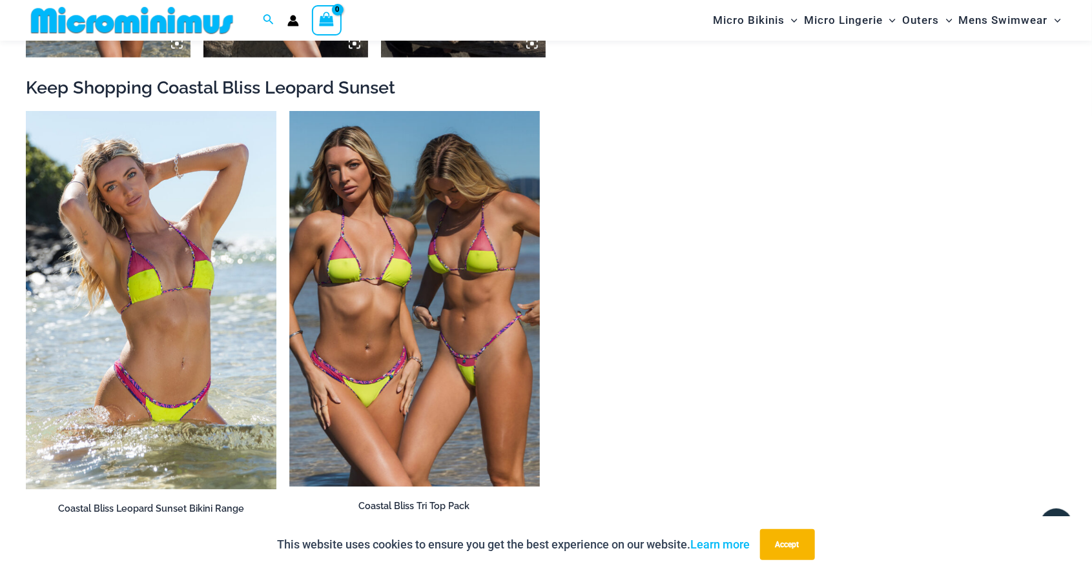
scroll to position [1387, 0]
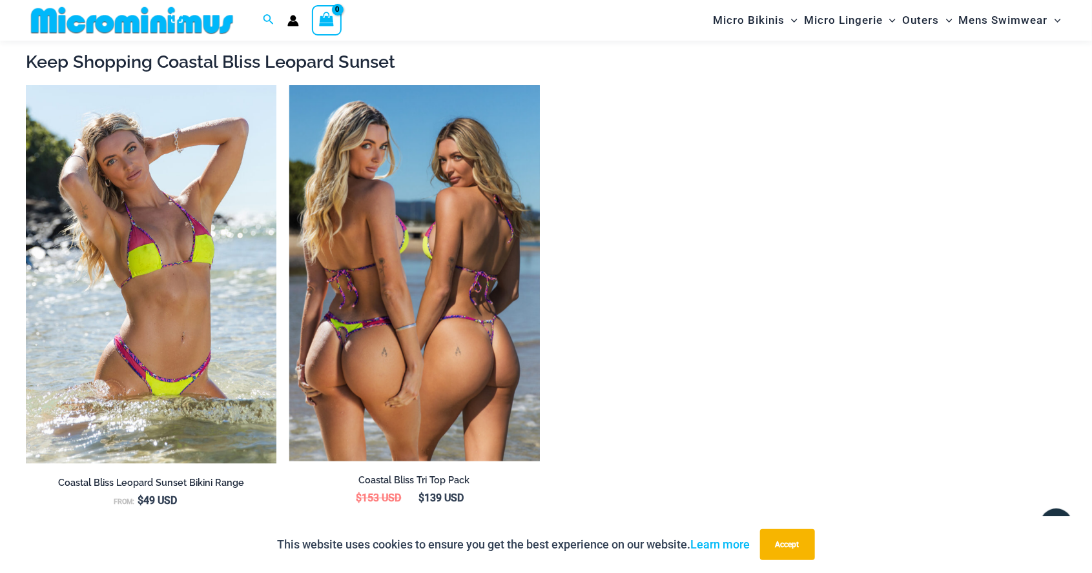
click at [440, 313] on img at bounding box center [414, 273] width 251 height 376
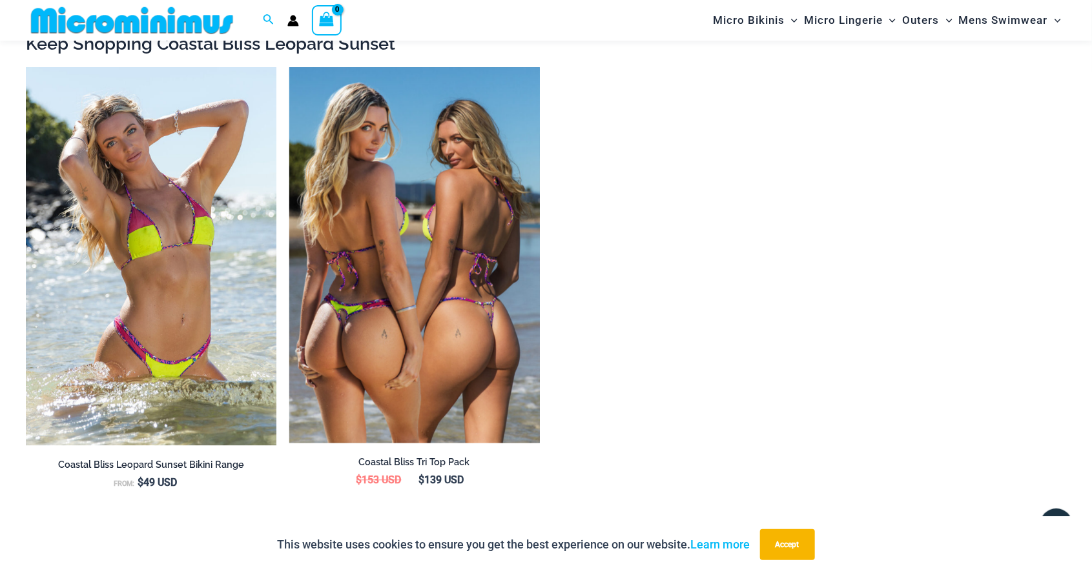
scroll to position [1449, 0]
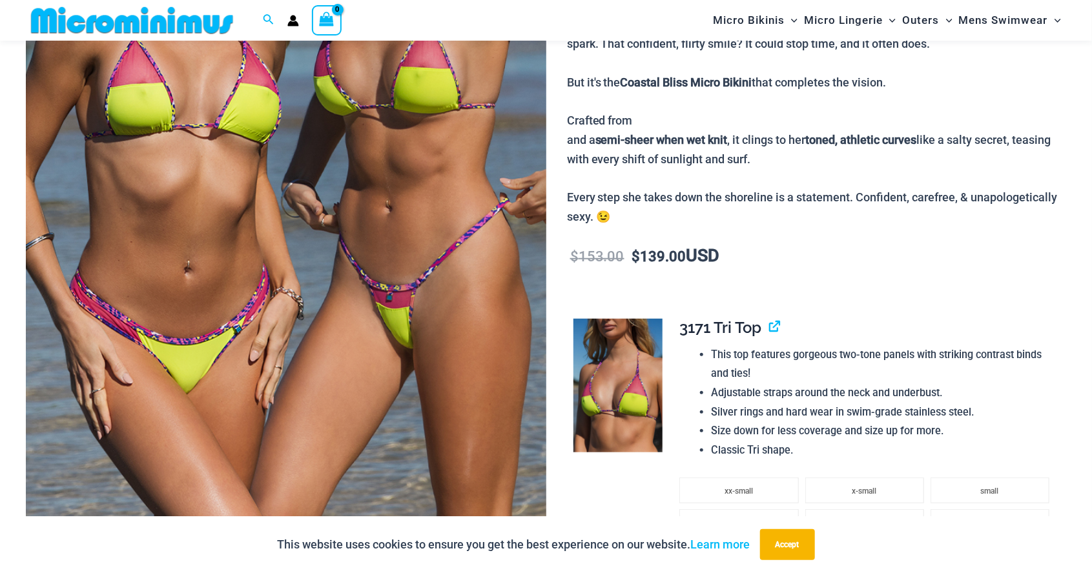
scroll to position [341, 0]
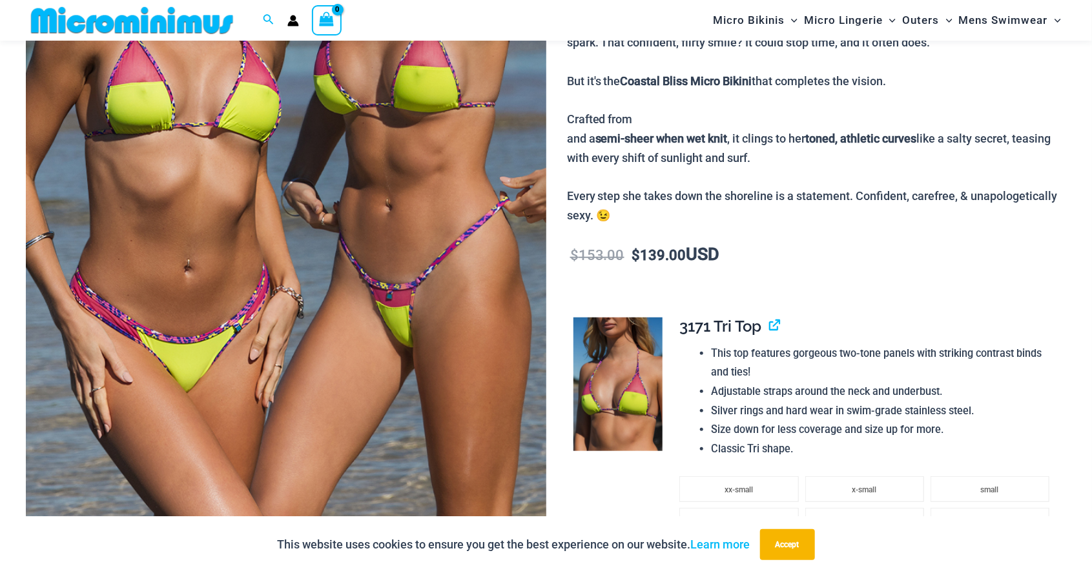
click at [543, 320] on img at bounding box center [286, 167] width 520 height 780
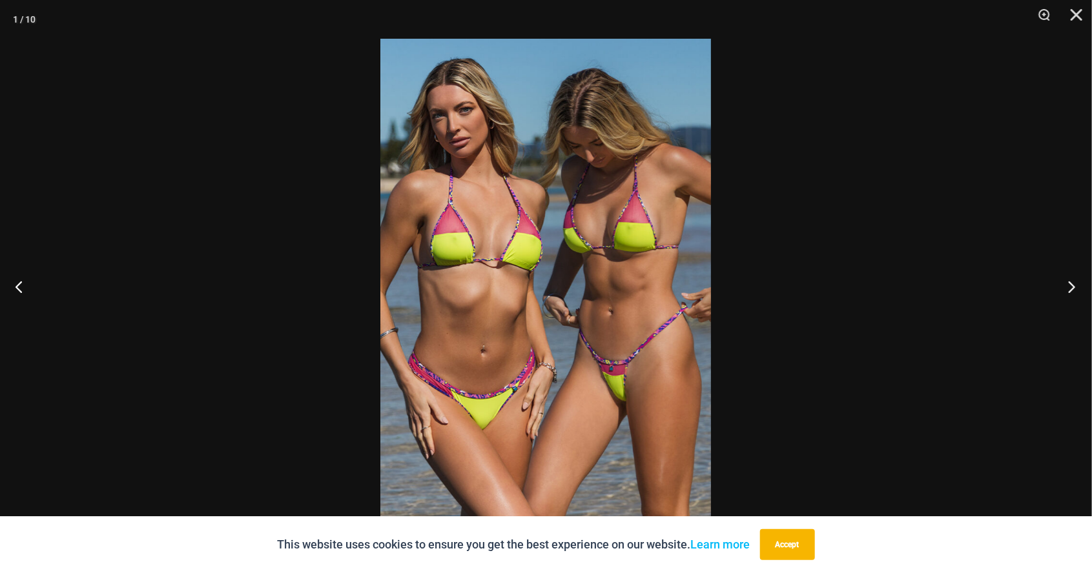
click at [1076, 293] on button "Next" at bounding box center [1068, 286] width 48 height 65
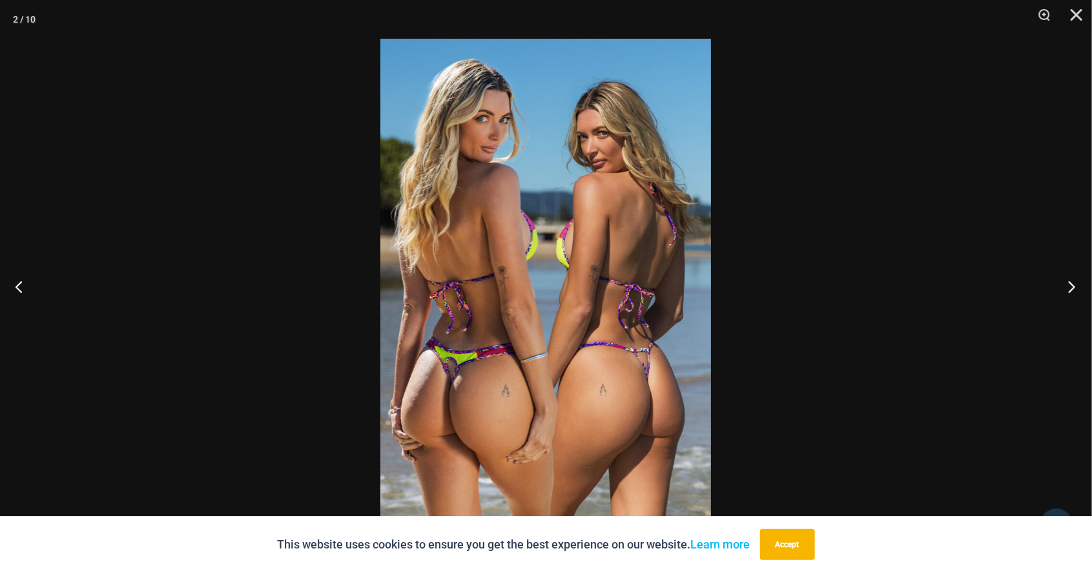
click at [1075, 288] on button "Next" at bounding box center [1068, 286] width 48 height 65
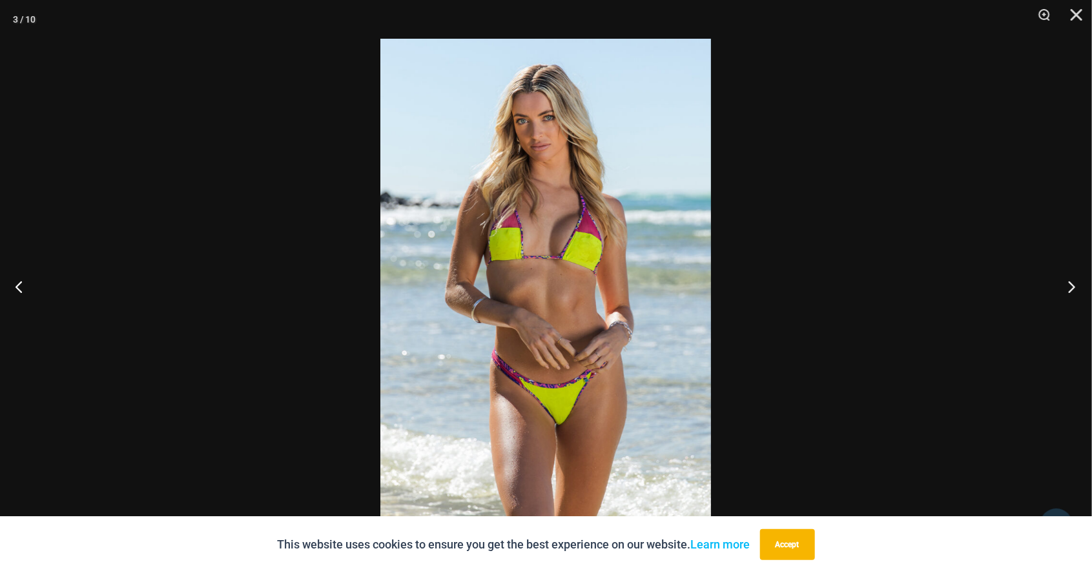
click at [1074, 289] on button "Next" at bounding box center [1068, 286] width 48 height 65
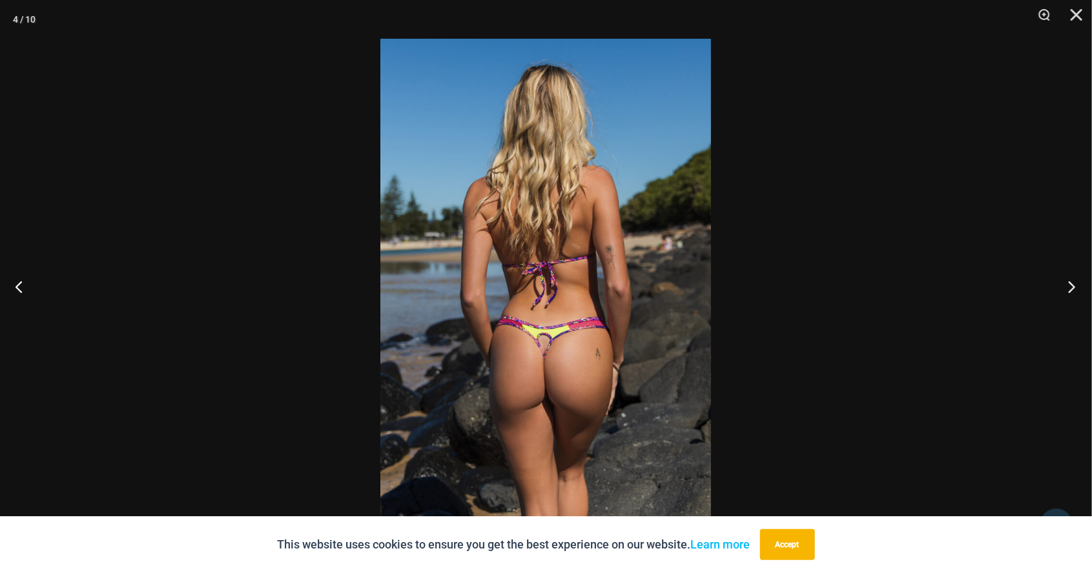
click at [1075, 291] on button "Next" at bounding box center [1068, 286] width 48 height 65
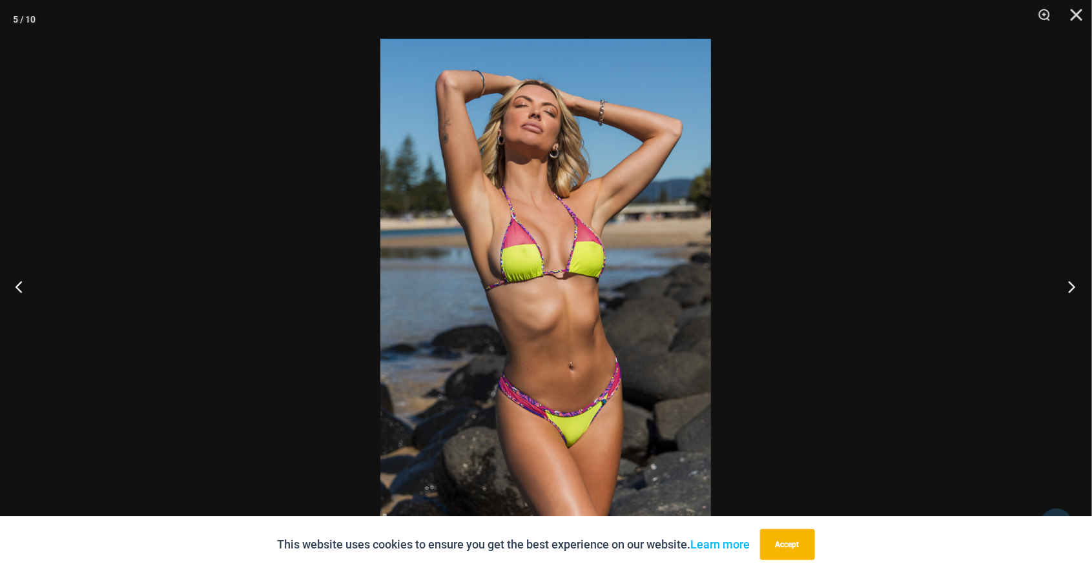
click at [1076, 287] on button "Next" at bounding box center [1068, 286] width 48 height 65
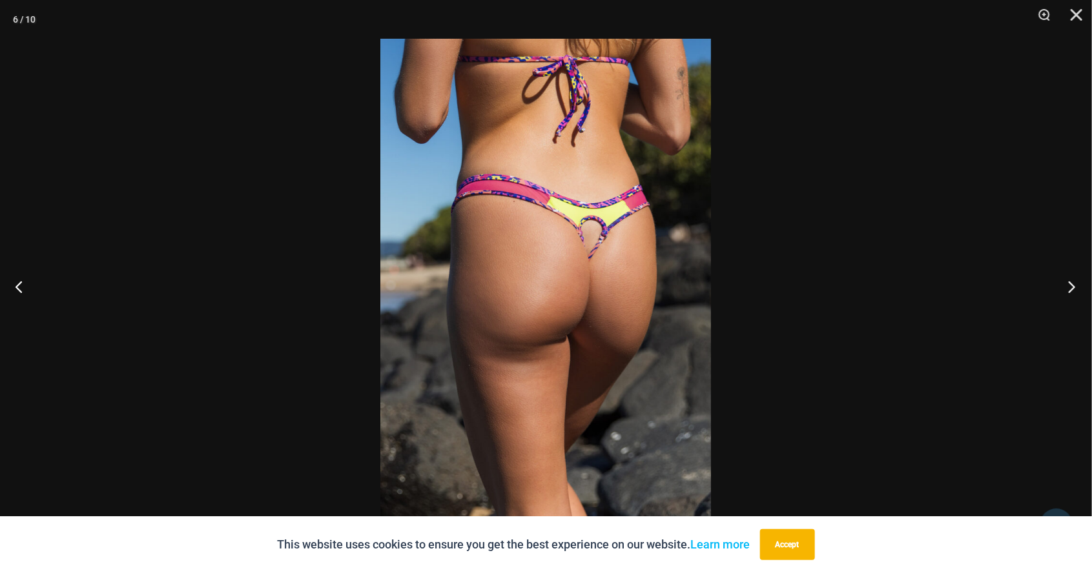
click at [1073, 292] on button "Next" at bounding box center [1068, 286] width 48 height 65
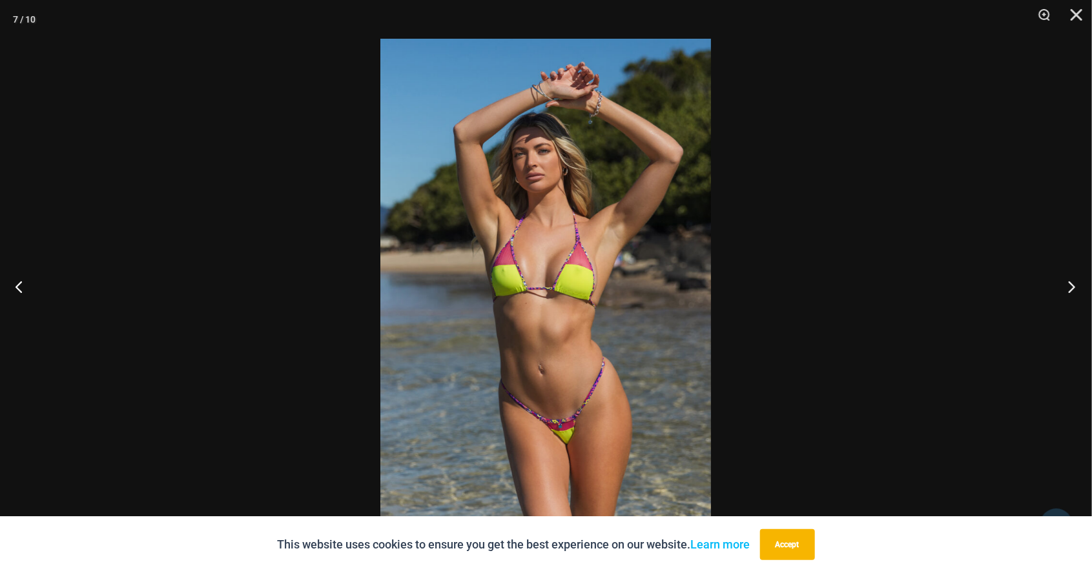
click at [1075, 294] on button "Next" at bounding box center [1068, 286] width 48 height 65
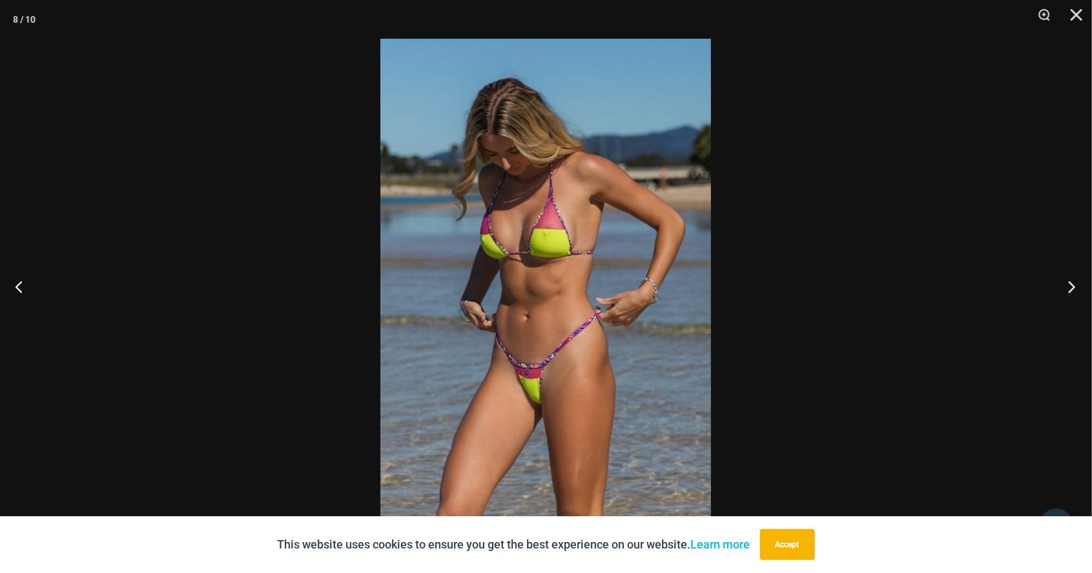
click at [1075, 294] on button "Next" at bounding box center [1068, 286] width 48 height 65
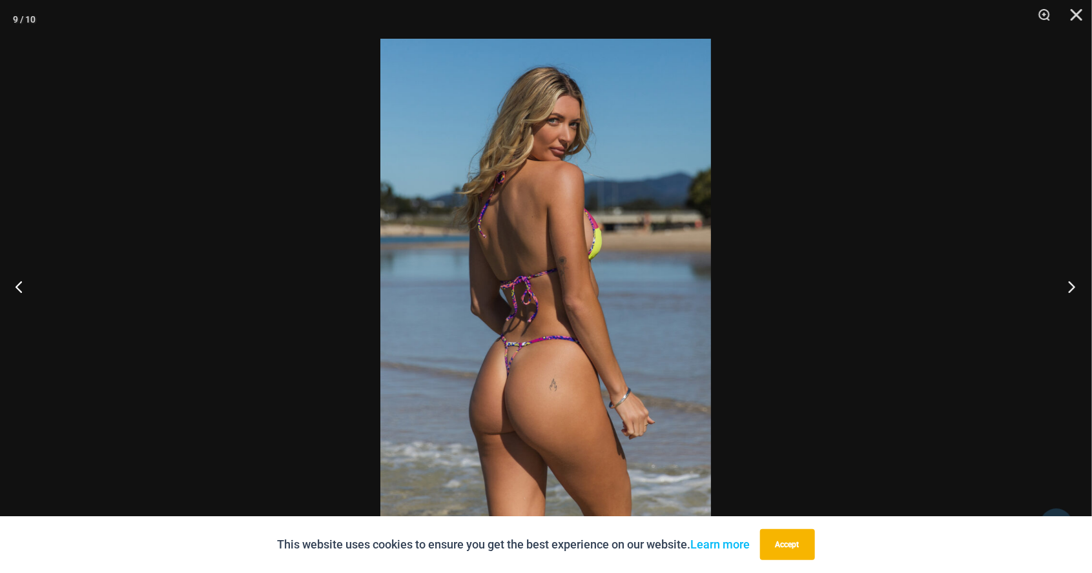
click at [1076, 294] on button "Next" at bounding box center [1068, 286] width 48 height 65
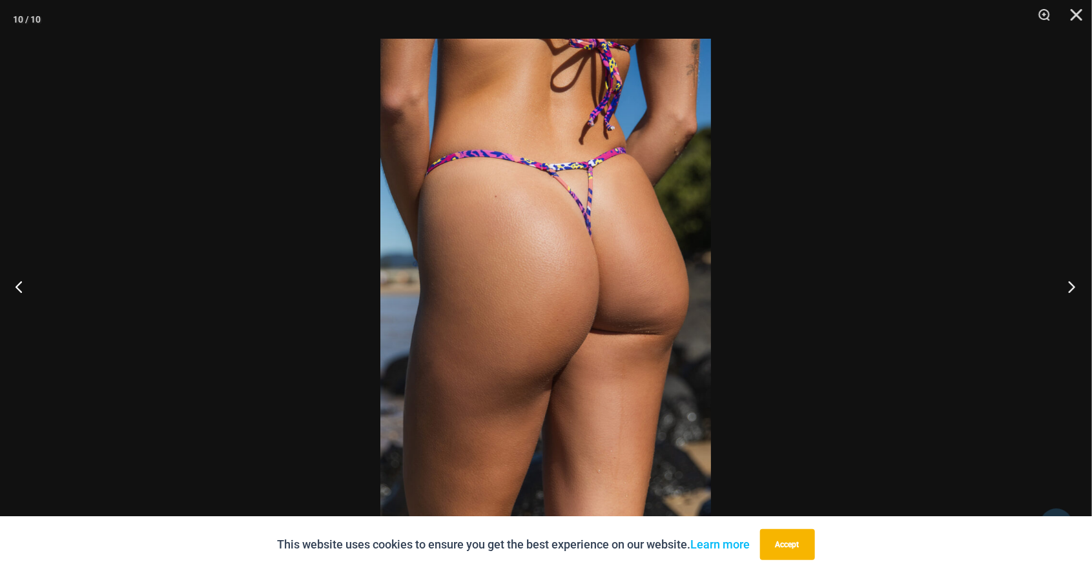
click at [1078, 301] on button "Next" at bounding box center [1068, 286] width 48 height 65
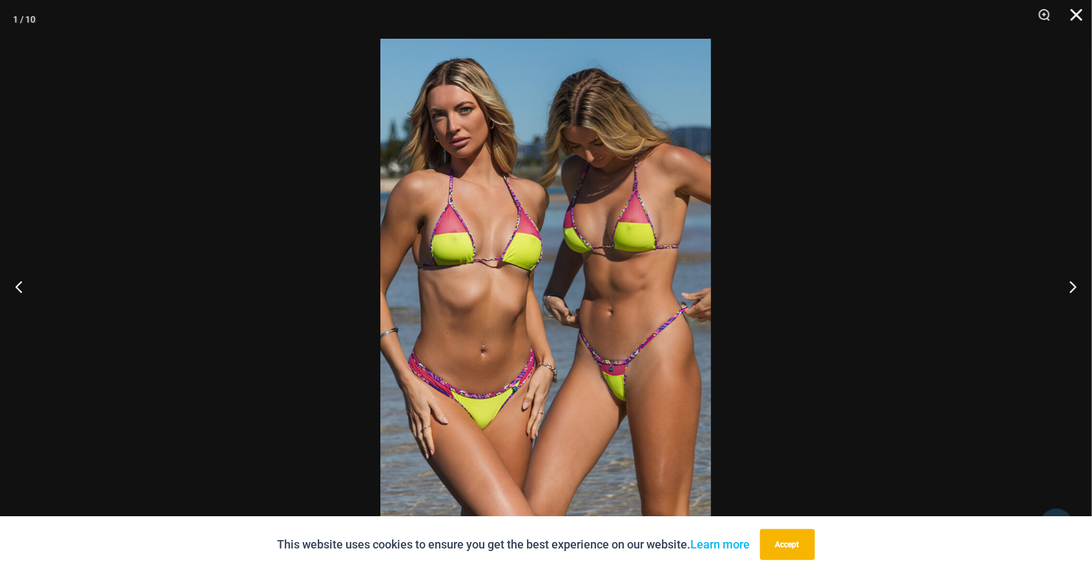
click at [1069, 19] on button "Close" at bounding box center [1072, 19] width 32 height 39
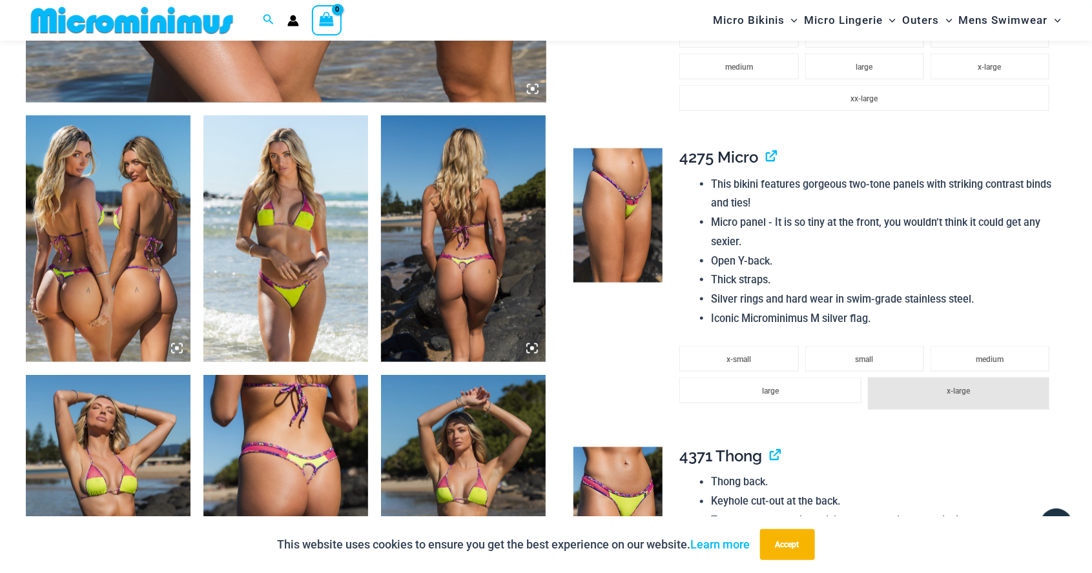
scroll to position [799, 0]
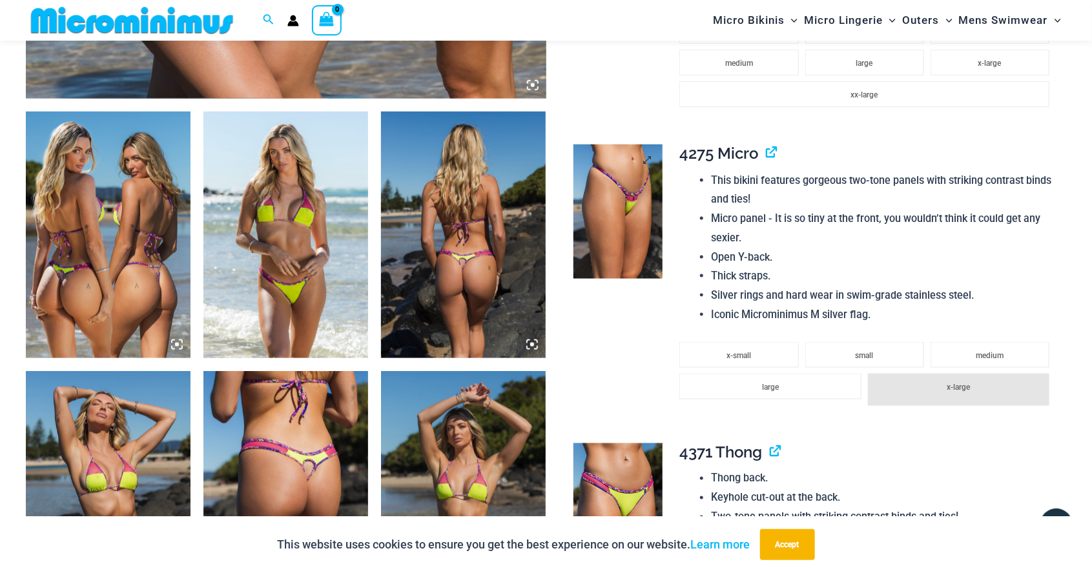
click at [628, 203] on img at bounding box center [617, 212] width 89 height 134
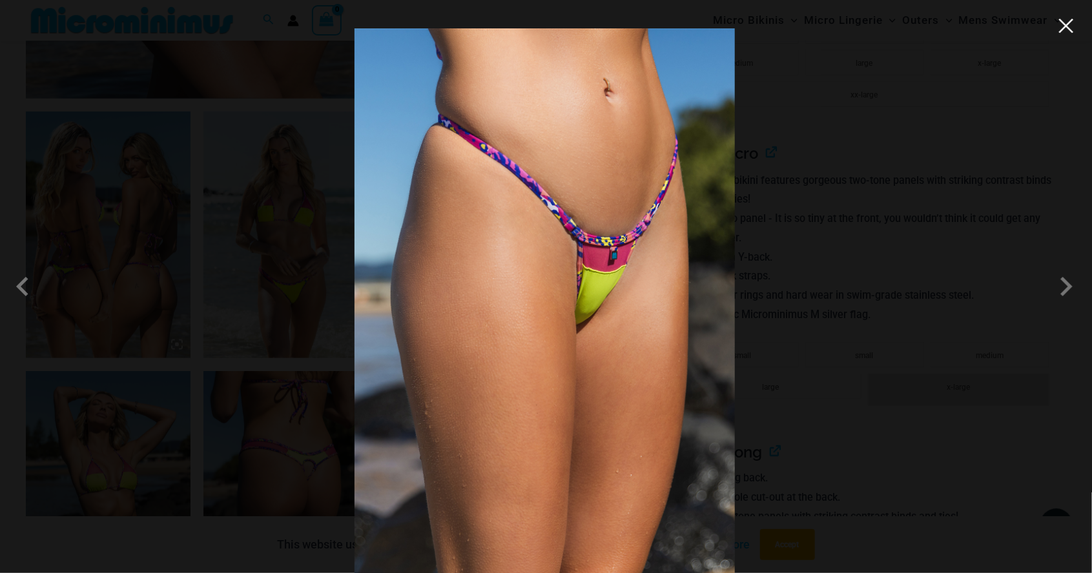
click at [1070, 29] on button "Close" at bounding box center [1065, 25] width 19 height 19
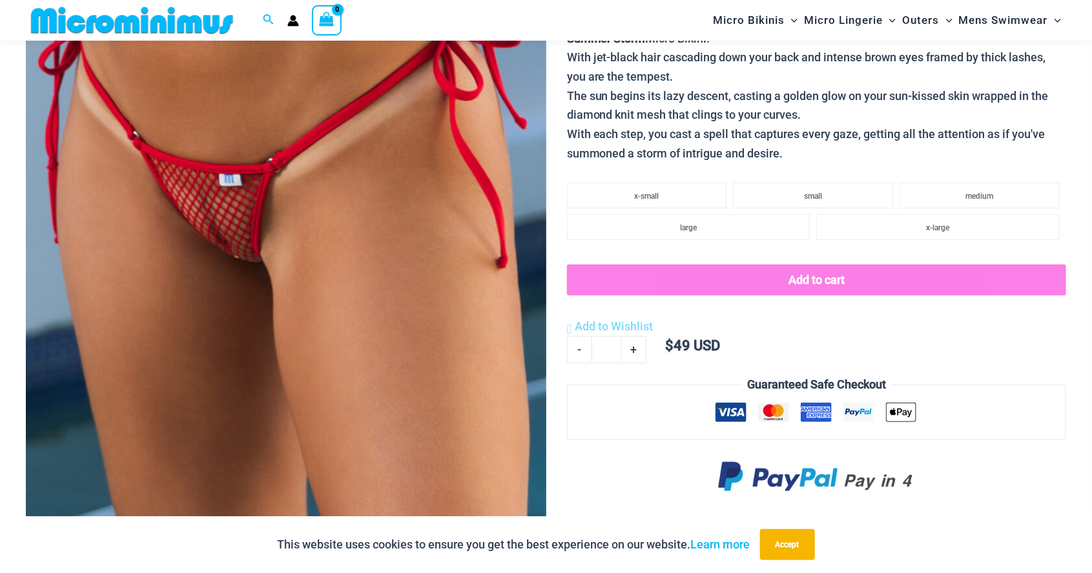
scroll to position [347, 0]
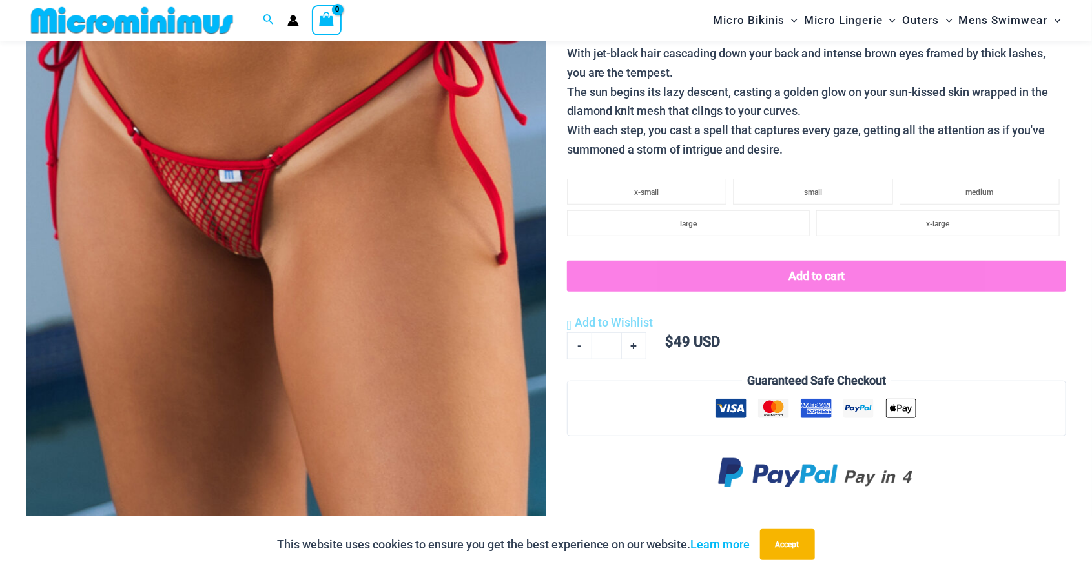
click at [424, 308] on img at bounding box center [286, 160] width 520 height 780
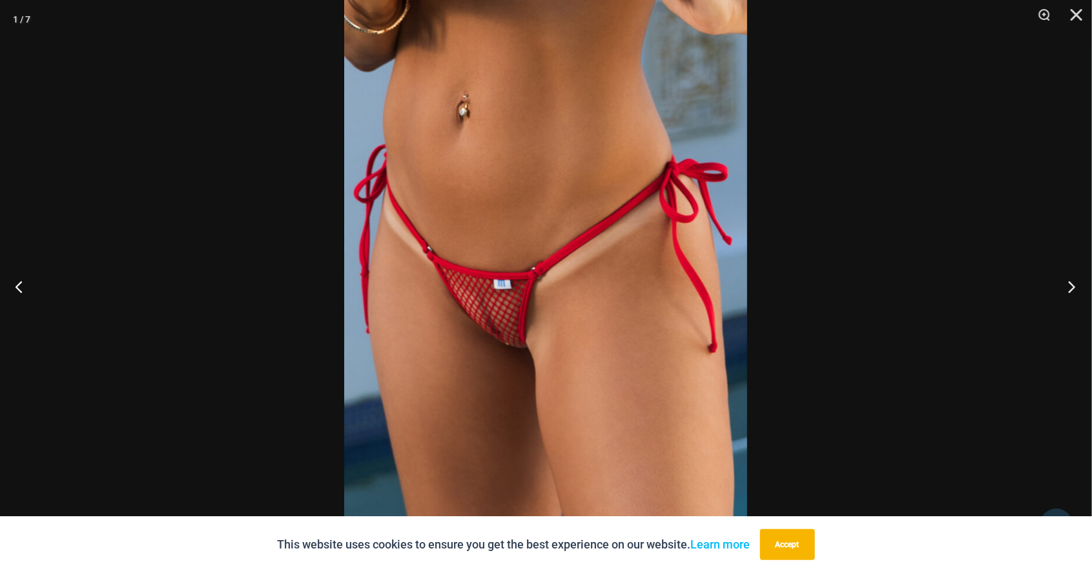
click at [1063, 290] on button "Next" at bounding box center [1068, 286] width 48 height 65
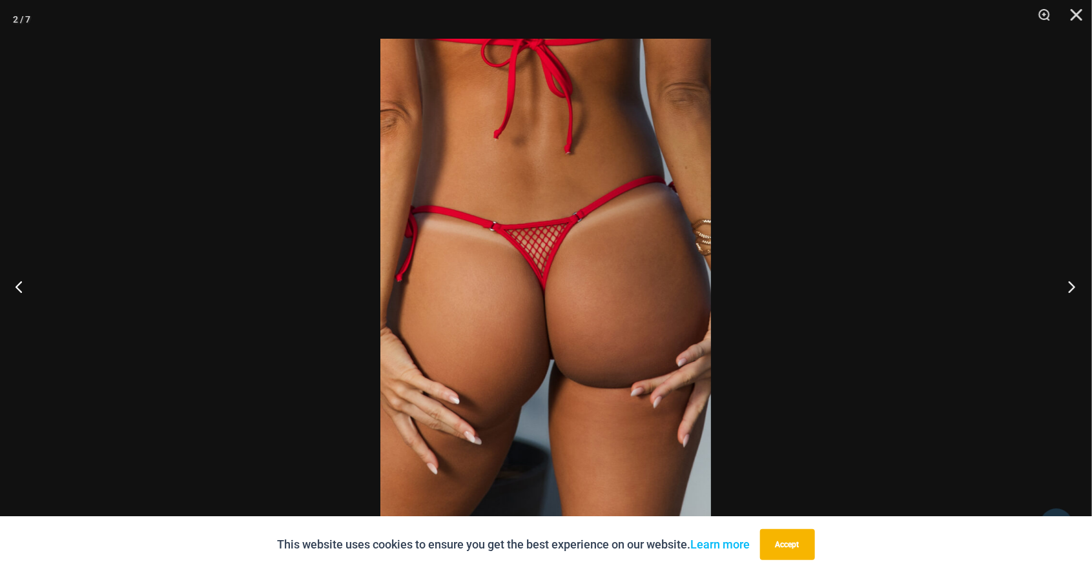
click at [1076, 288] on button "Next" at bounding box center [1068, 286] width 48 height 65
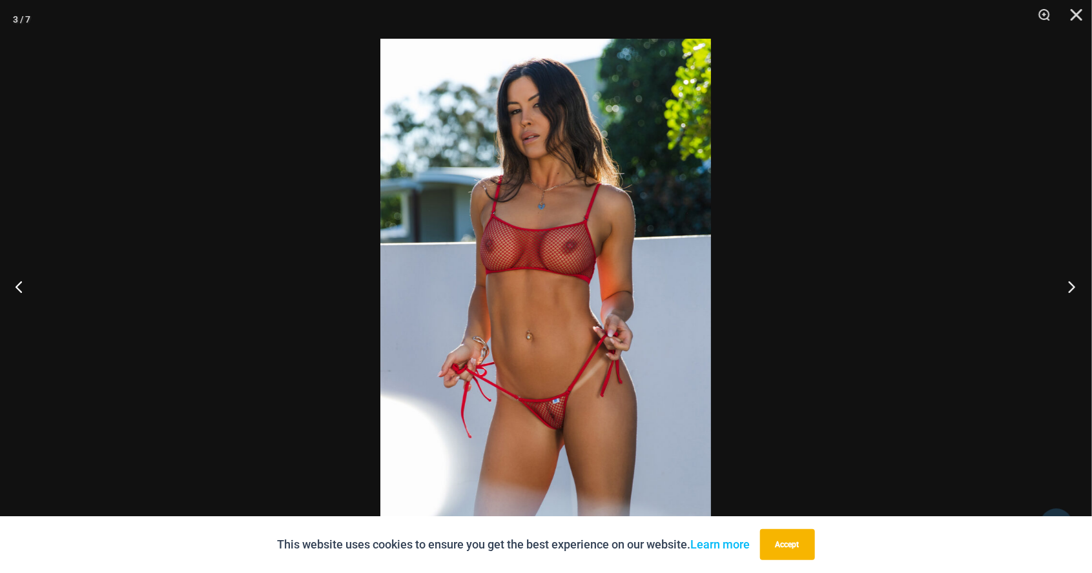
click at [1076, 287] on button "Next" at bounding box center [1068, 286] width 48 height 65
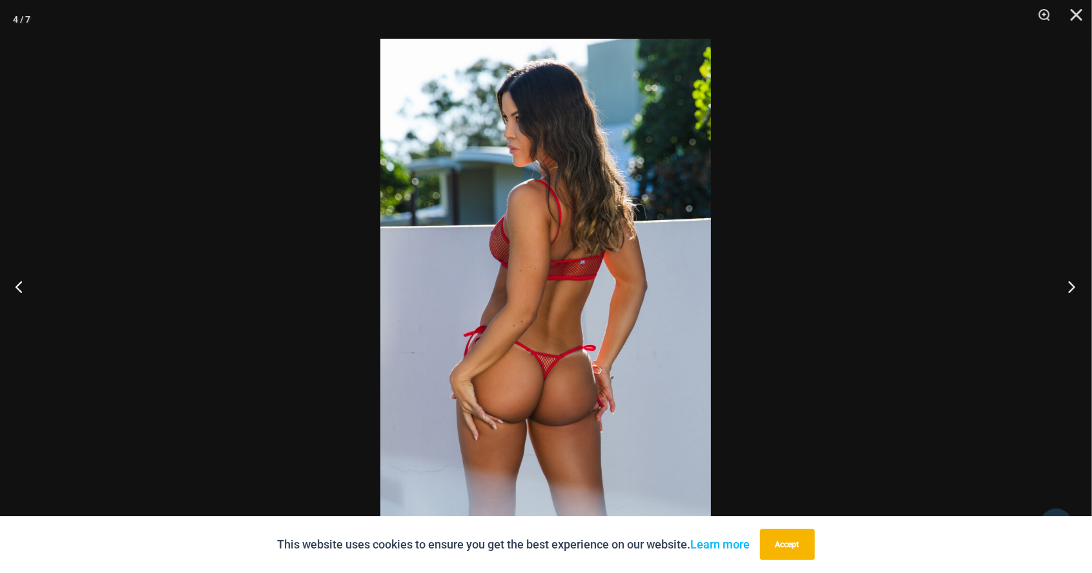
click at [1078, 289] on button "Next" at bounding box center [1068, 286] width 48 height 65
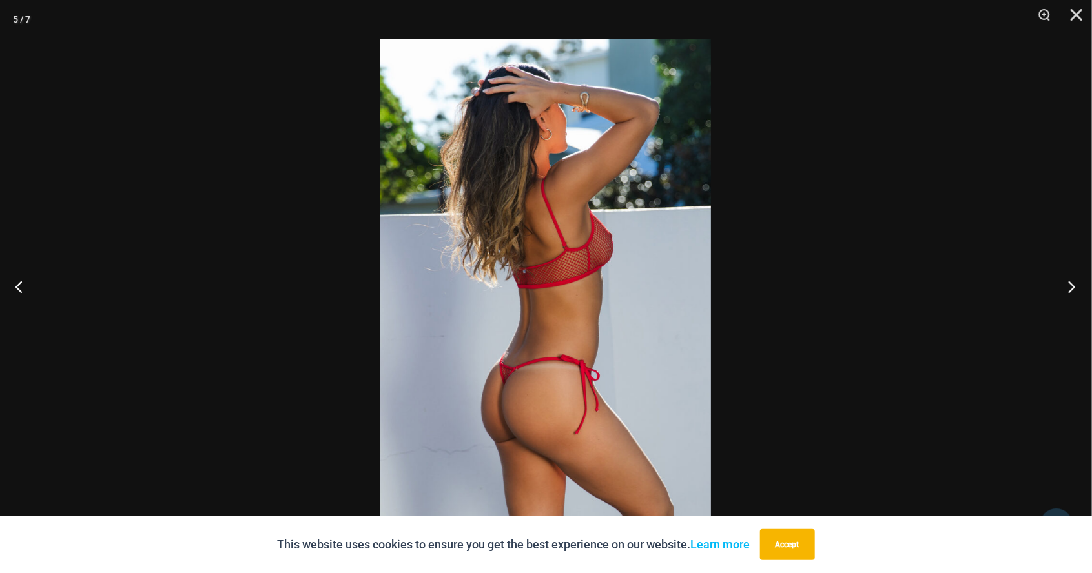
click at [1078, 293] on button "Next" at bounding box center [1068, 286] width 48 height 65
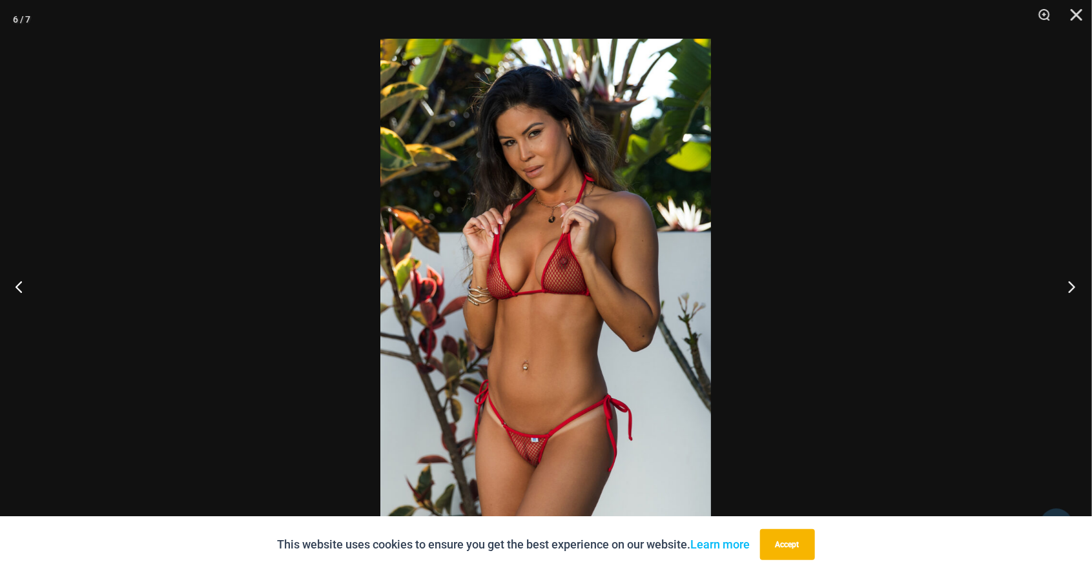
click at [1075, 300] on button "Next" at bounding box center [1068, 286] width 48 height 65
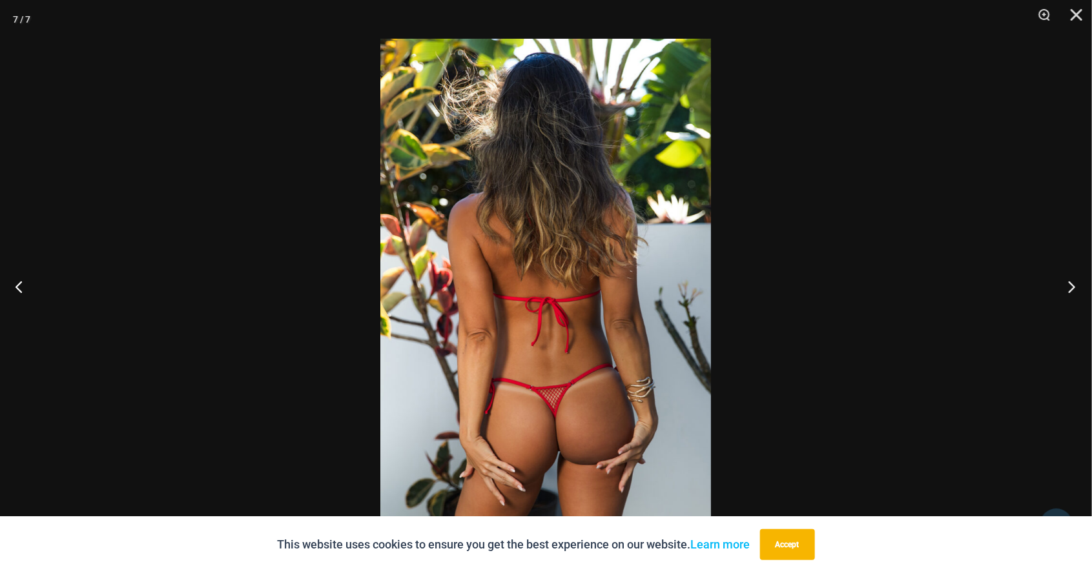
click at [1075, 296] on button "Next" at bounding box center [1068, 286] width 48 height 65
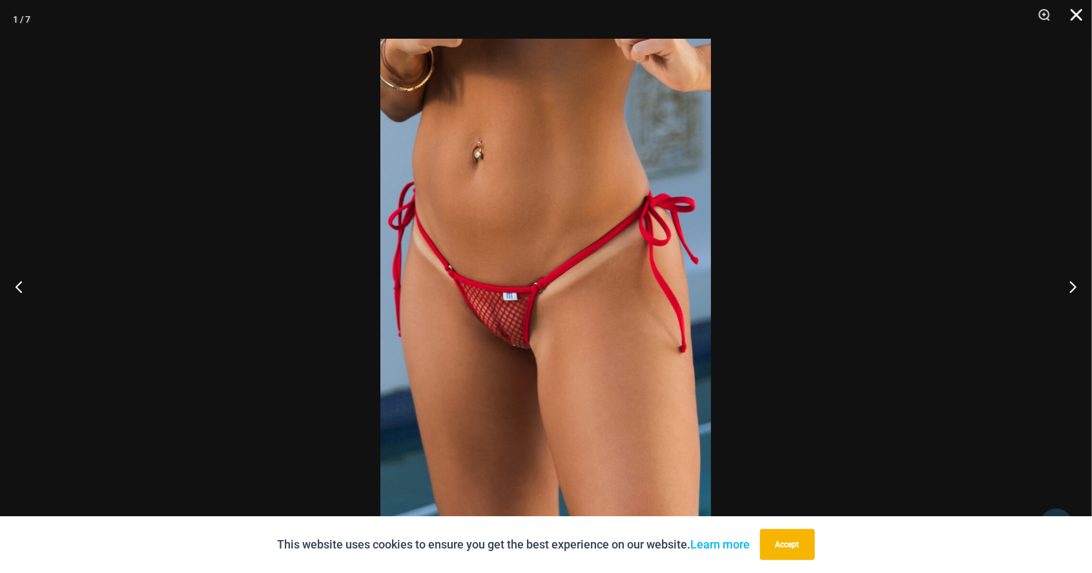
click at [1073, 19] on button "Close" at bounding box center [1072, 19] width 32 height 39
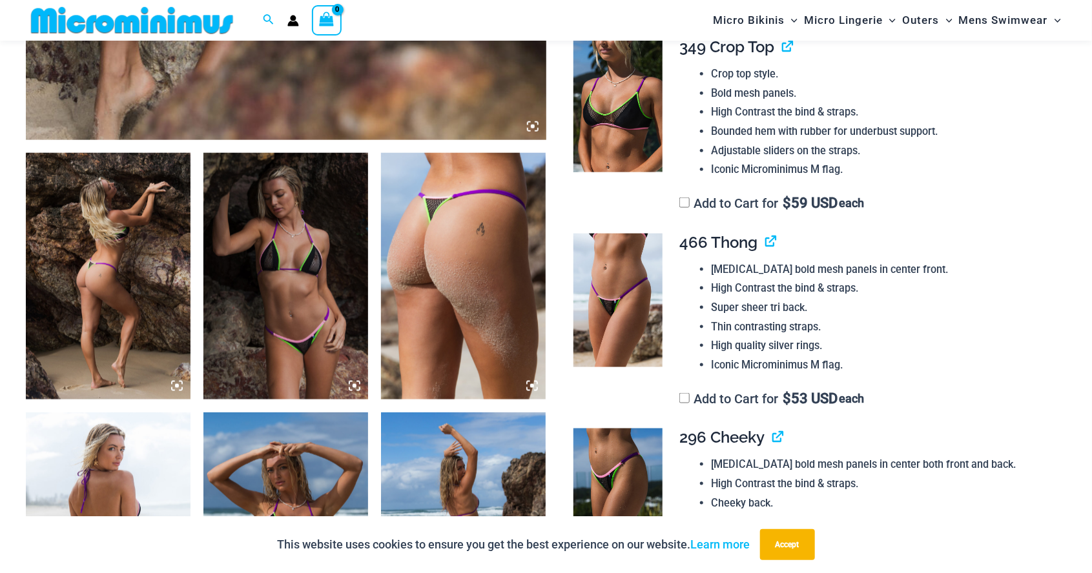
scroll to position [760, 0]
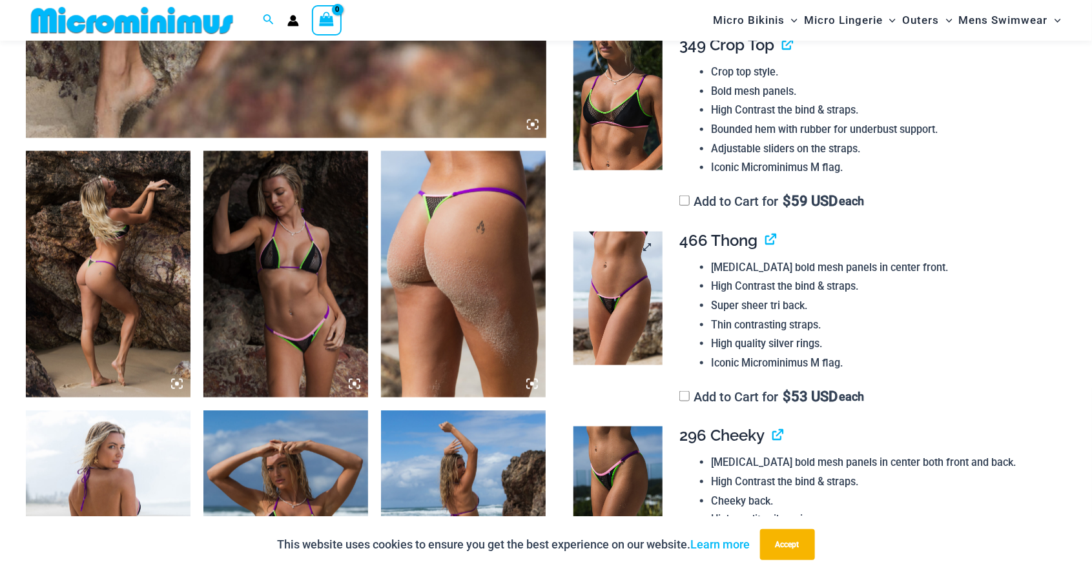
click at [619, 309] on img at bounding box center [617, 299] width 89 height 134
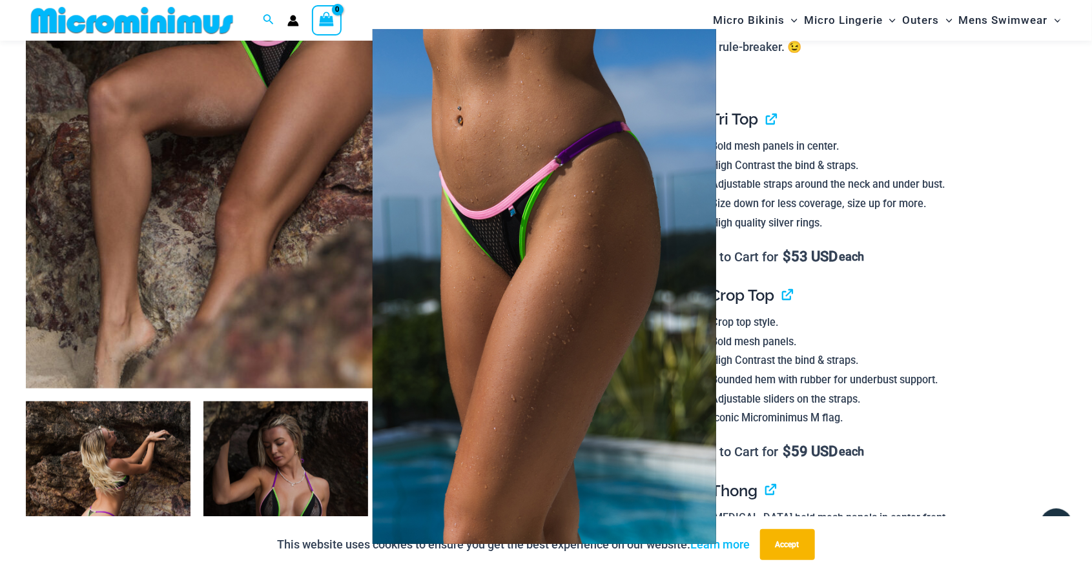
scroll to position [509, 0]
click at [1071, 283] on span at bounding box center [1066, 286] width 39 height 39
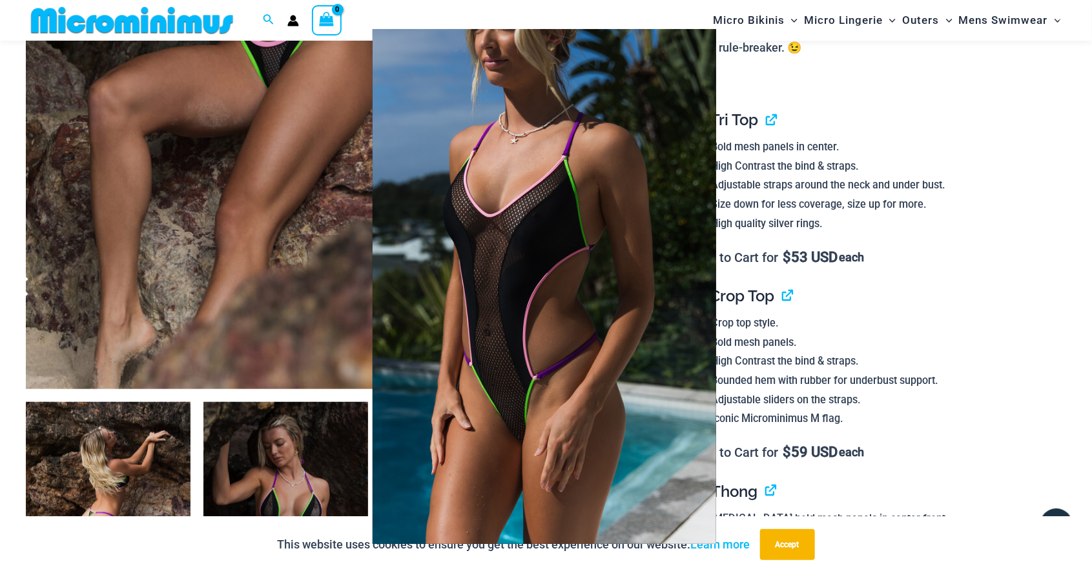
click at [16, 278] on span at bounding box center [25, 286] width 39 height 39
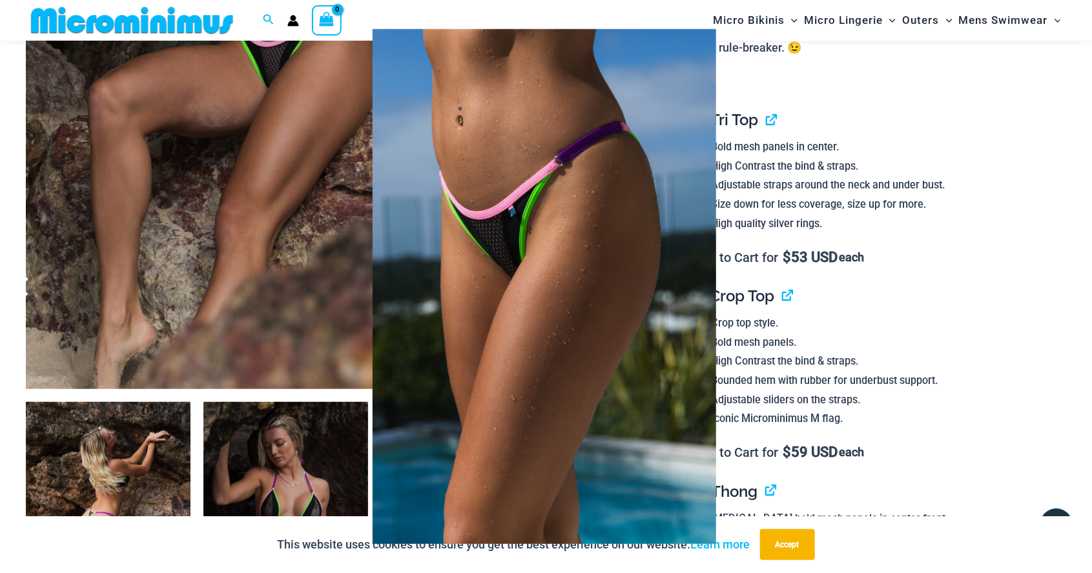
click at [22, 292] on span at bounding box center [25, 286] width 39 height 39
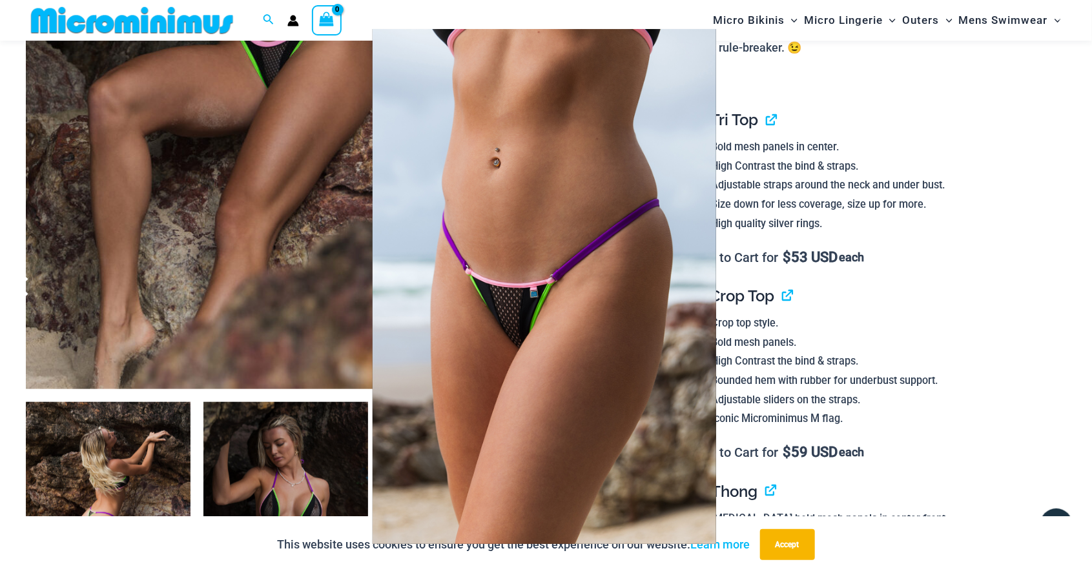
click at [15, 286] on span at bounding box center [25, 286] width 39 height 39
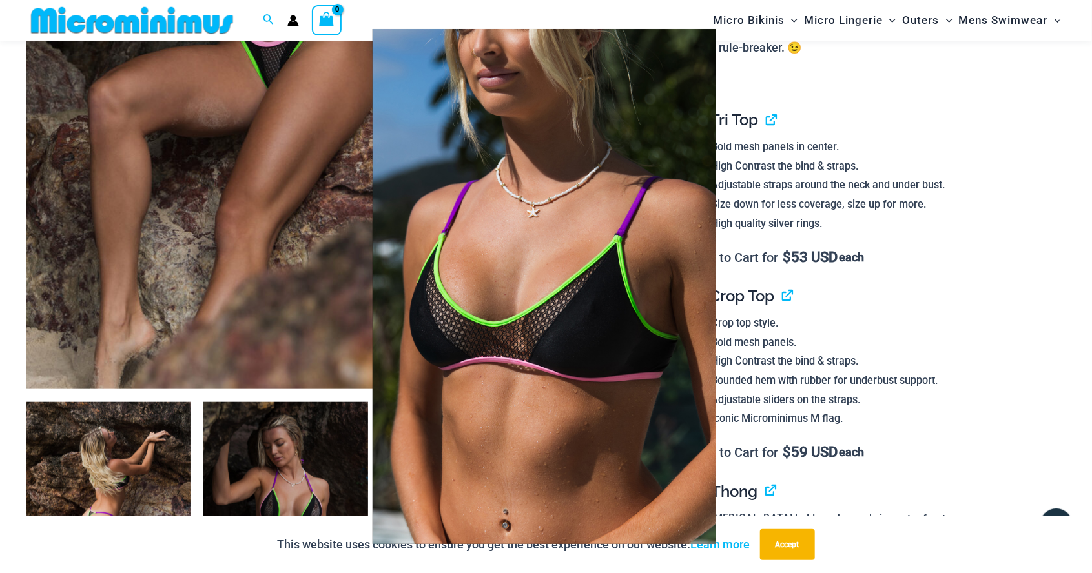
click at [1072, 327] on div at bounding box center [546, 286] width 1092 height 573
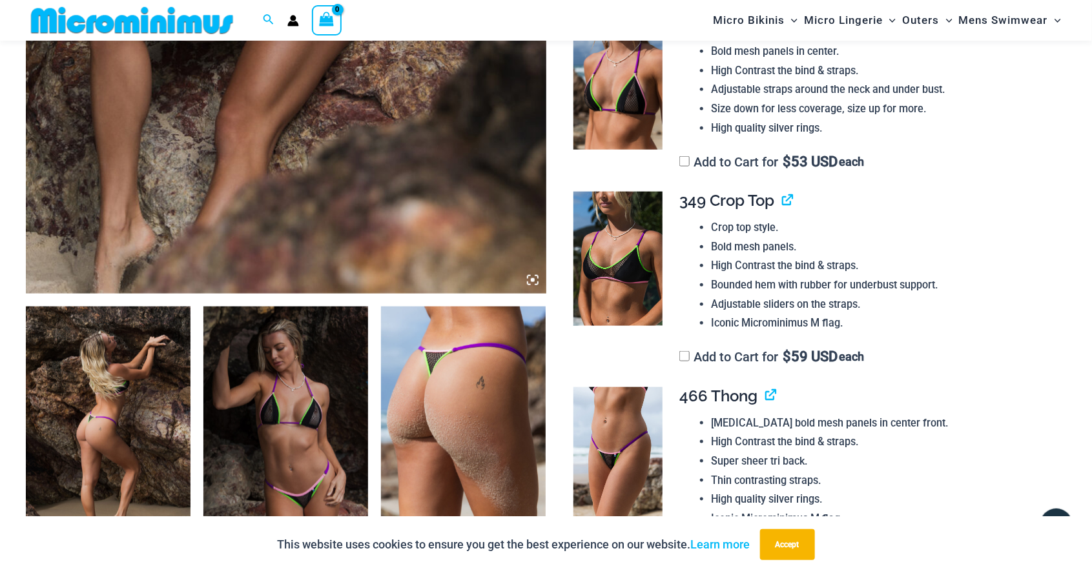
scroll to position [604, 0]
click at [618, 108] on img at bounding box center [617, 83] width 89 height 134
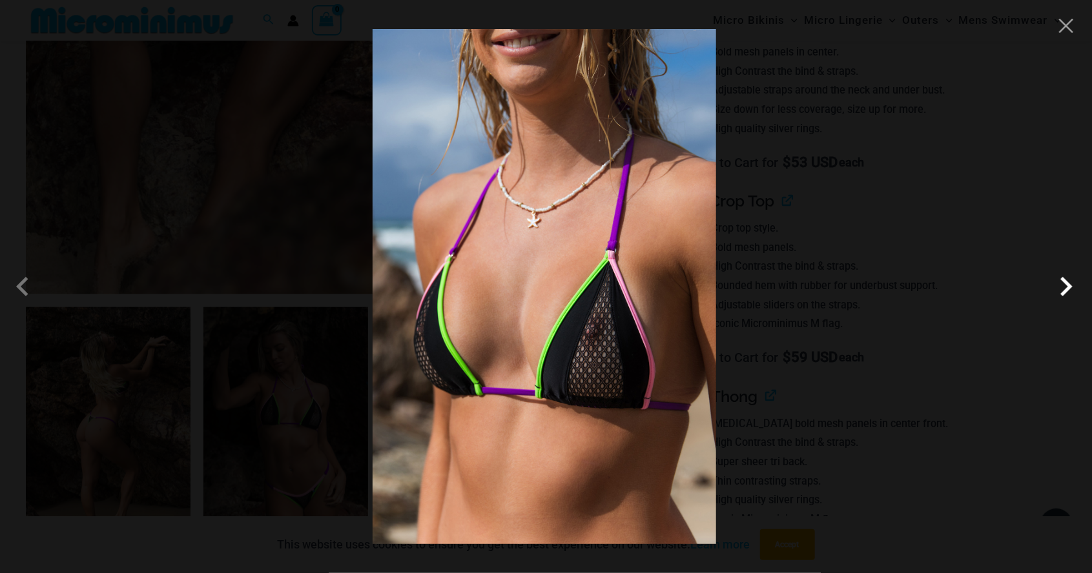
click at [1067, 294] on span at bounding box center [1066, 286] width 39 height 39
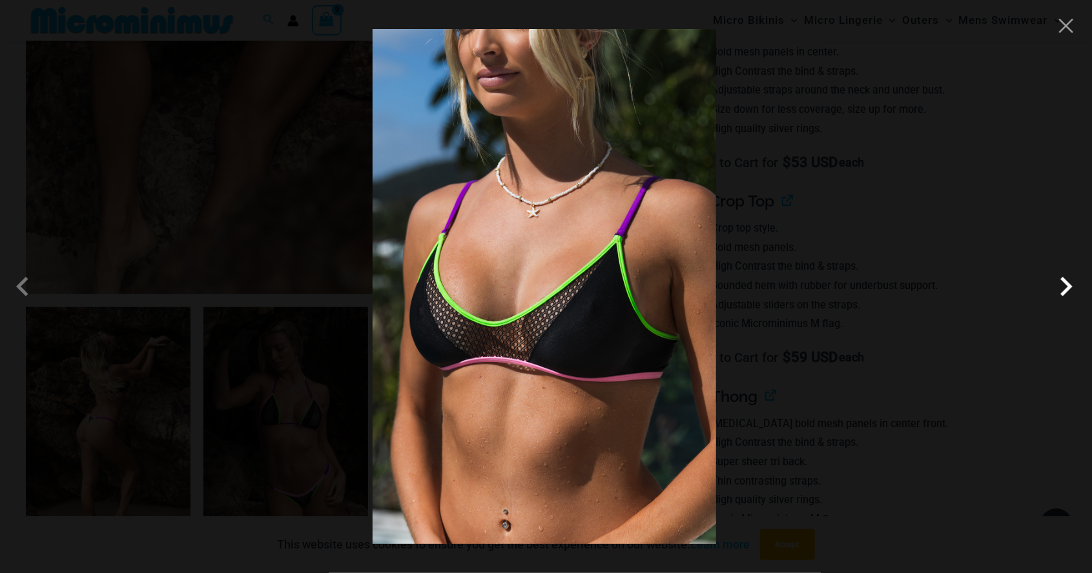
click at [1060, 297] on span at bounding box center [1066, 286] width 39 height 39
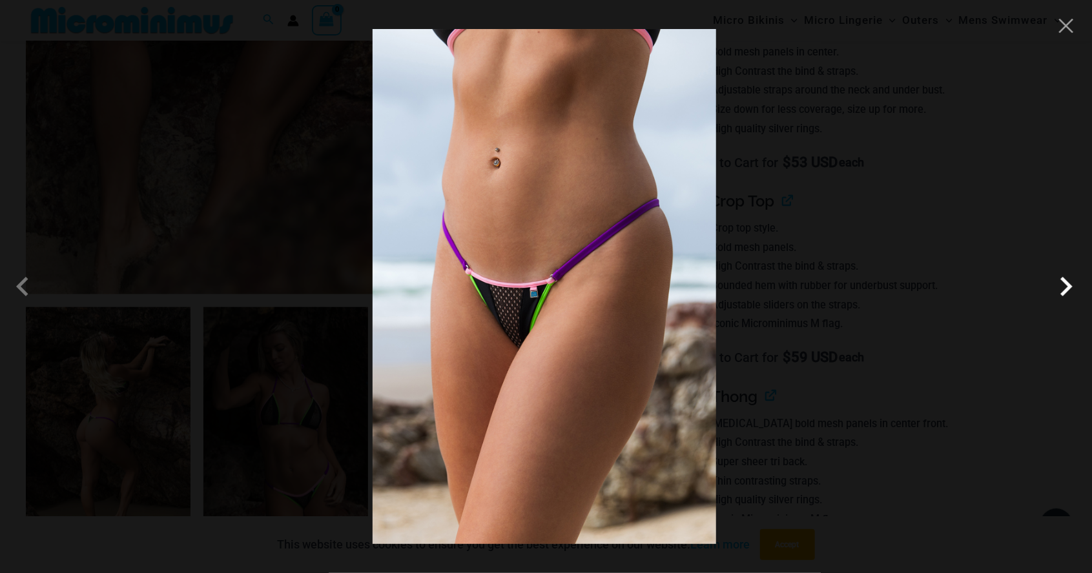
click at [1062, 296] on span at bounding box center [1066, 286] width 39 height 39
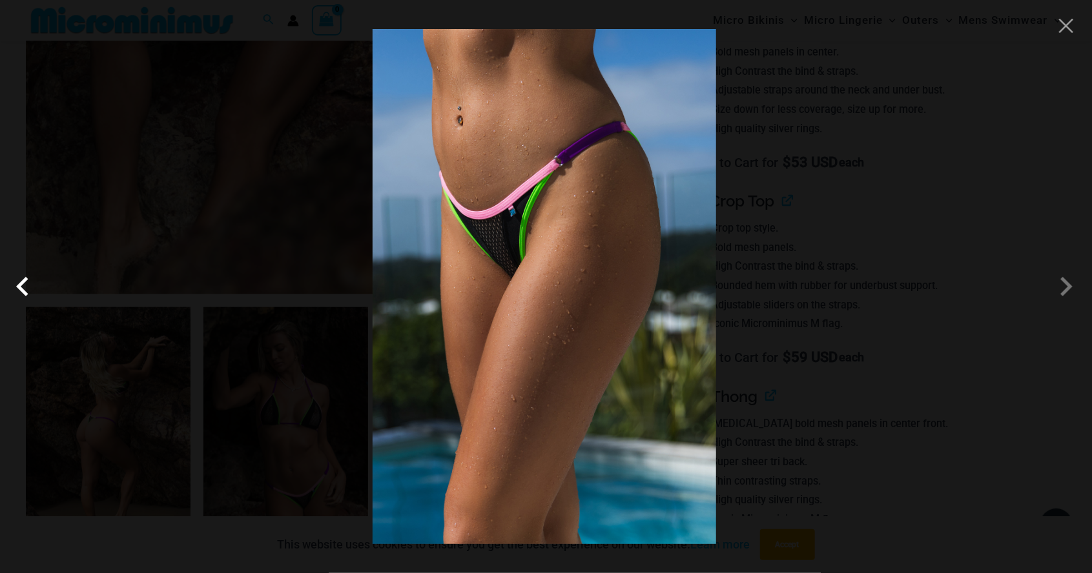
click at [35, 284] on span at bounding box center [25, 286] width 39 height 39
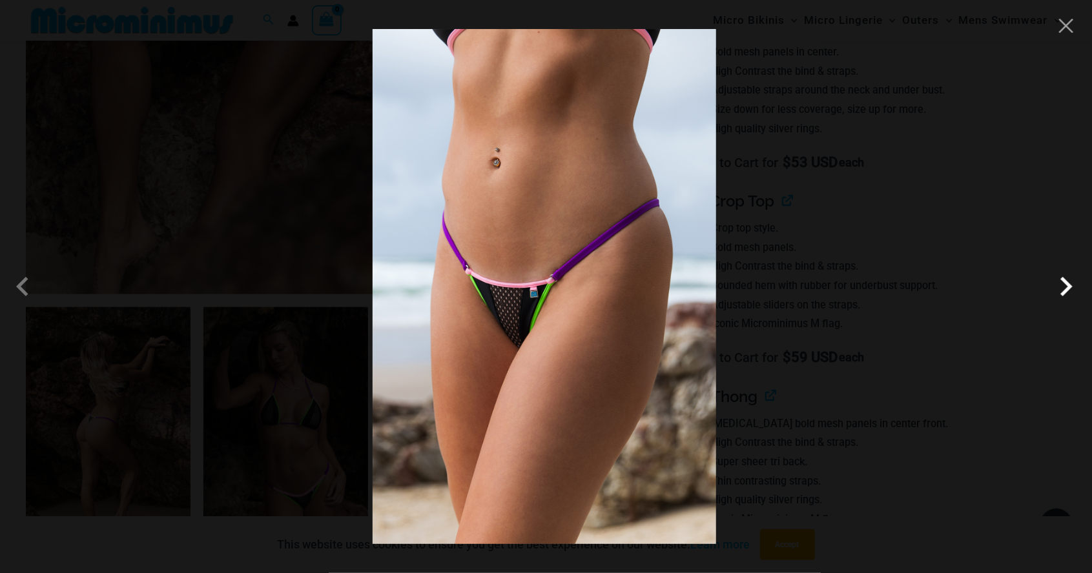
click at [1065, 302] on span at bounding box center [1066, 286] width 39 height 39
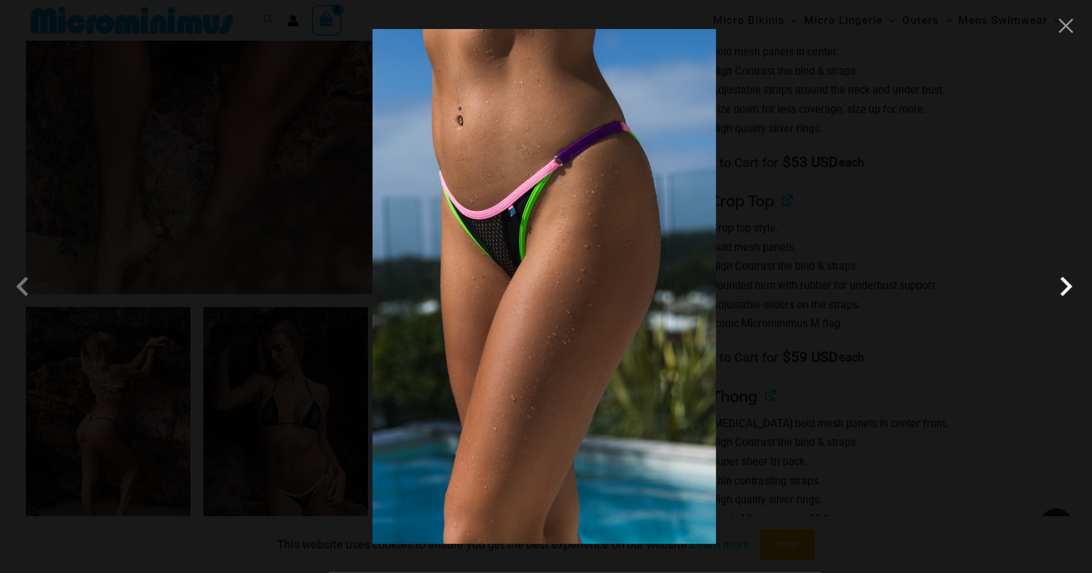
click at [1060, 296] on span at bounding box center [1066, 286] width 39 height 39
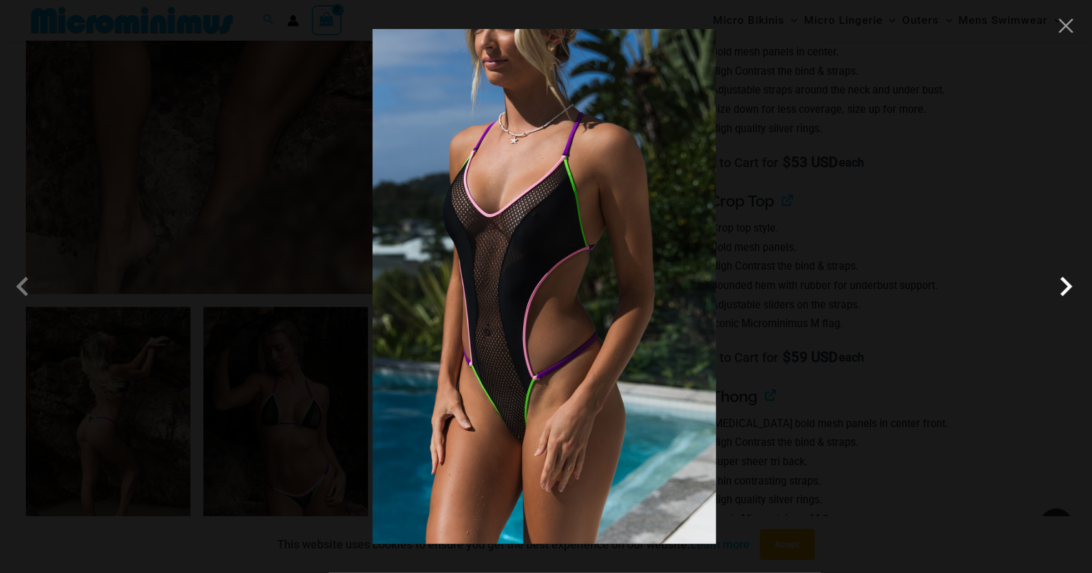
click at [1069, 298] on span at bounding box center [1066, 286] width 39 height 39
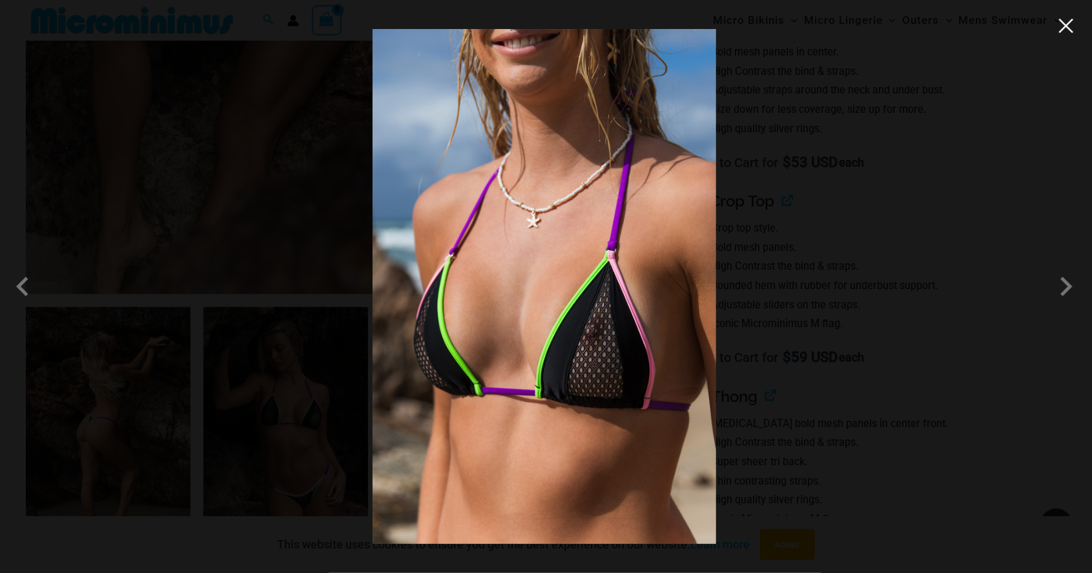
click at [1066, 27] on button "Close" at bounding box center [1065, 25] width 19 height 19
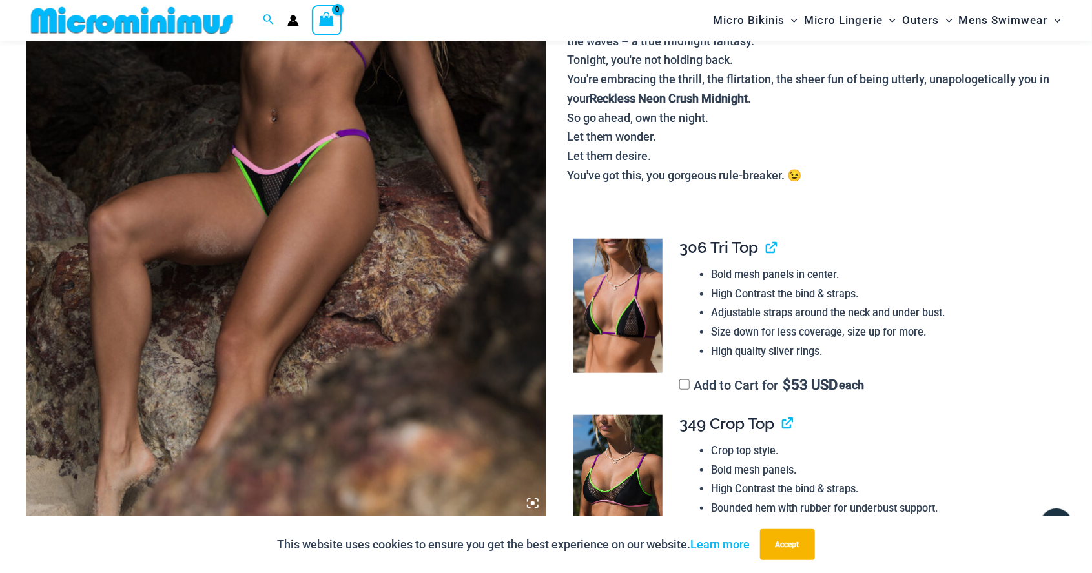
scroll to position [384, 0]
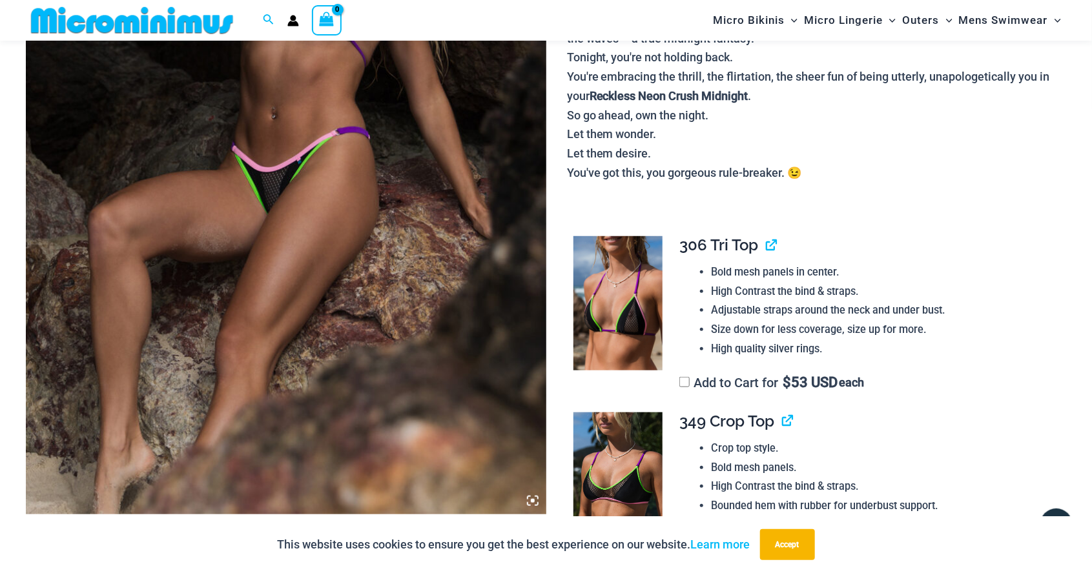
click at [389, 273] on img at bounding box center [286, 124] width 520 height 780
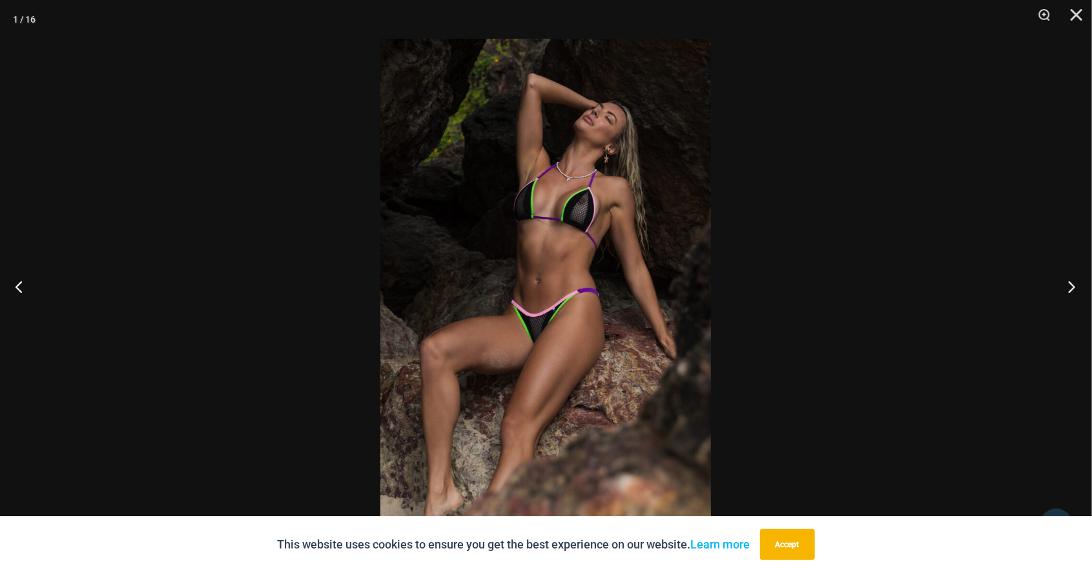
click at [1078, 290] on button "Next" at bounding box center [1068, 286] width 48 height 65
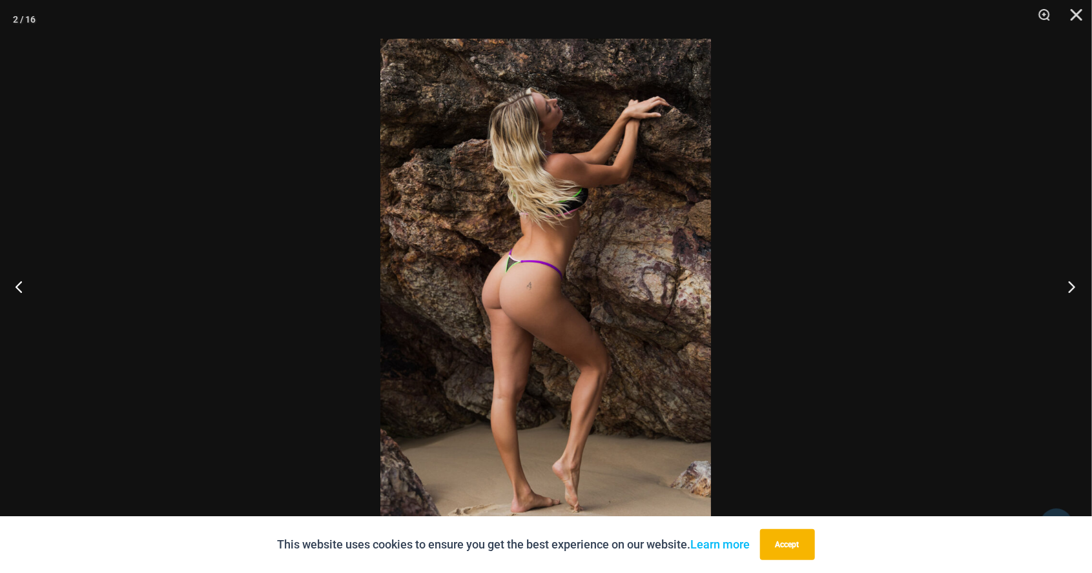
click at [1075, 296] on button "Next" at bounding box center [1068, 286] width 48 height 65
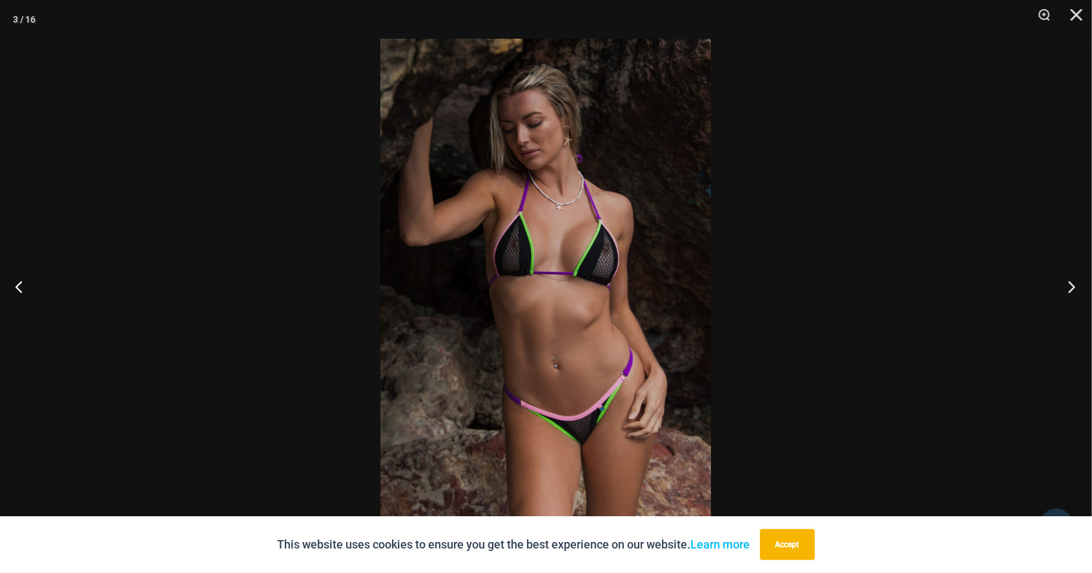
click at [1075, 291] on button "Next" at bounding box center [1068, 286] width 48 height 65
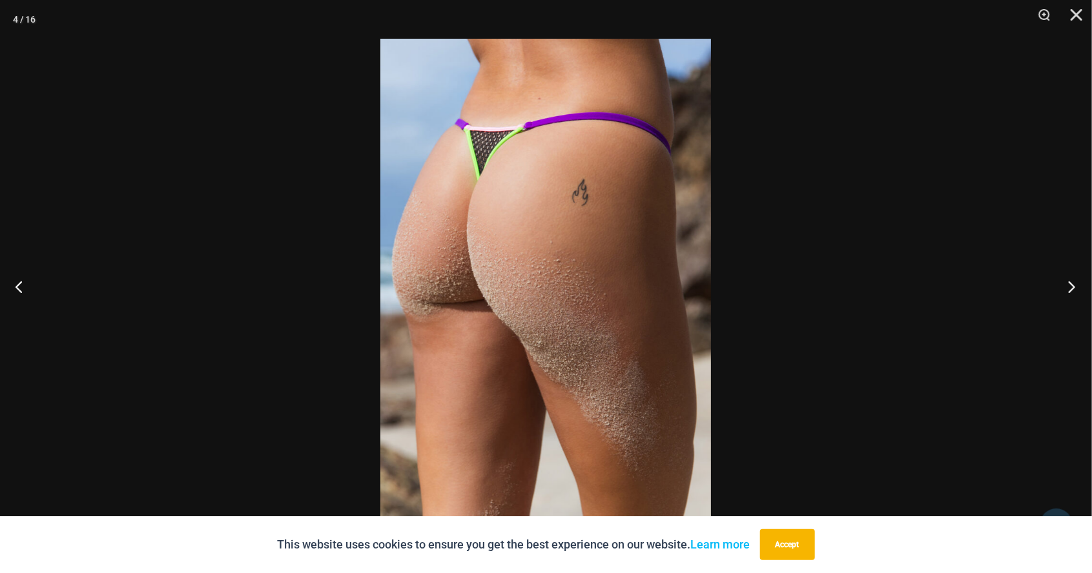
click at [1068, 293] on button "Next" at bounding box center [1068, 286] width 48 height 65
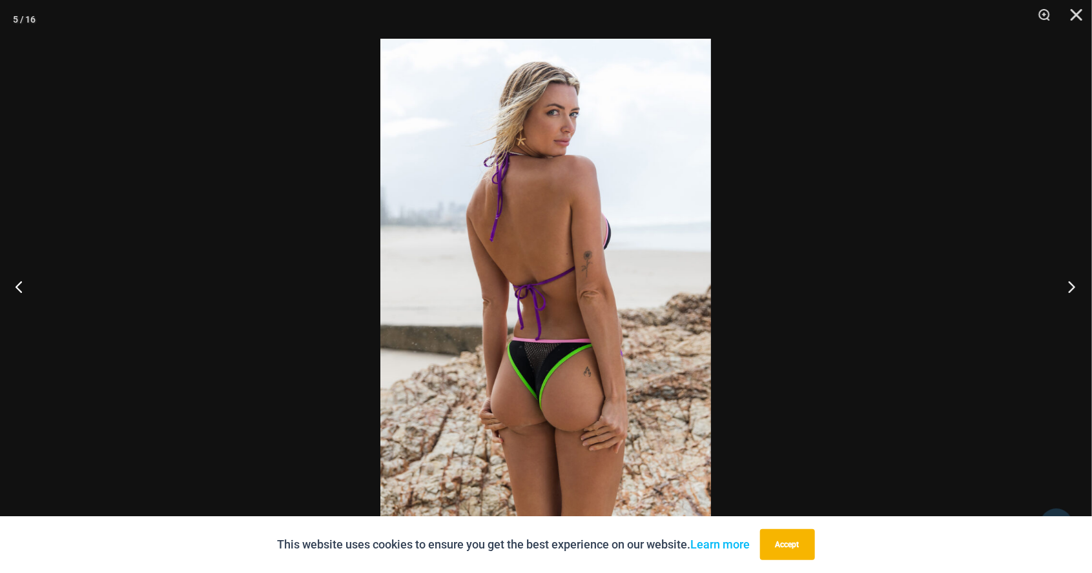
click at [1075, 294] on button "Next" at bounding box center [1068, 286] width 48 height 65
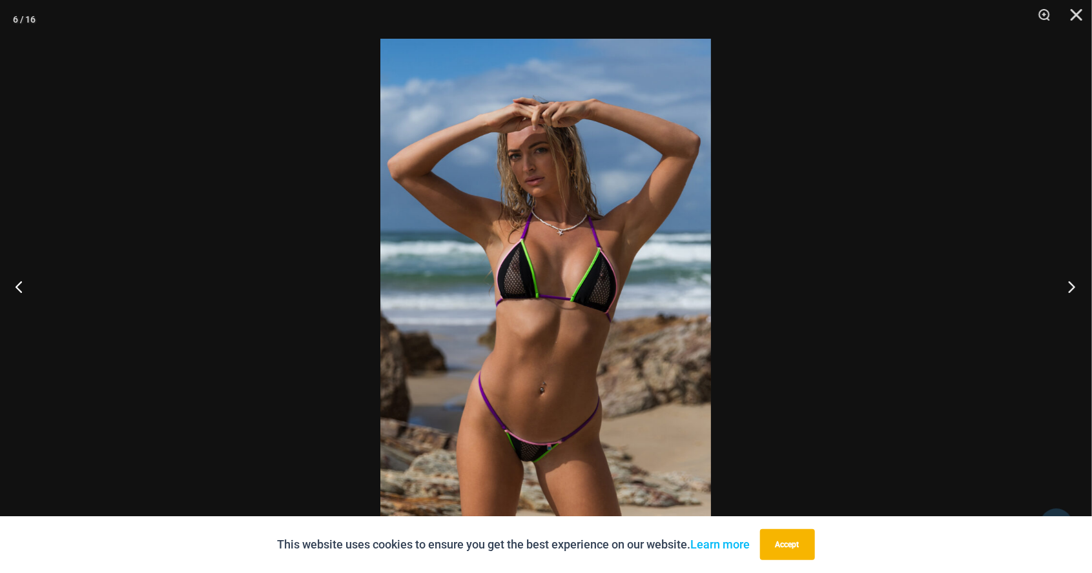
click at [1073, 293] on button "Next" at bounding box center [1068, 286] width 48 height 65
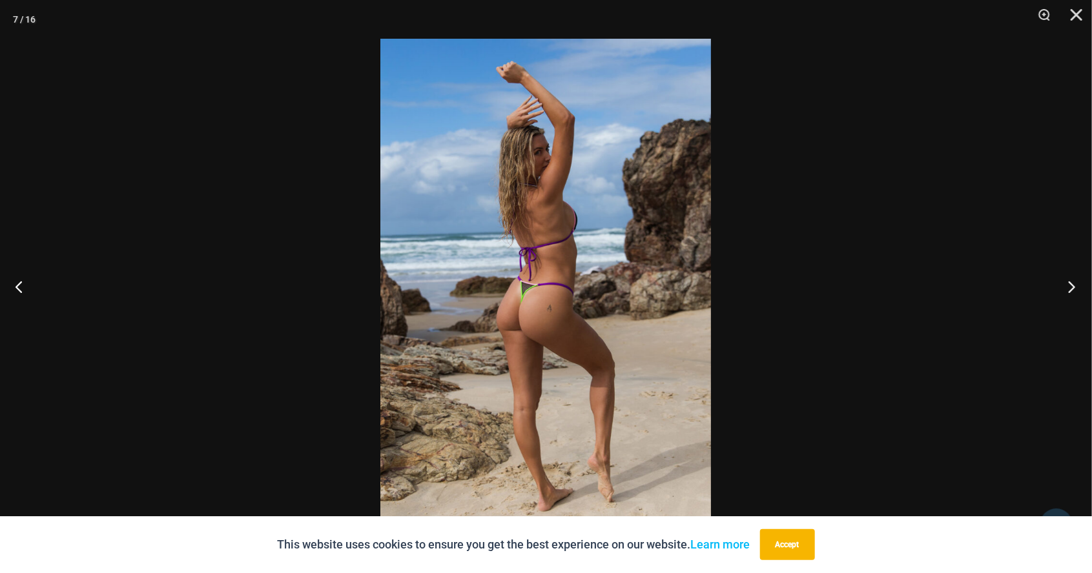
click at [1073, 294] on button "Next" at bounding box center [1068, 286] width 48 height 65
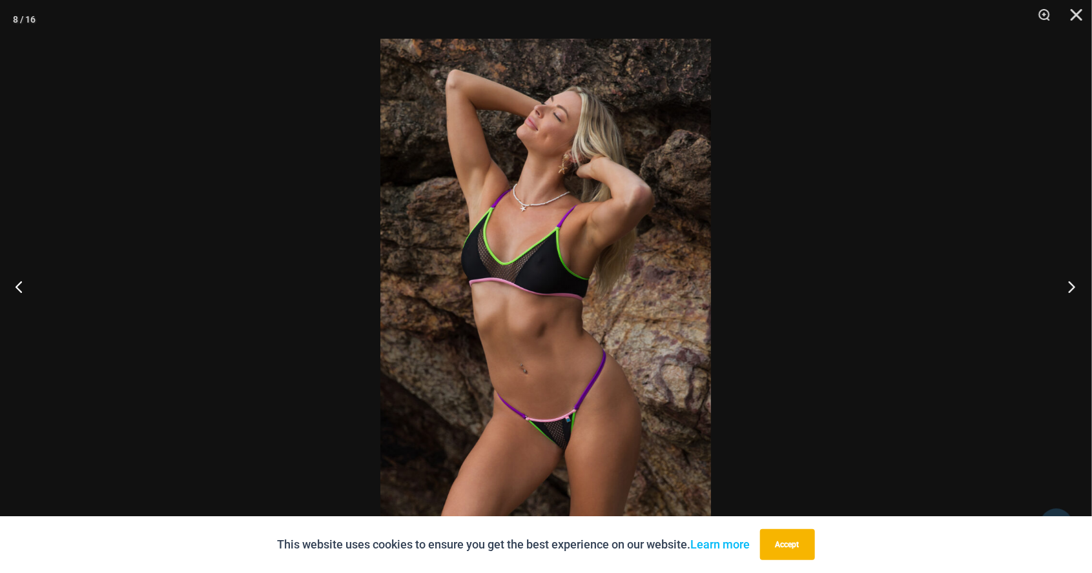
click at [1075, 291] on button "Next" at bounding box center [1068, 286] width 48 height 65
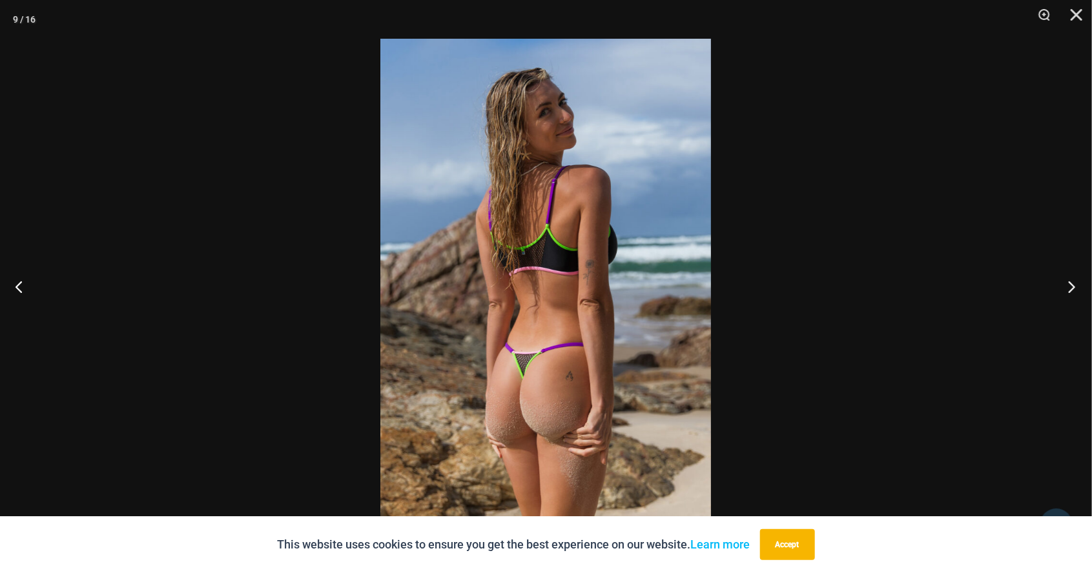
click at [1076, 302] on button "Next" at bounding box center [1068, 286] width 48 height 65
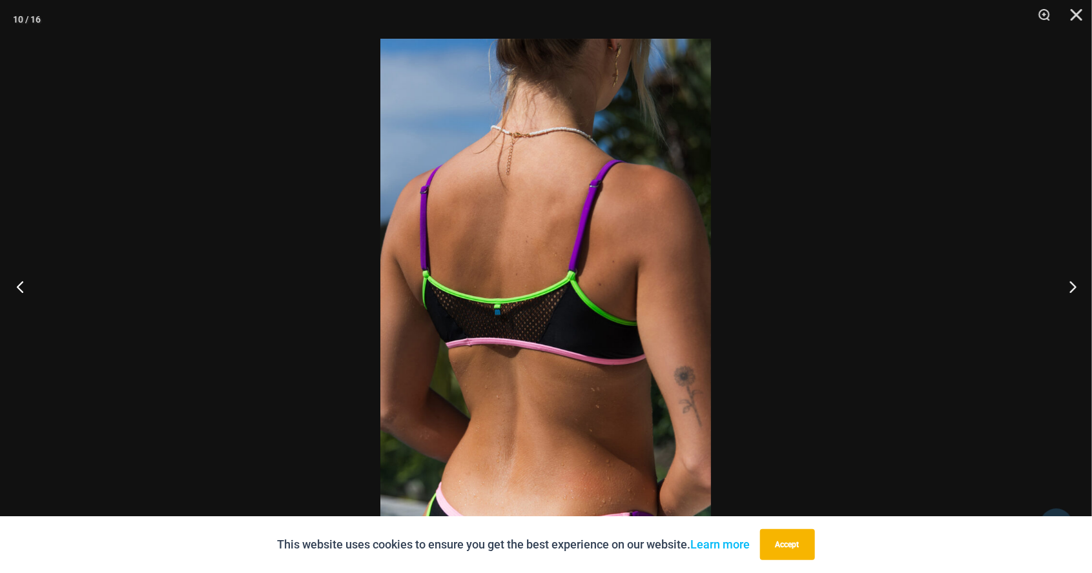
click at [15, 285] on button "Previous" at bounding box center [24, 286] width 48 height 65
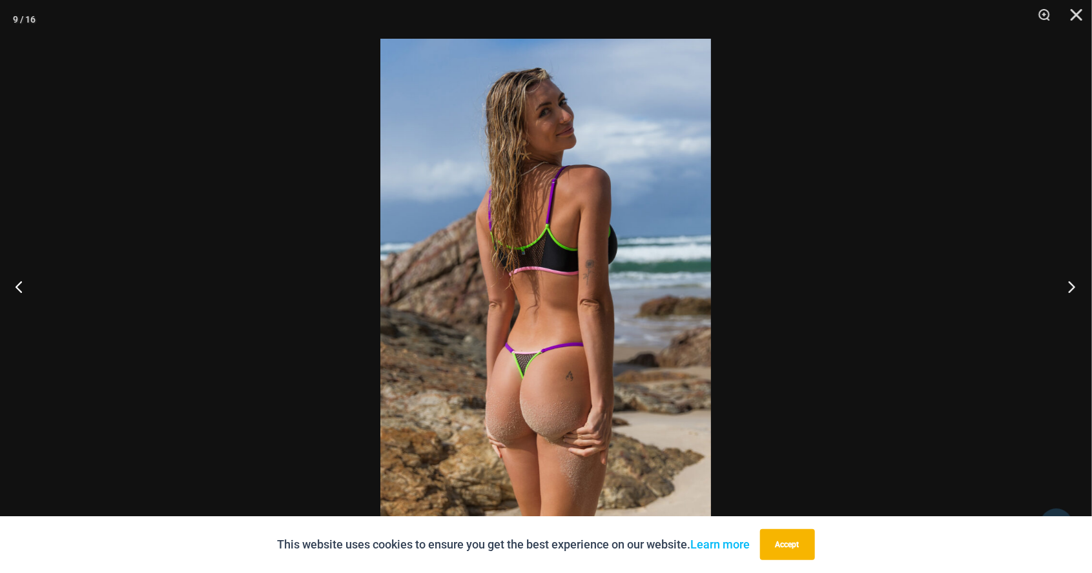
click at [1073, 288] on button "Next" at bounding box center [1068, 286] width 48 height 65
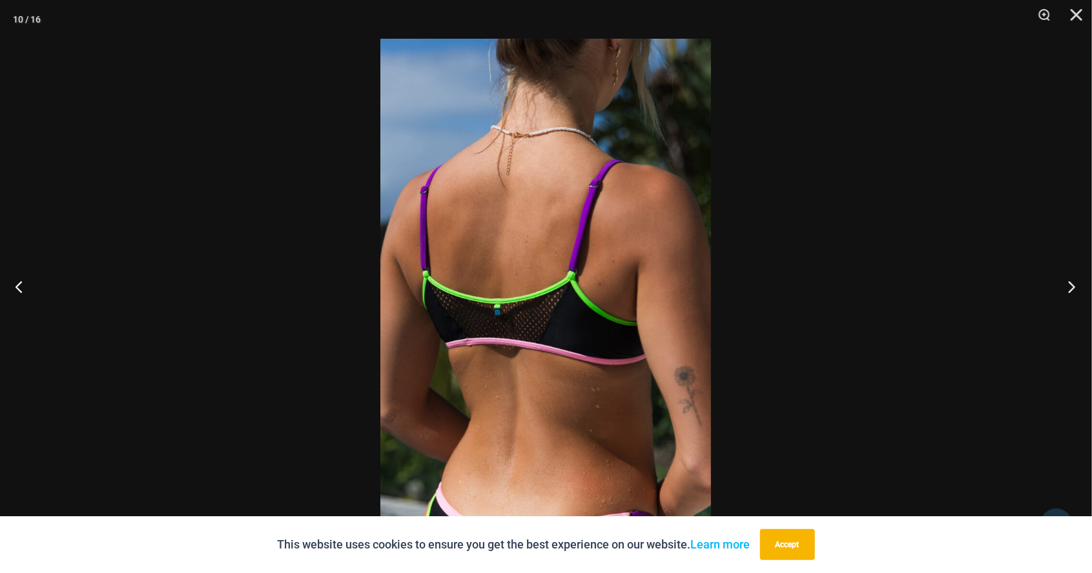
click at [1075, 300] on button "Next" at bounding box center [1068, 286] width 48 height 65
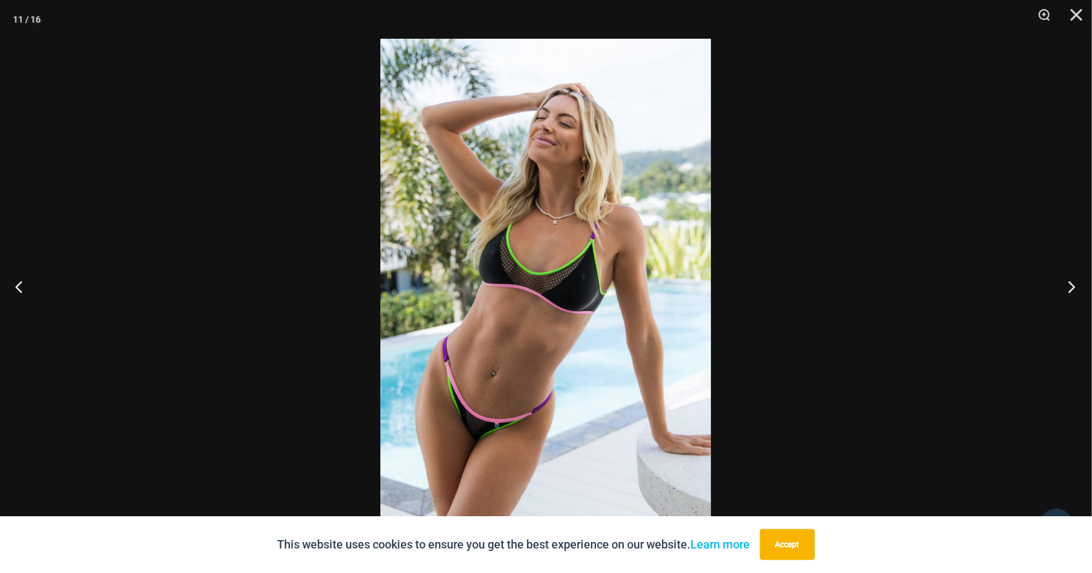
click at [1070, 290] on button "Next" at bounding box center [1068, 286] width 48 height 65
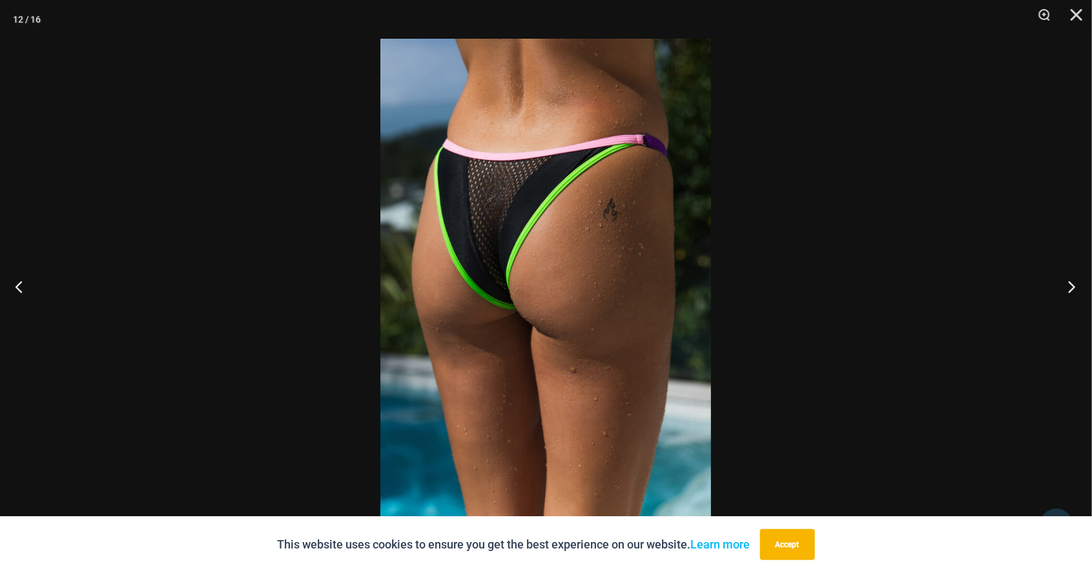
click at [1072, 285] on button "Next" at bounding box center [1068, 286] width 48 height 65
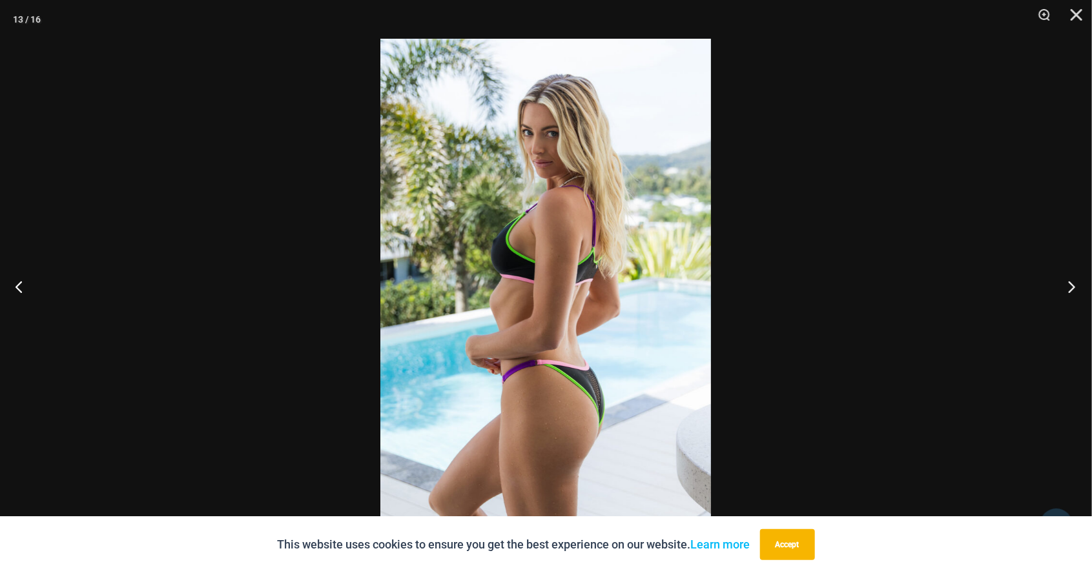
click at [1075, 298] on button "Next" at bounding box center [1068, 286] width 48 height 65
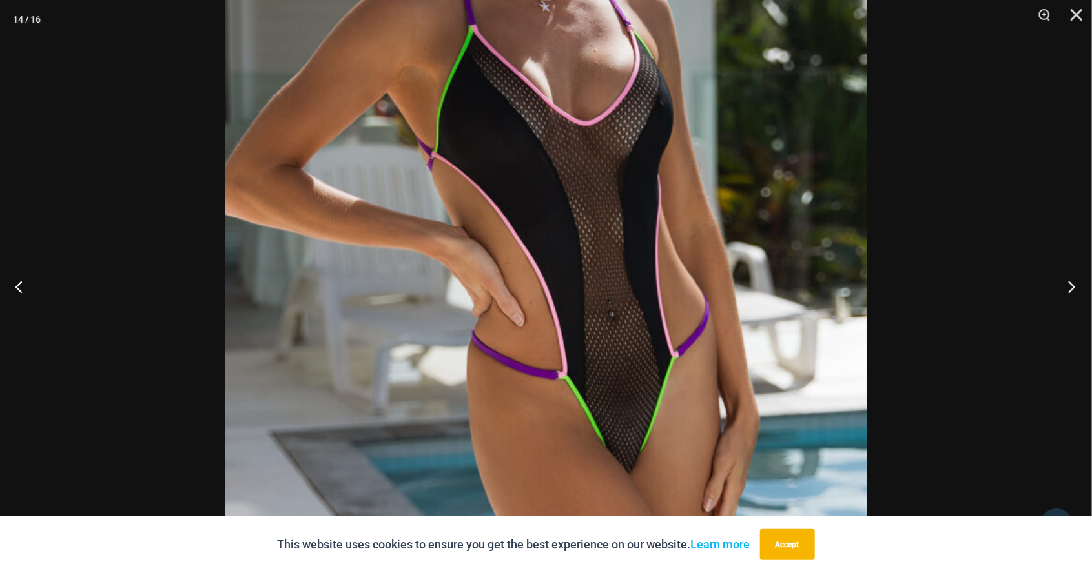
click at [1077, 279] on button "Next" at bounding box center [1068, 286] width 48 height 65
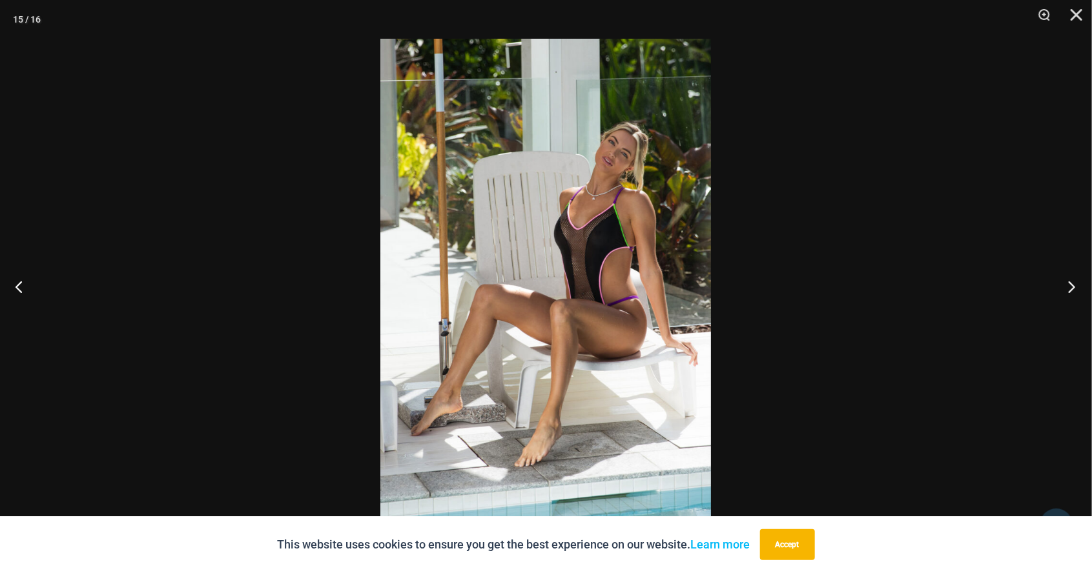
click at [1073, 296] on button "Next" at bounding box center [1068, 286] width 48 height 65
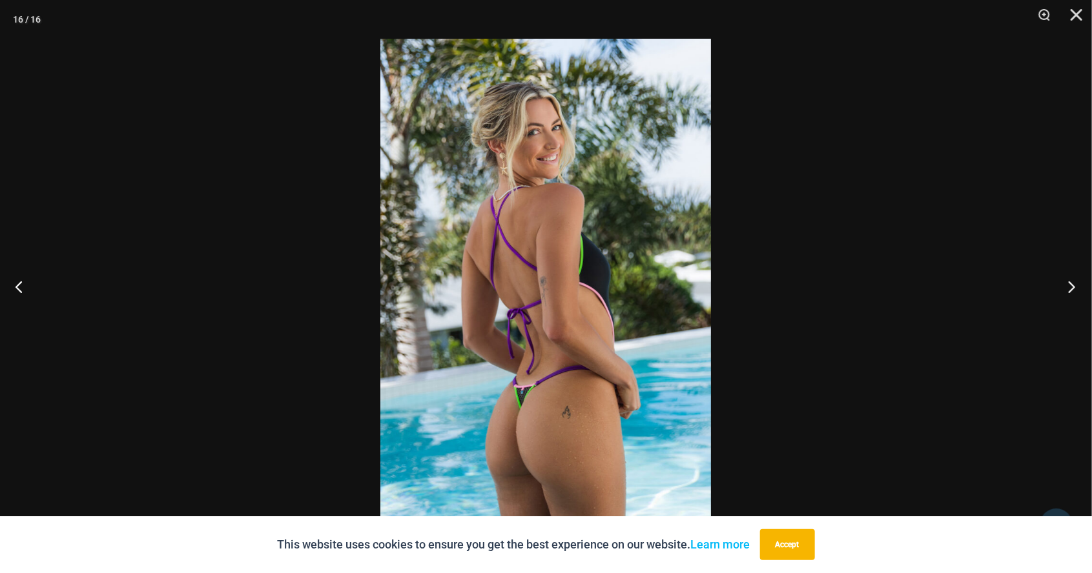
click at [1069, 295] on button "Next" at bounding box center [1068, 286] width 48 height 65
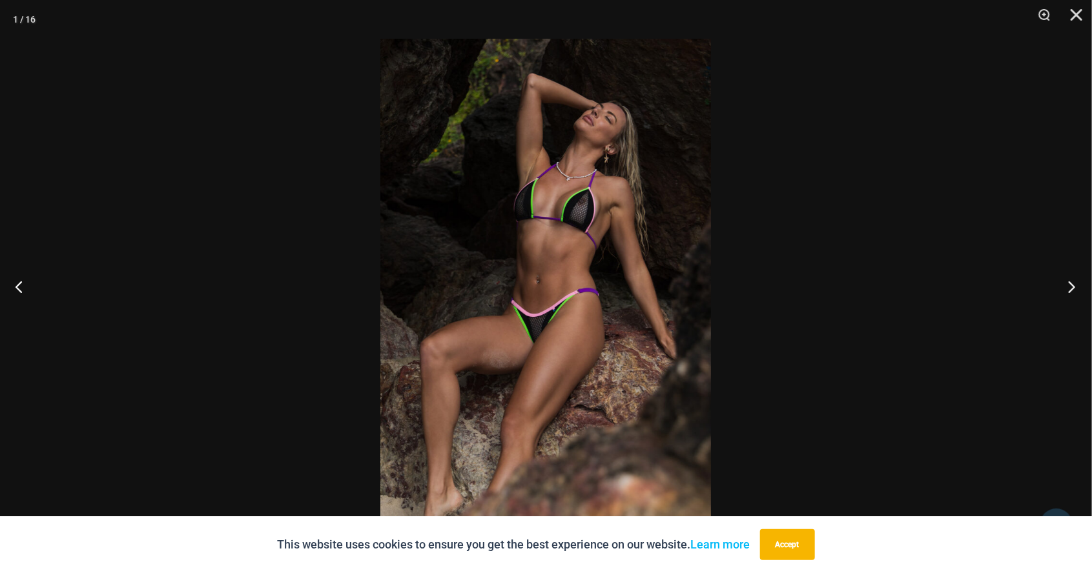
click at [1068, 291] on button "Next" at bounding box center [1068, 286] width 48 height 65
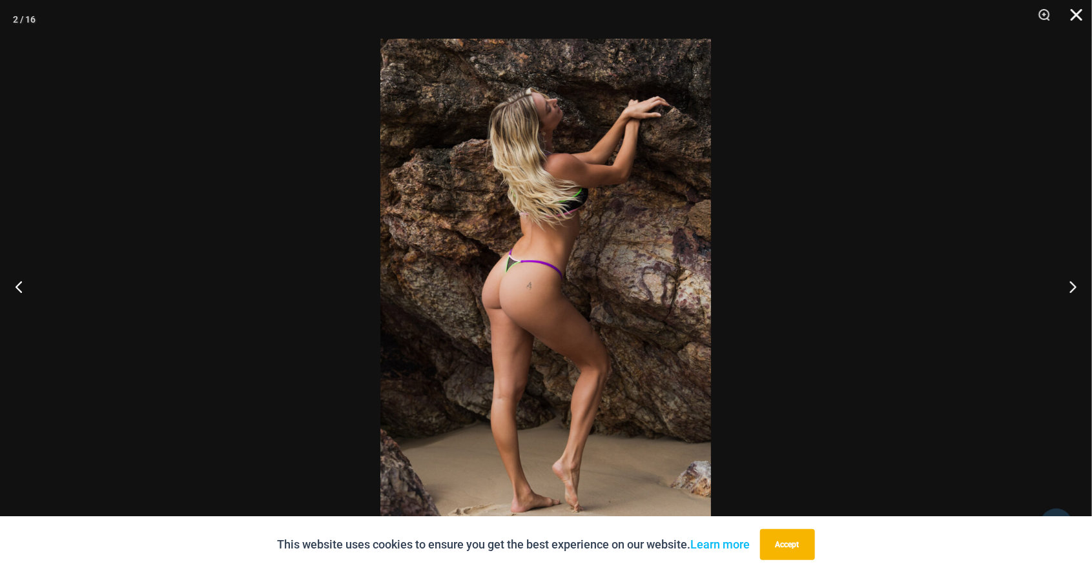
click at [1075, 15] on button "Close" at bounding box center [1072, 19] width 32 height 39
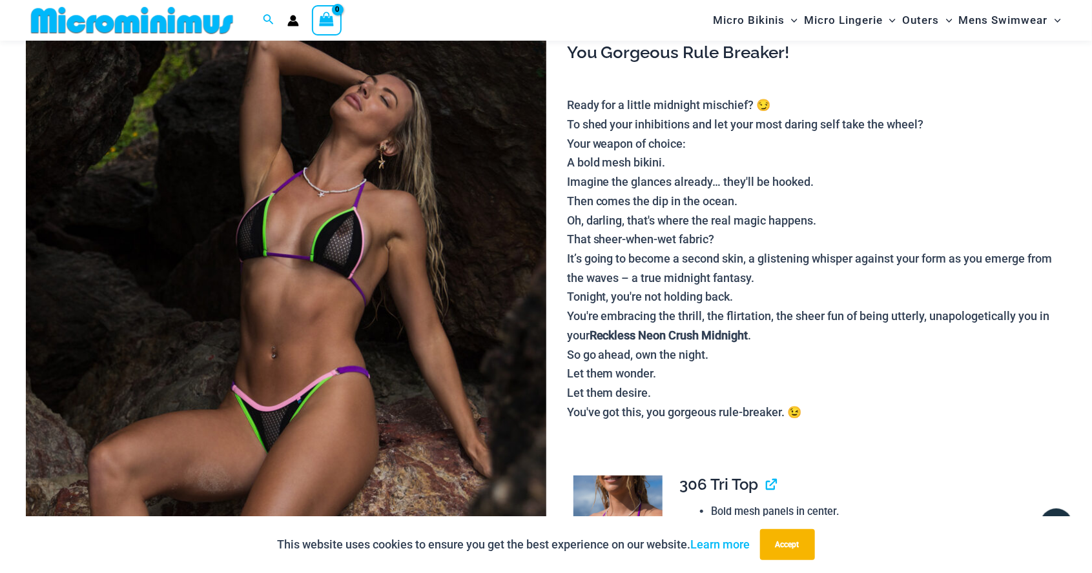
scroll to position [132, 0]
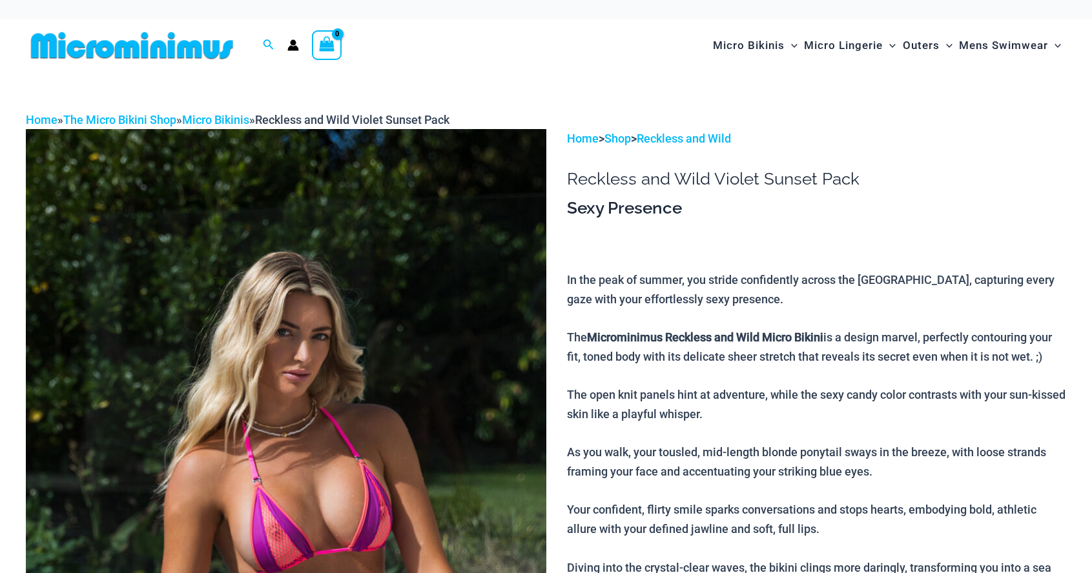
scroll to position [549, 0]
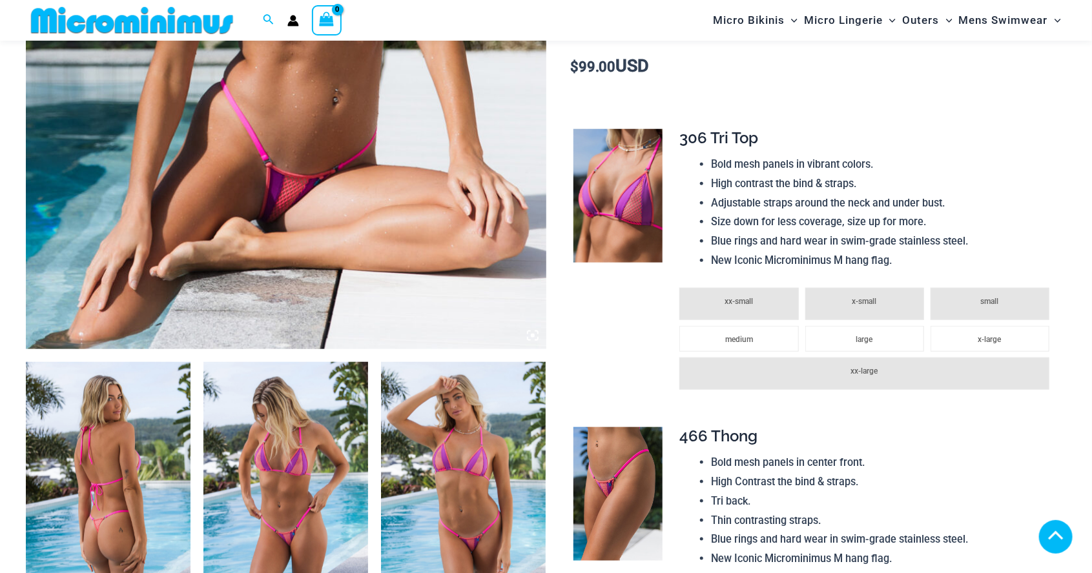
click at [621, 201] on img at bounding box center [617, 196] width 89 height 134
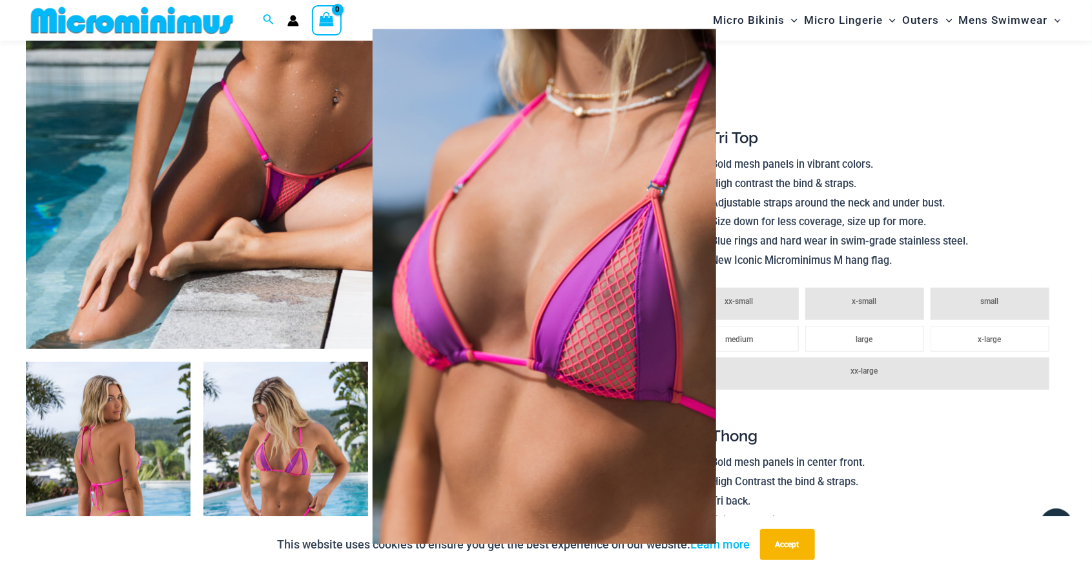
click at [1063, 291] on span at bounding box center [1066, 286] width 39 height 39
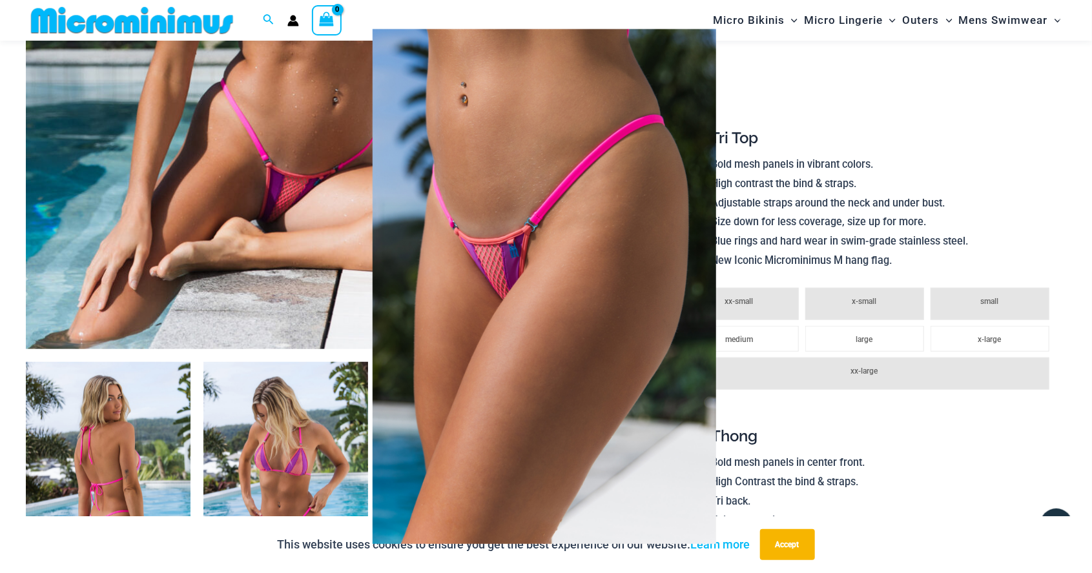
click at [1060, 341] on div at bounding box center [546, 286] width 1092 height 573
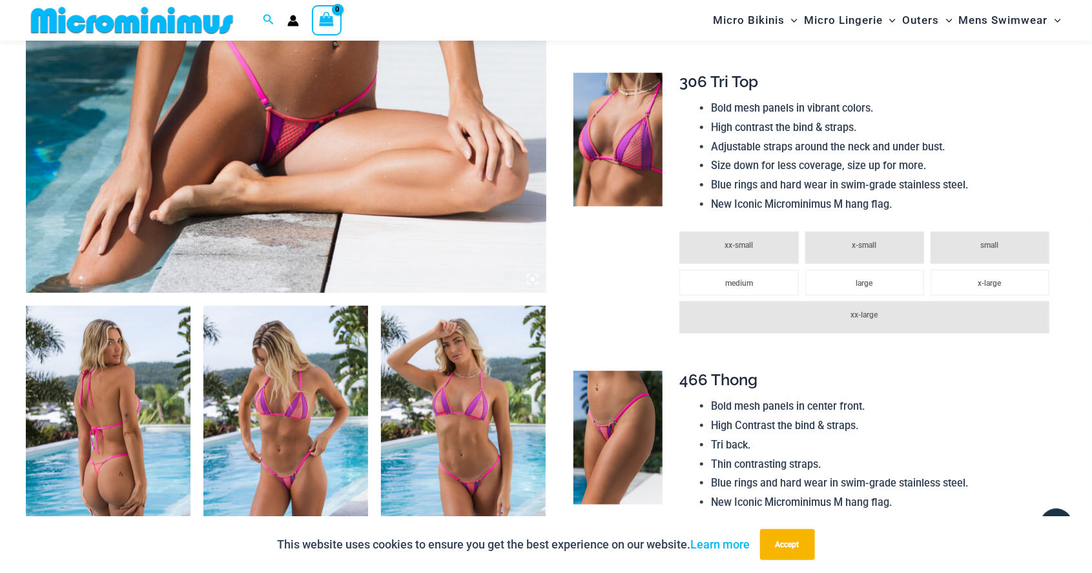
scroll to position [592, 0]
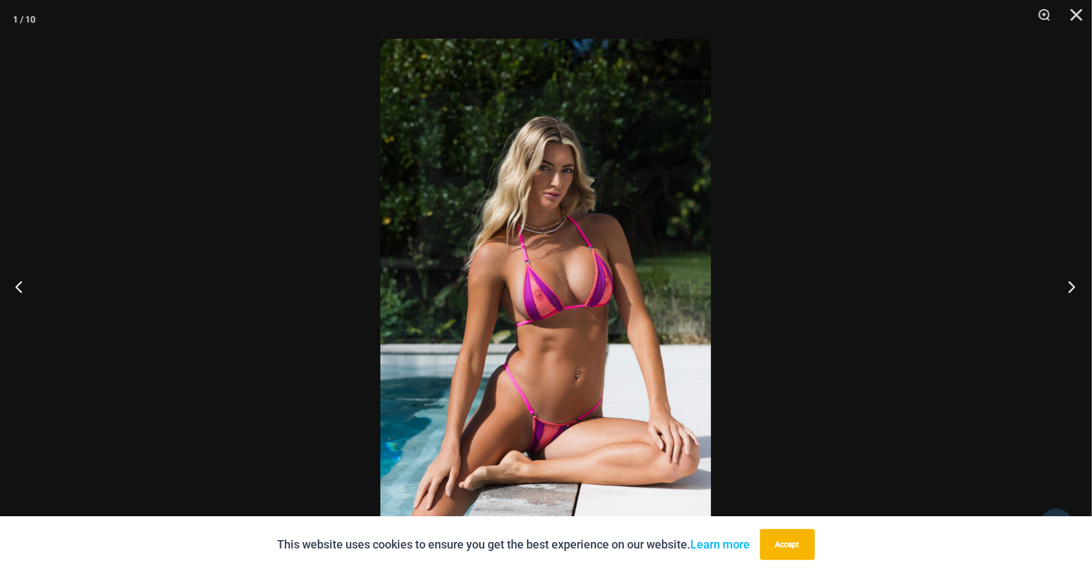
click at [1069, 296] on button "Next" at bounding box center [1068, 286] width 48 height 65
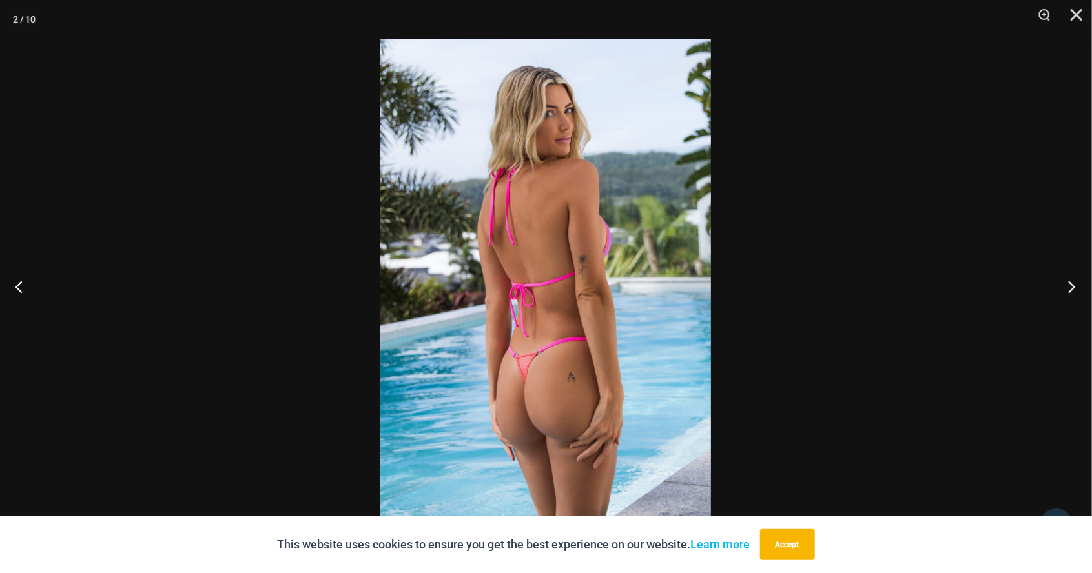
click at [1069, 293] on button "Next" at bounding box center [1068, 286] width 48 height 65
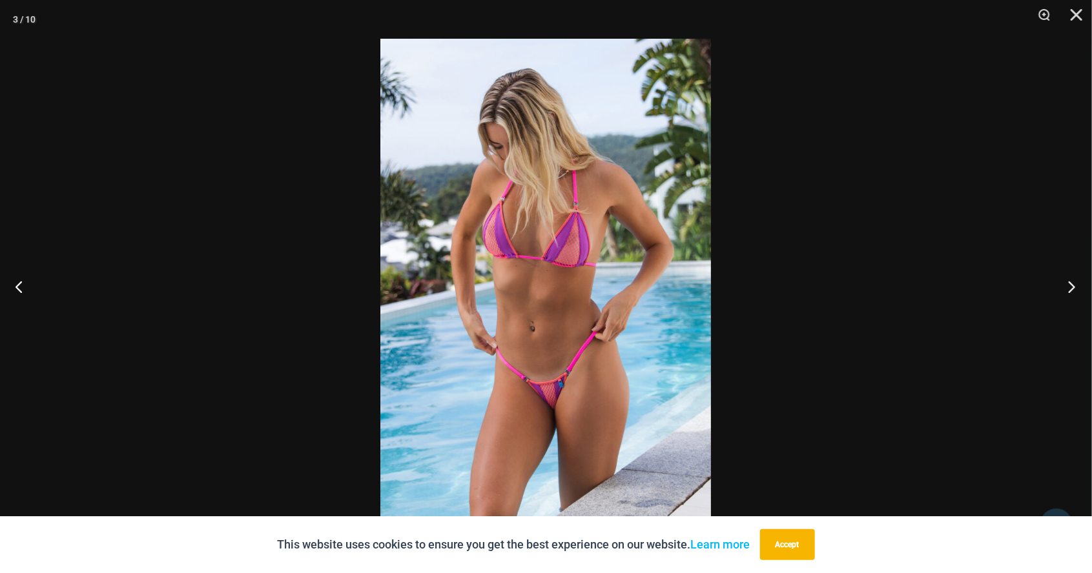
click at [1075, 294] on button "Next" at bounding box center [1068, 286] width 48 height 65
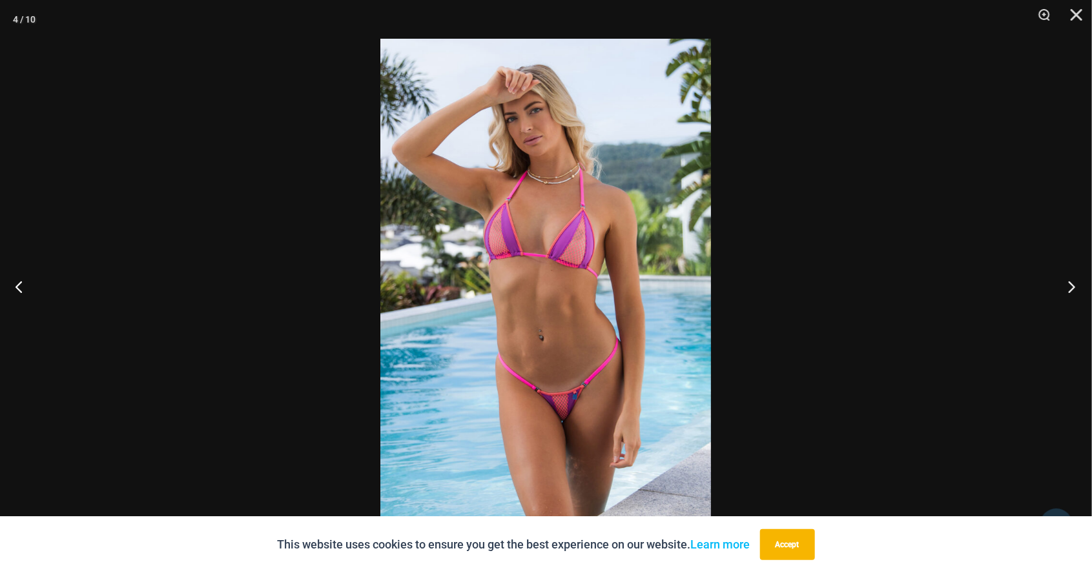
click at [1075, 290] on button "Next" at bounding box center [1068, 286] width 48 height 65
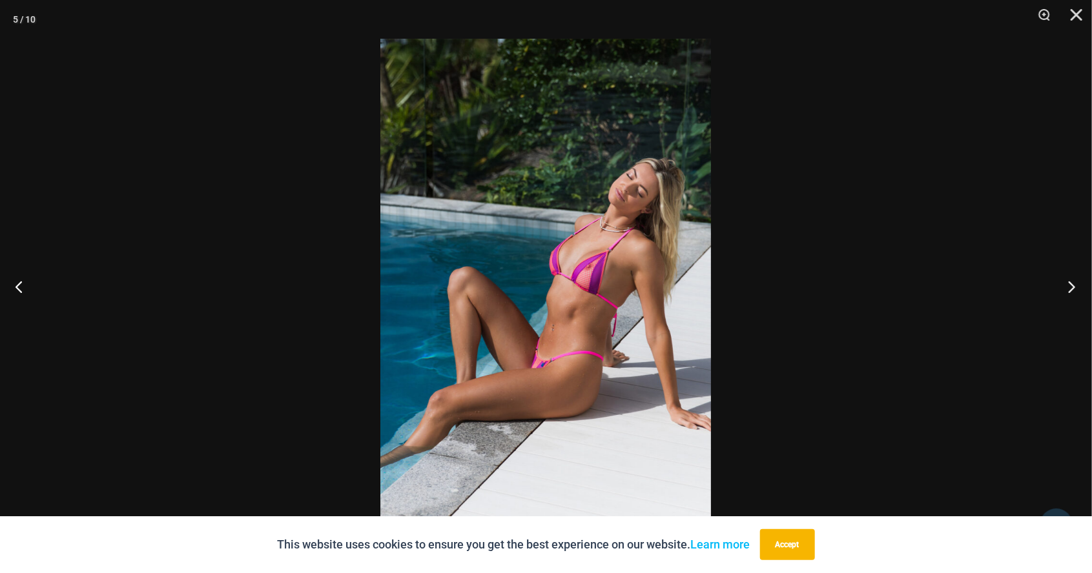
click at [1072, 293] on button "Next" at bounding box center [1068, 286] width 48 height 65
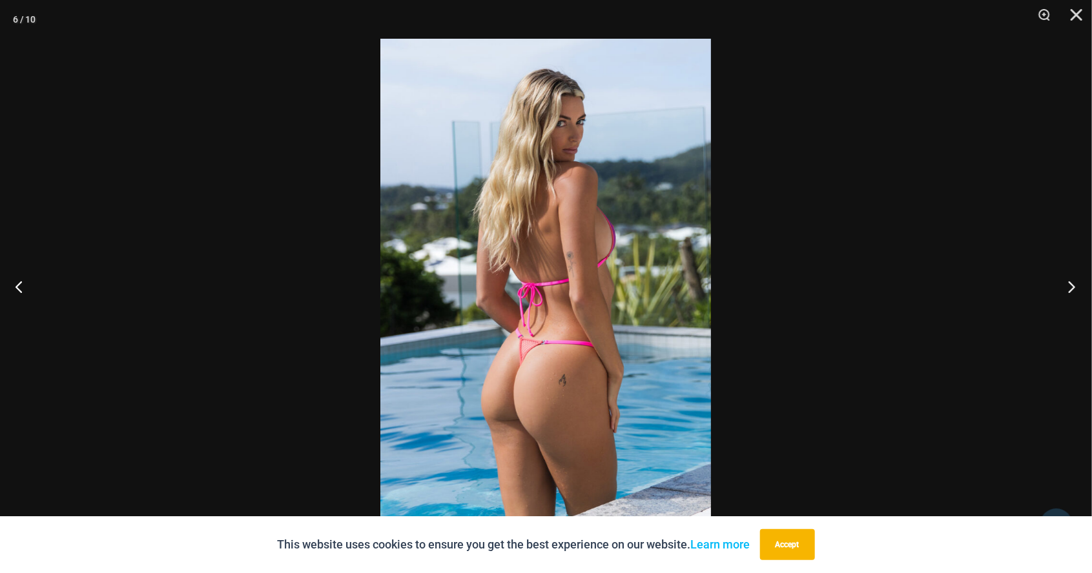
click at [1073, 292] on button "Next" at bounding box center [1068, 286] width 48 height 65
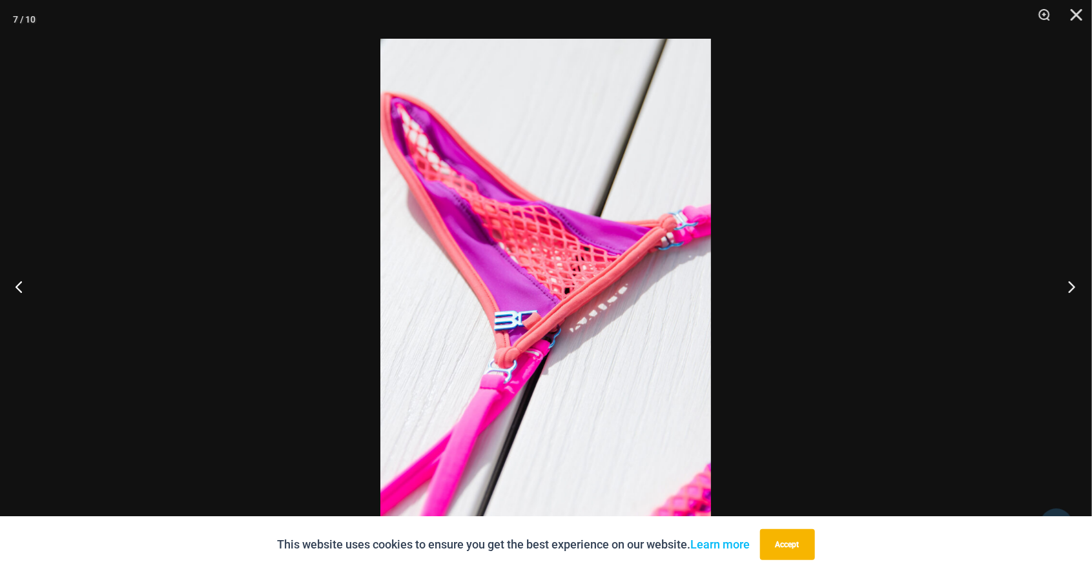
click at [1071, 296] on button "Next" at bounding box center [1068, 286] width 48 height 65
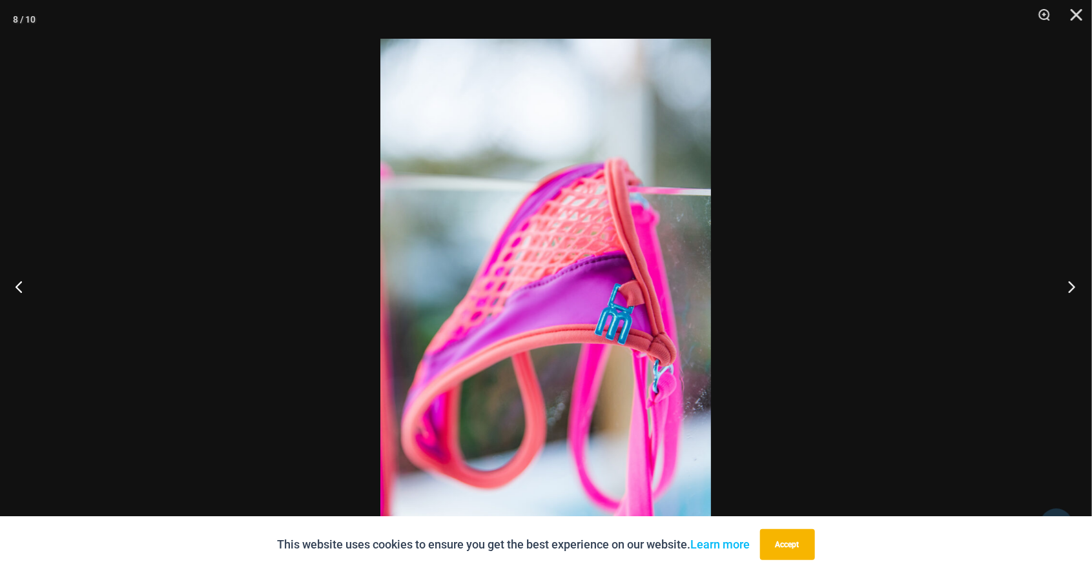
click at [1064, 280] on button "Next" at bounding box center [1068, 286] width 48 height 65
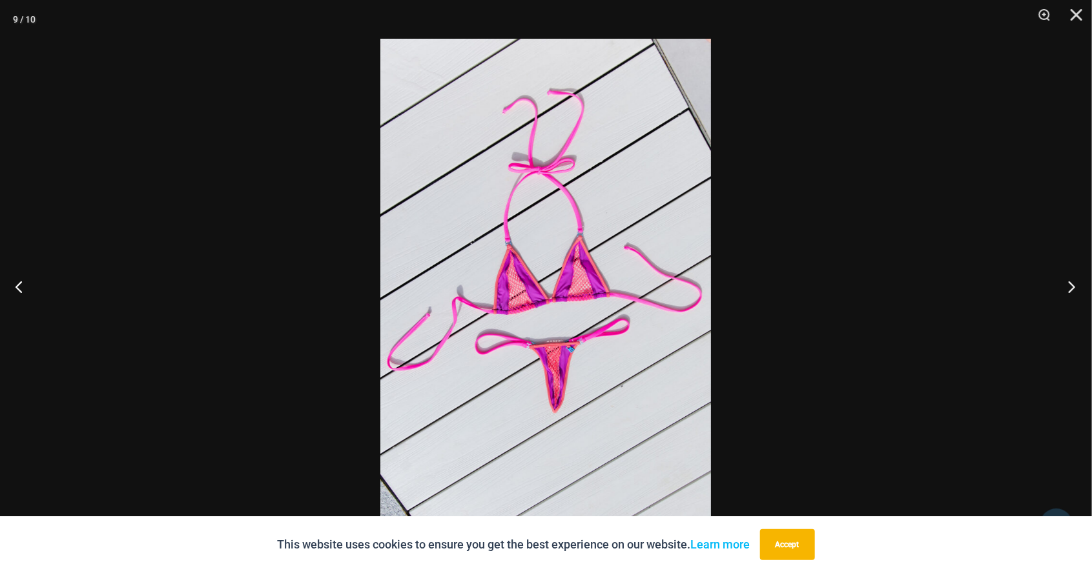
click at [1068, 287] on button "Next" at bounding box center [1068, 286] width 48 height 65
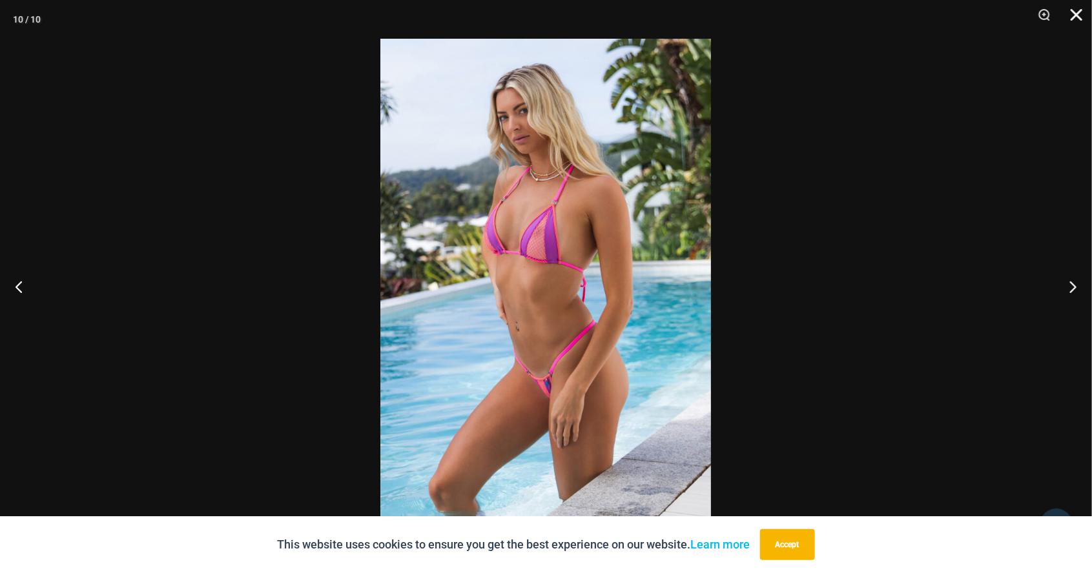
click at [1070, 23] on button "Close" at bounding box center [1072, 19] width 32 height 39
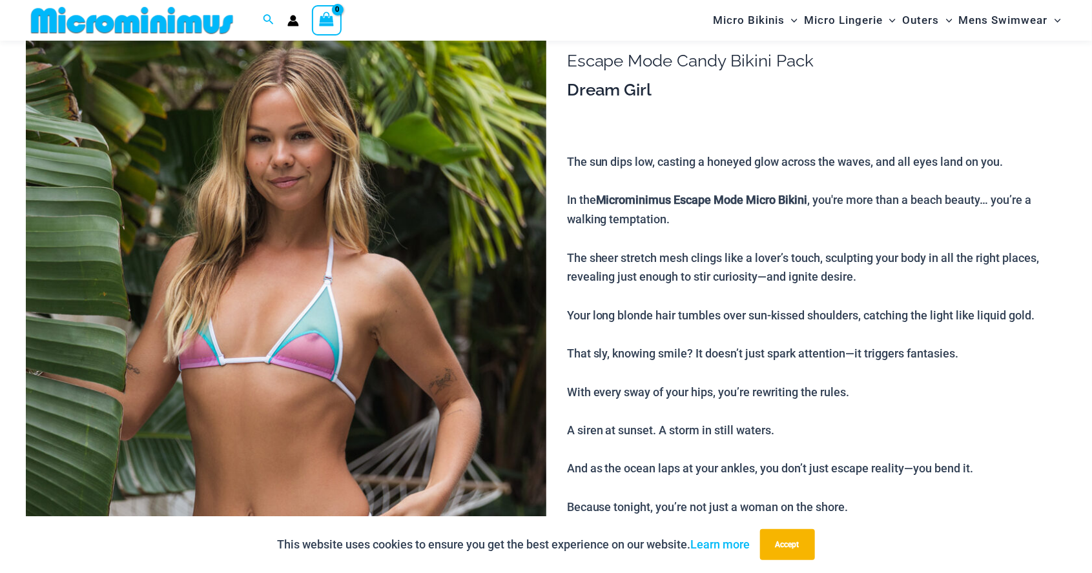
scroll to position [142, 0]
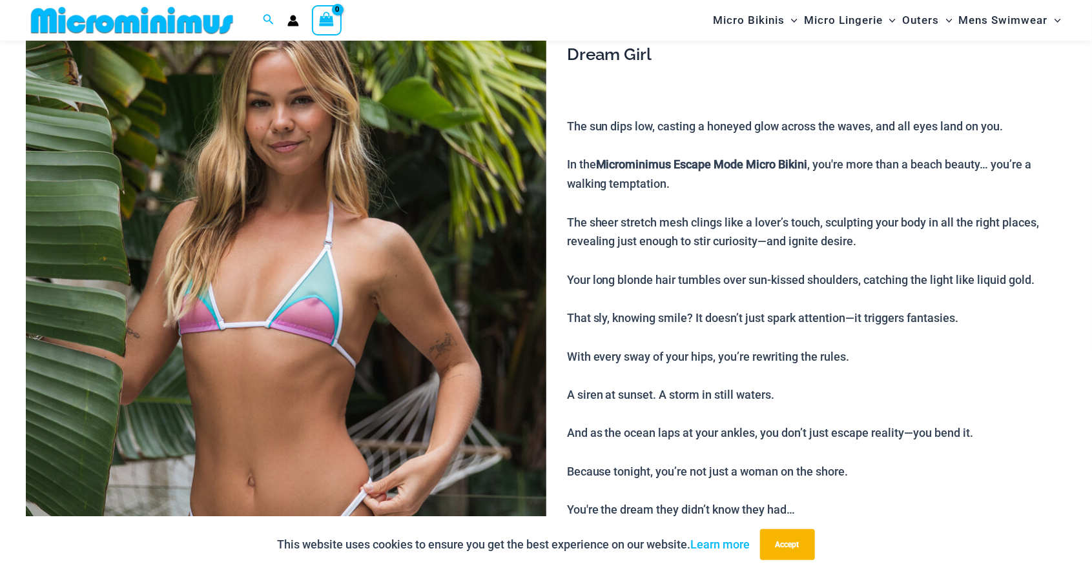
click at [451, 318] on img at bounding box center [286, 365] width 520 height 780
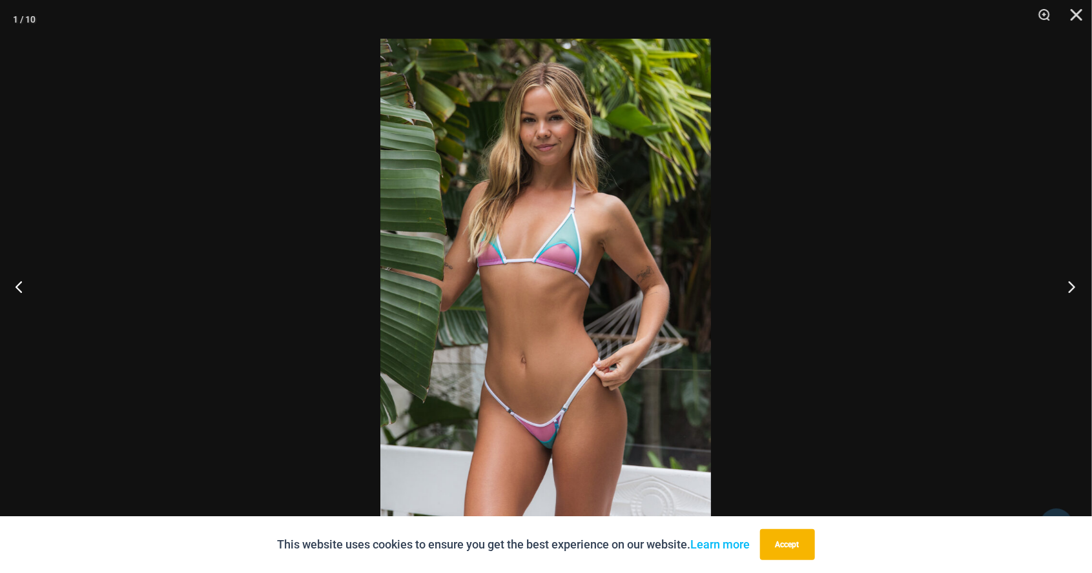
click at [1075, 289] on button "Next" at bounding box center [1068, 286] width 48 height 65
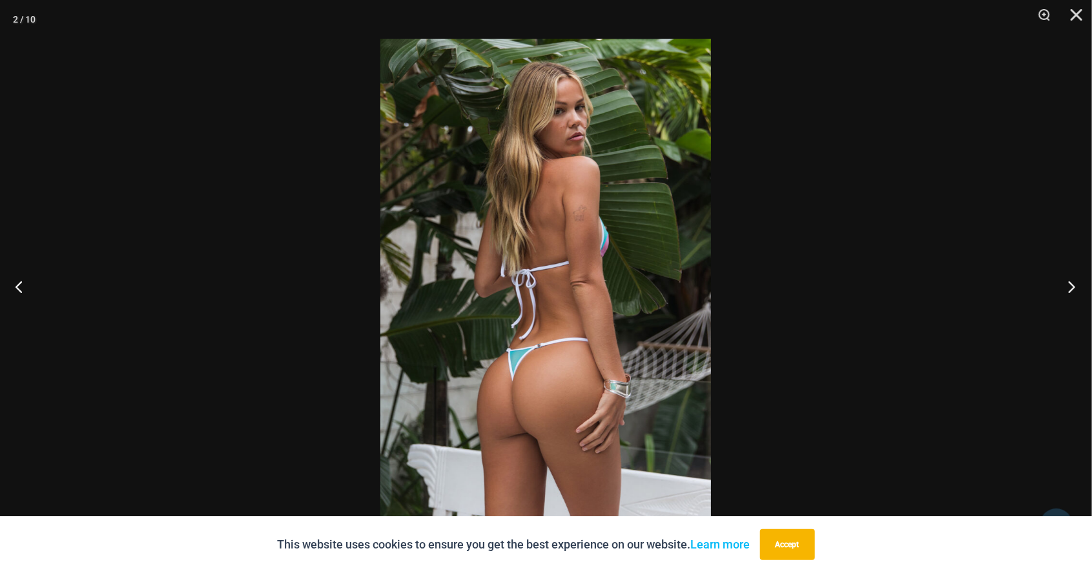
click at [1075, 296] on button "Next" at bounding box center [1068, 286] width 48 height 65
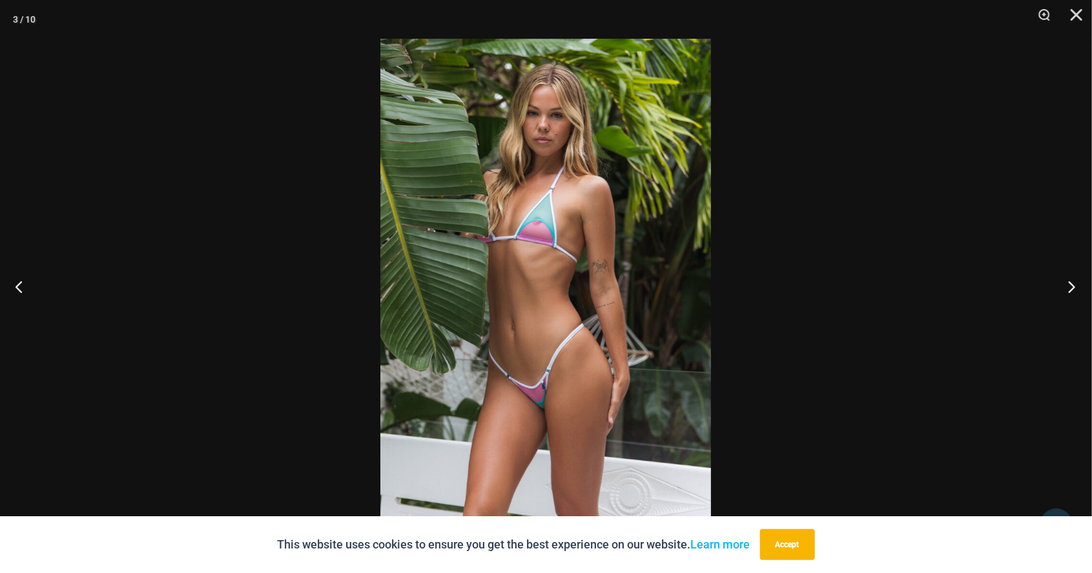
click at [1071, 295] on button "Next" at bounding box center [1068, 286] width 48 height 65
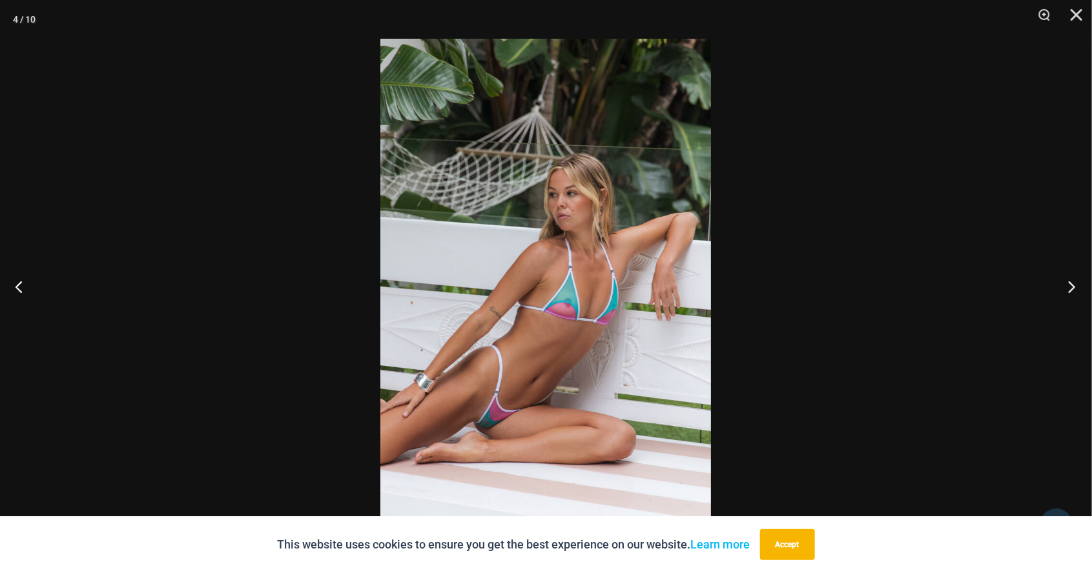
click at [1073, 293] on button "Next" at bounding box center [1068, 286] width 48 height 65
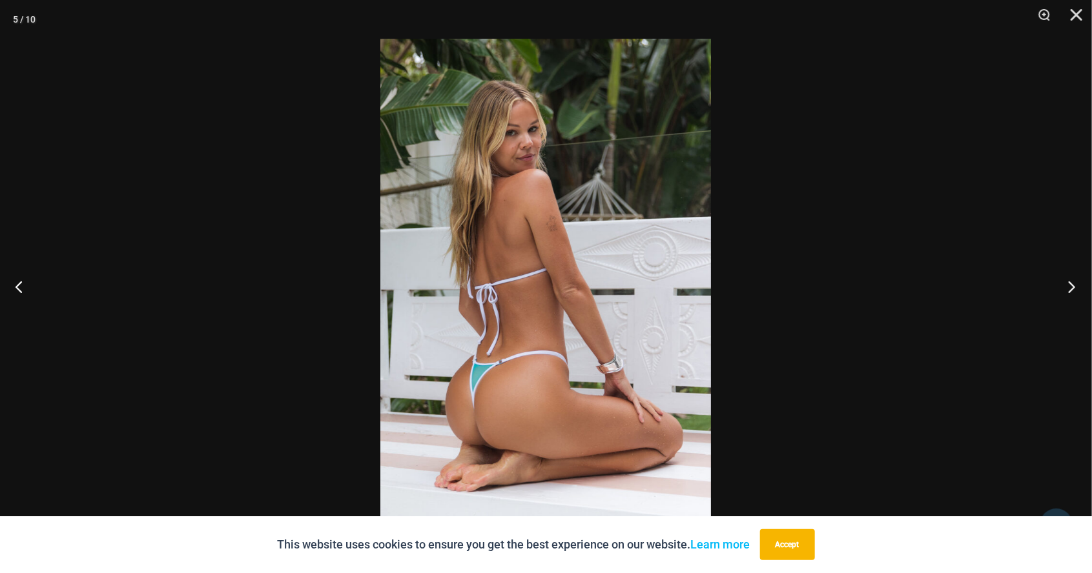
click at [1076, 293] on button "Next" at bounding box center [1068, 286] width 48 height 65
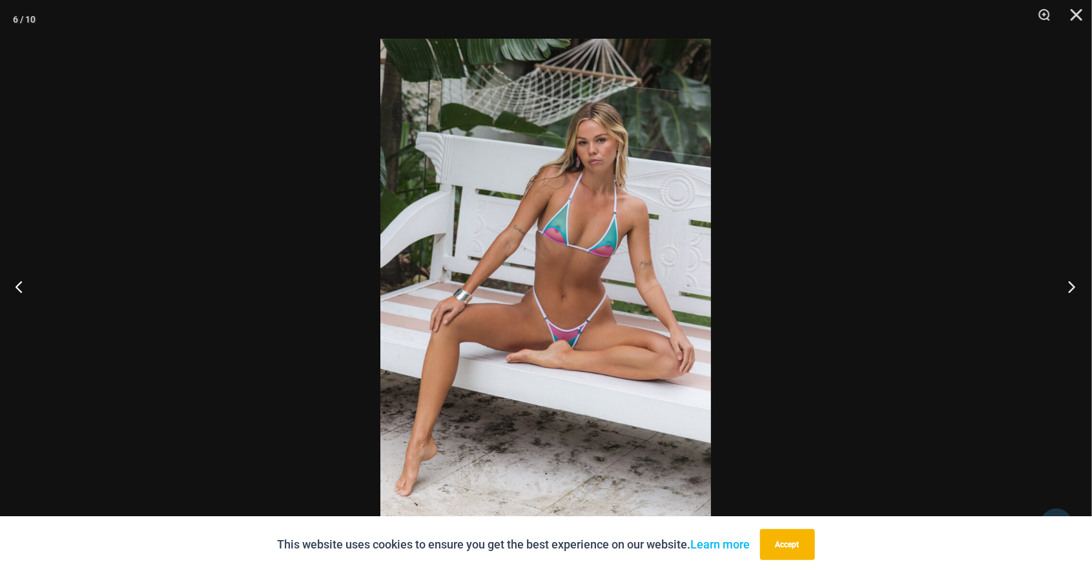
click at [1077, 296] on button "Next" at bounding box center [1068, 286] width 48 height 65
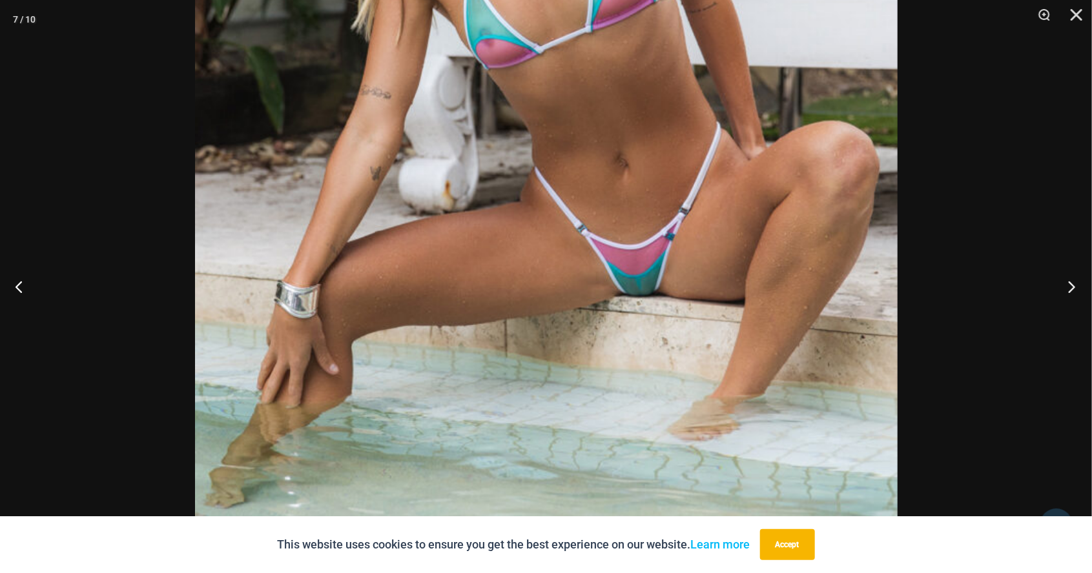
click at [1066, 293] on button "Next" at bounding box center [1068, 286] width 48 height 65
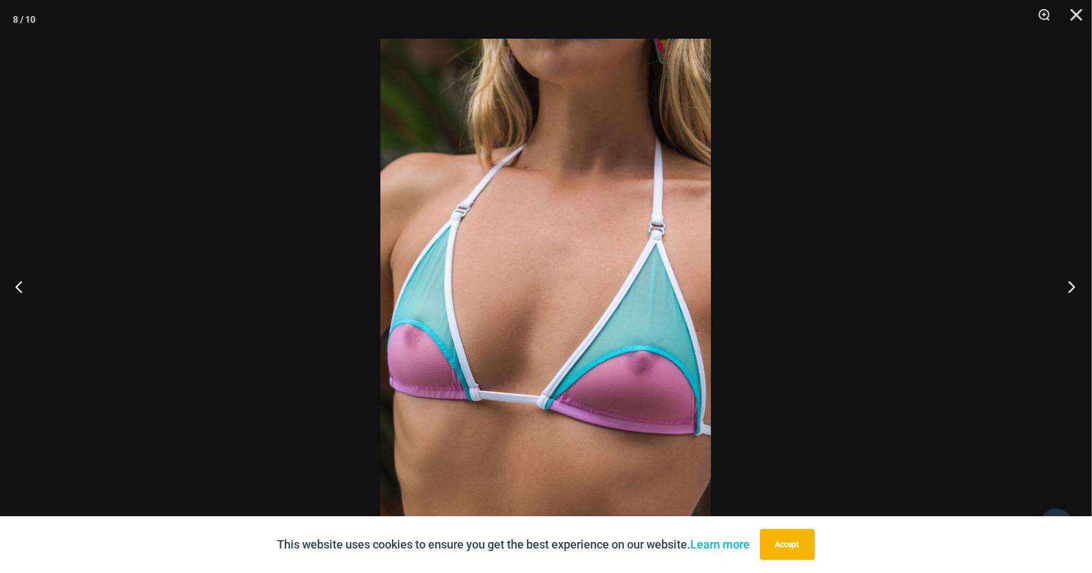
click at [1061, 293] on button "Next" at bounding box center [1068, 286] width 48 height 65
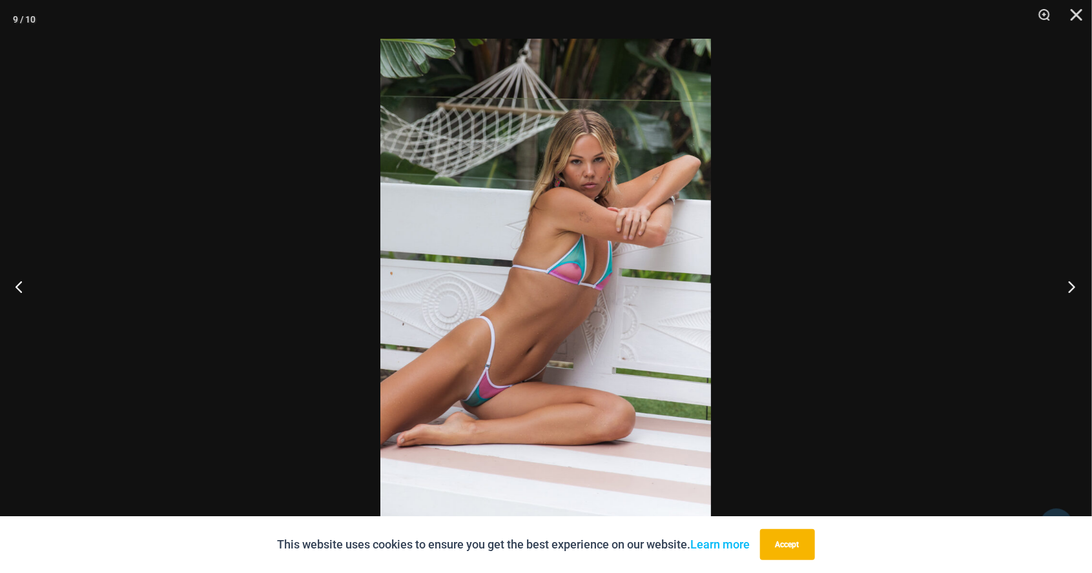
click at [1070, 293] on button "Next" at bounding box center [1068, 286] width 48 height 65
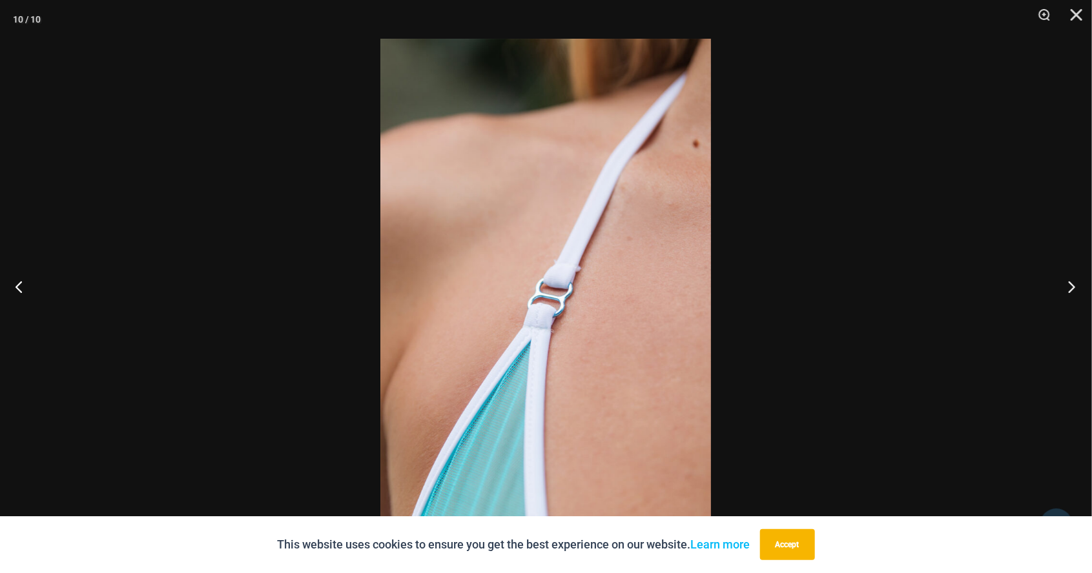
click at [1073, 293] on button "Next" at bounding box center [1068, 286] width 48 height 65
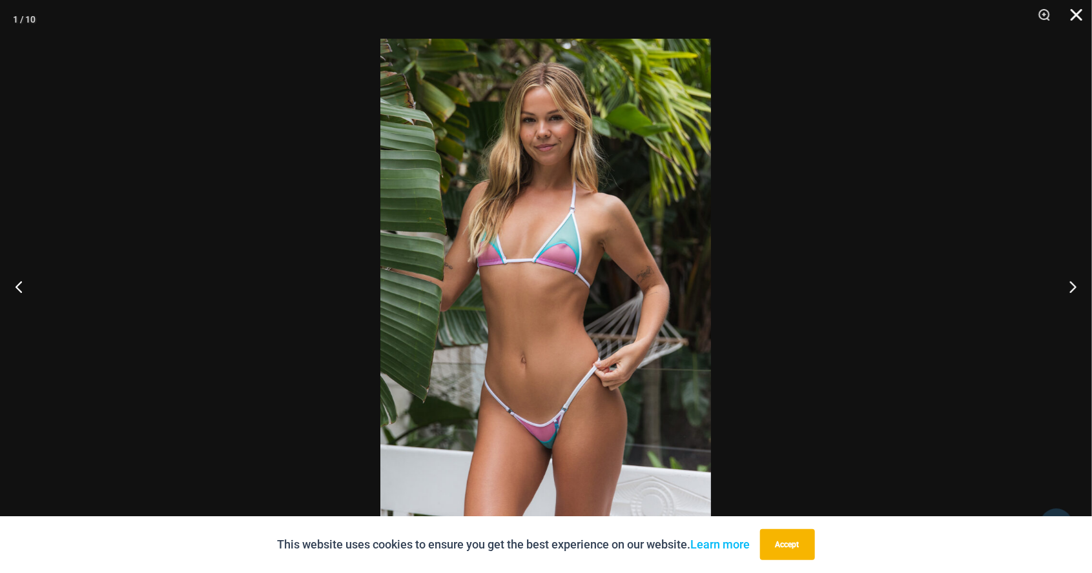
click at [1075, 19] on button "Close" at bounding box center [1072, 19] width 32 height 39
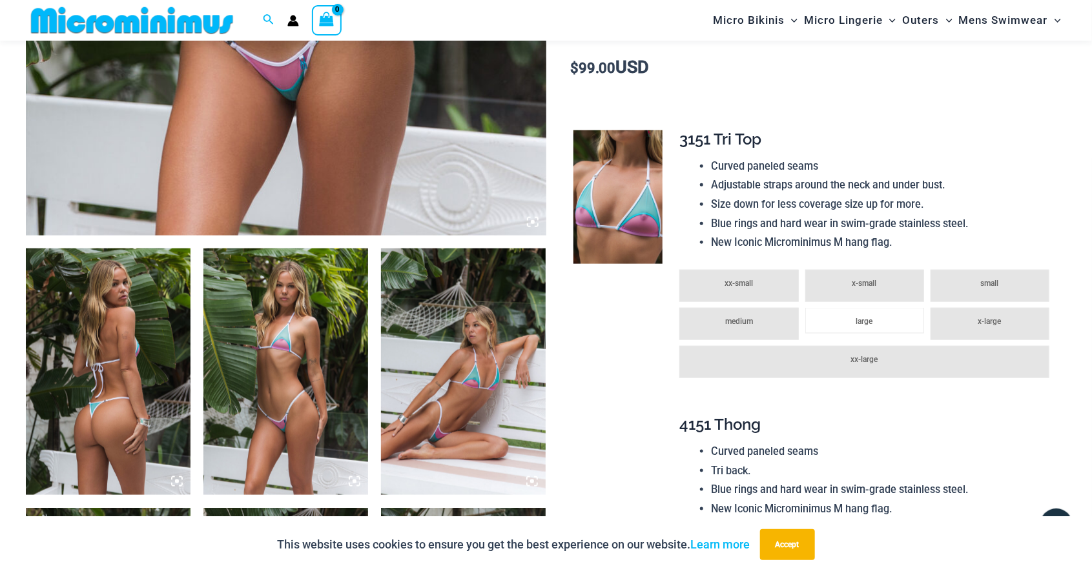
scroll to position [701, 0]
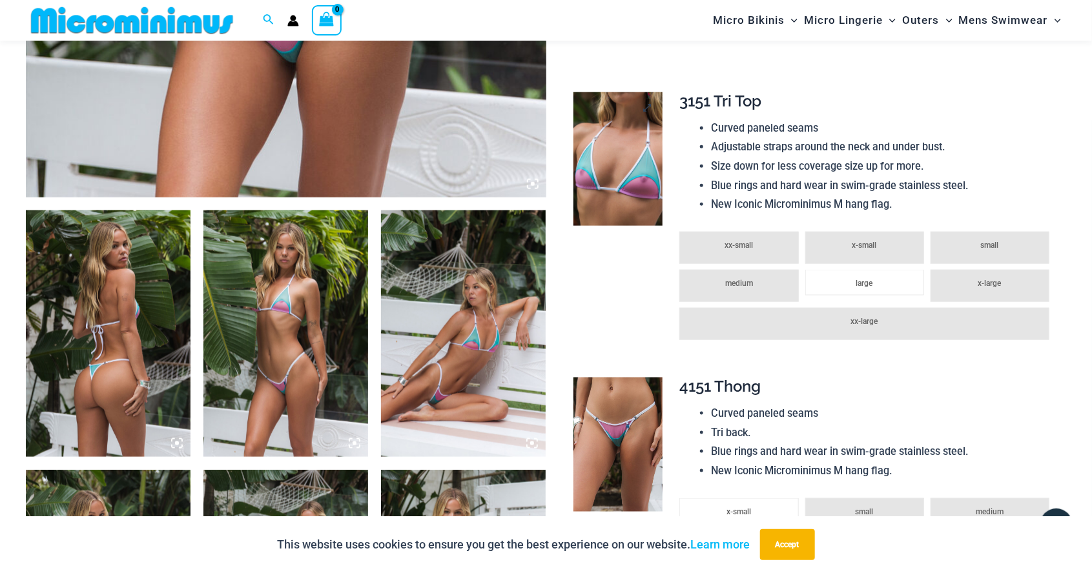
click at [625, 162] on img at bounding box center [617, 159] width 89 height 134
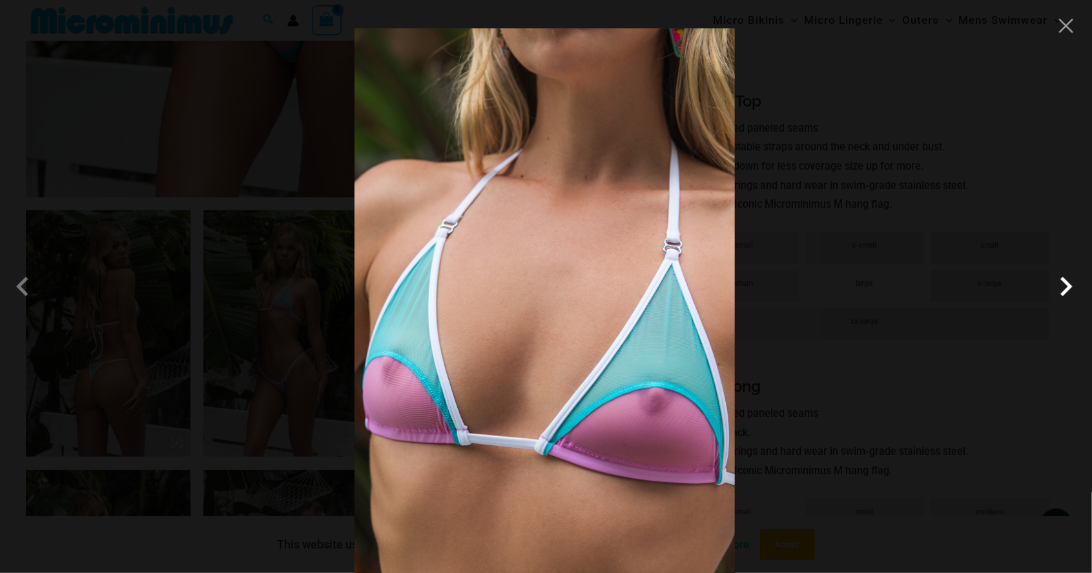
click at [1062, 306] on span at bounding box center [1066, 286] width 39 height 39
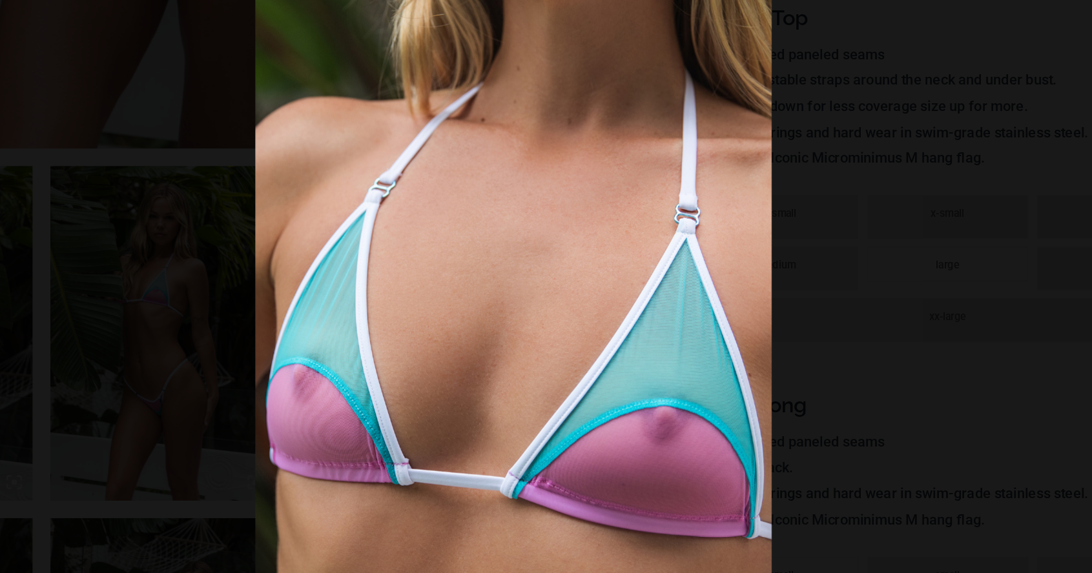
click at [958, 335] on div at bounding box center [546, 286] width 1092 height 573
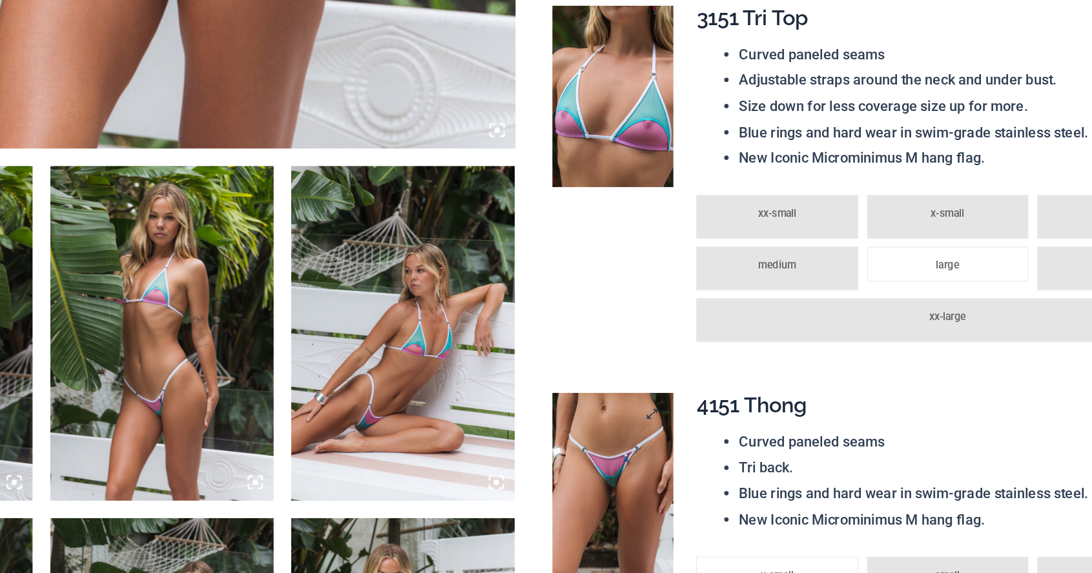
click at [644, 446] on img at bounding box center [617, 445] width 89 height 134
